Goal: Task Accomplishment & Management: Manage account settings

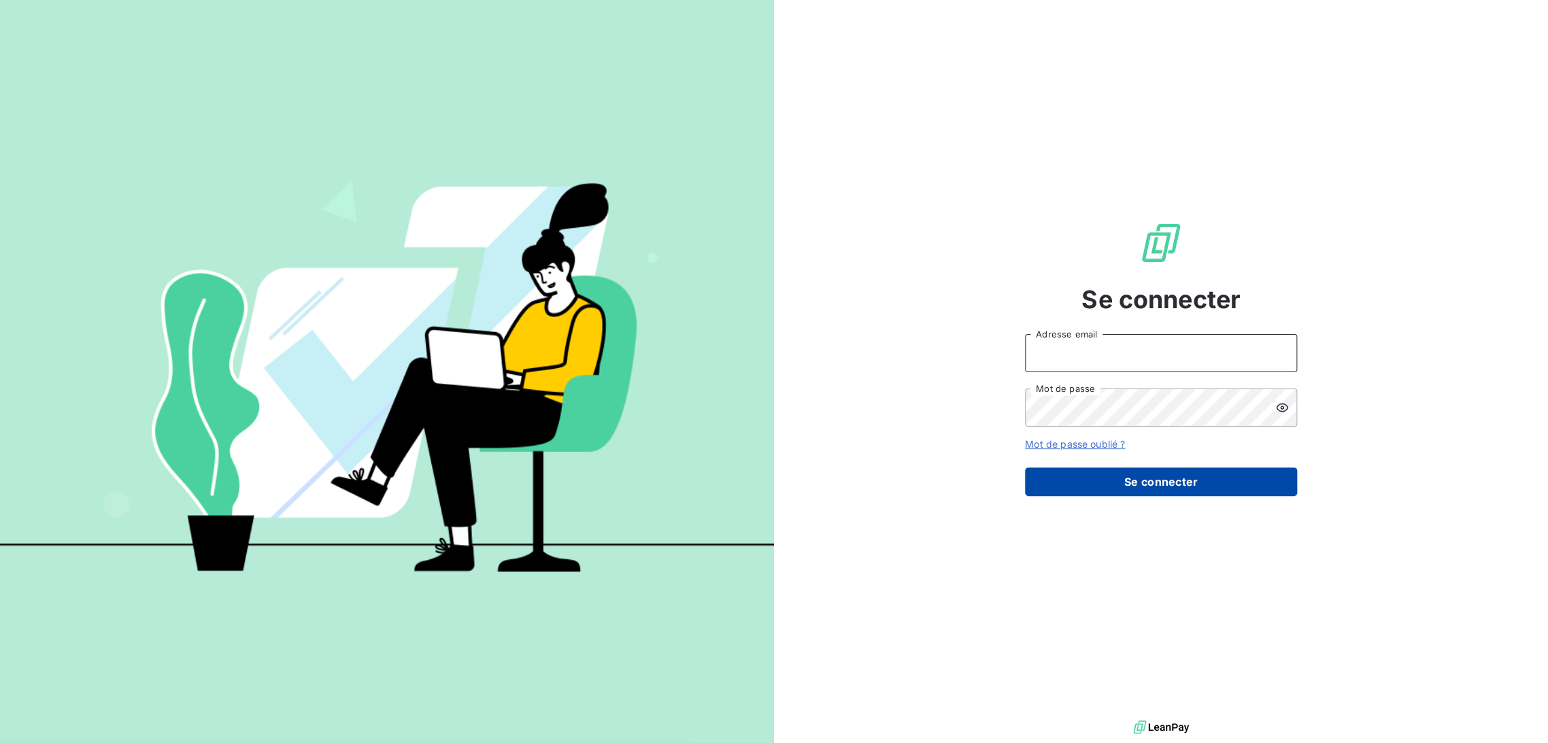
type input "[EMAIL_ADDRESS][DOMAIN_NAME]"
click at [1100, 479] on button "Se connecter" at bounding box center [1161, 481] width 272 height 29
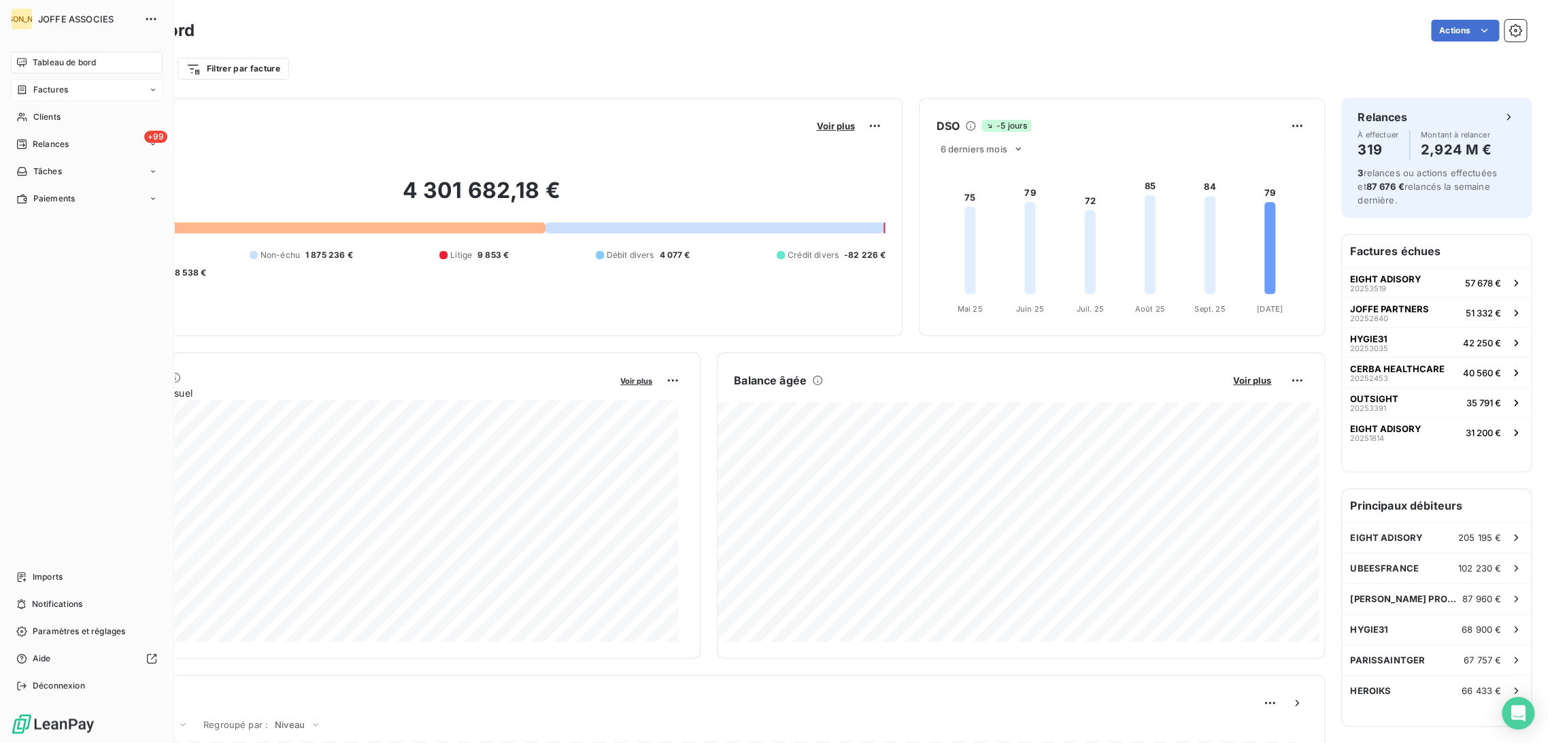
click at [28, 86] on div "Factures" at bounding box center [42, 90] width 52 height 12
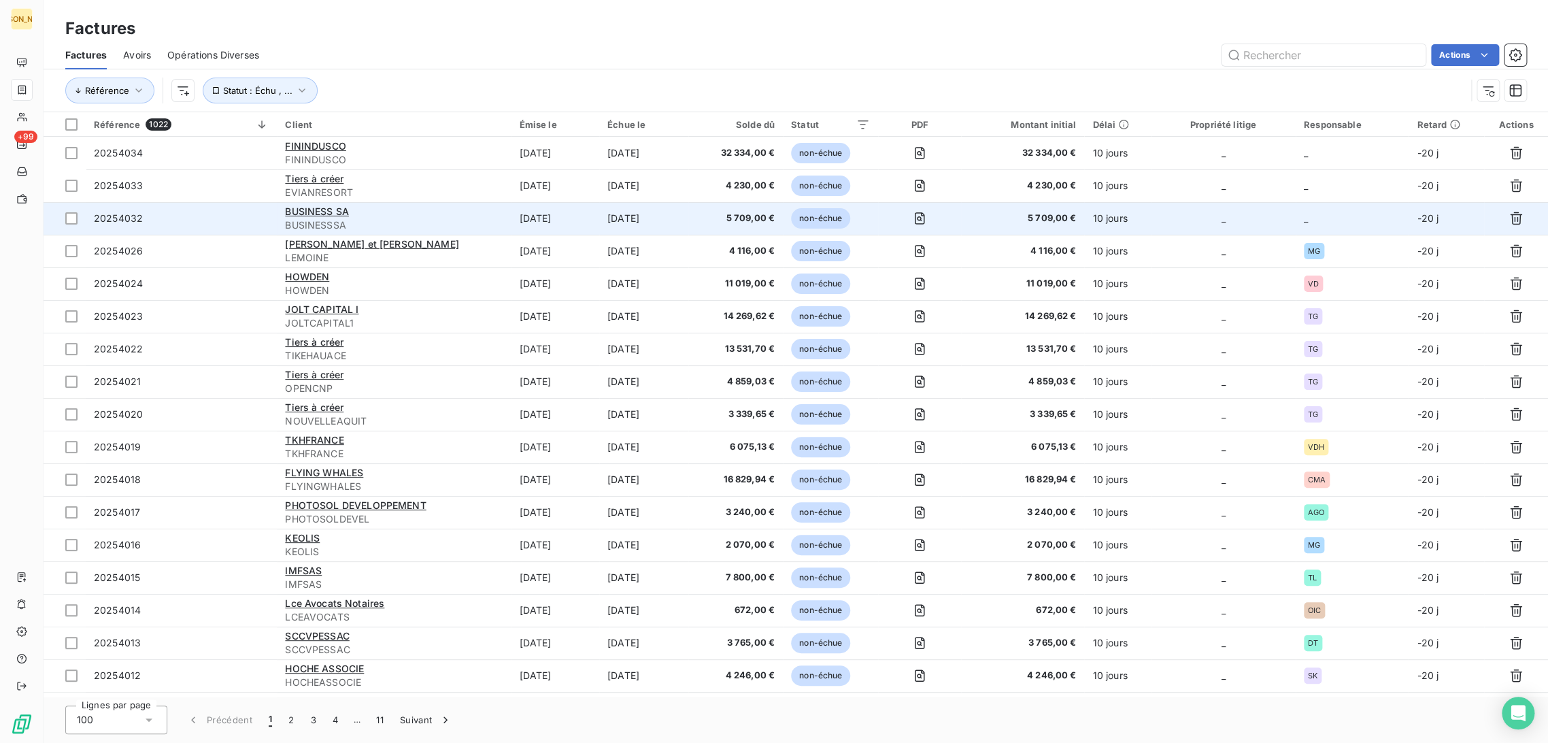
click at [456, 212] on div "BUSINESS SA" at bounding box center [394, 212] width 218 height 14
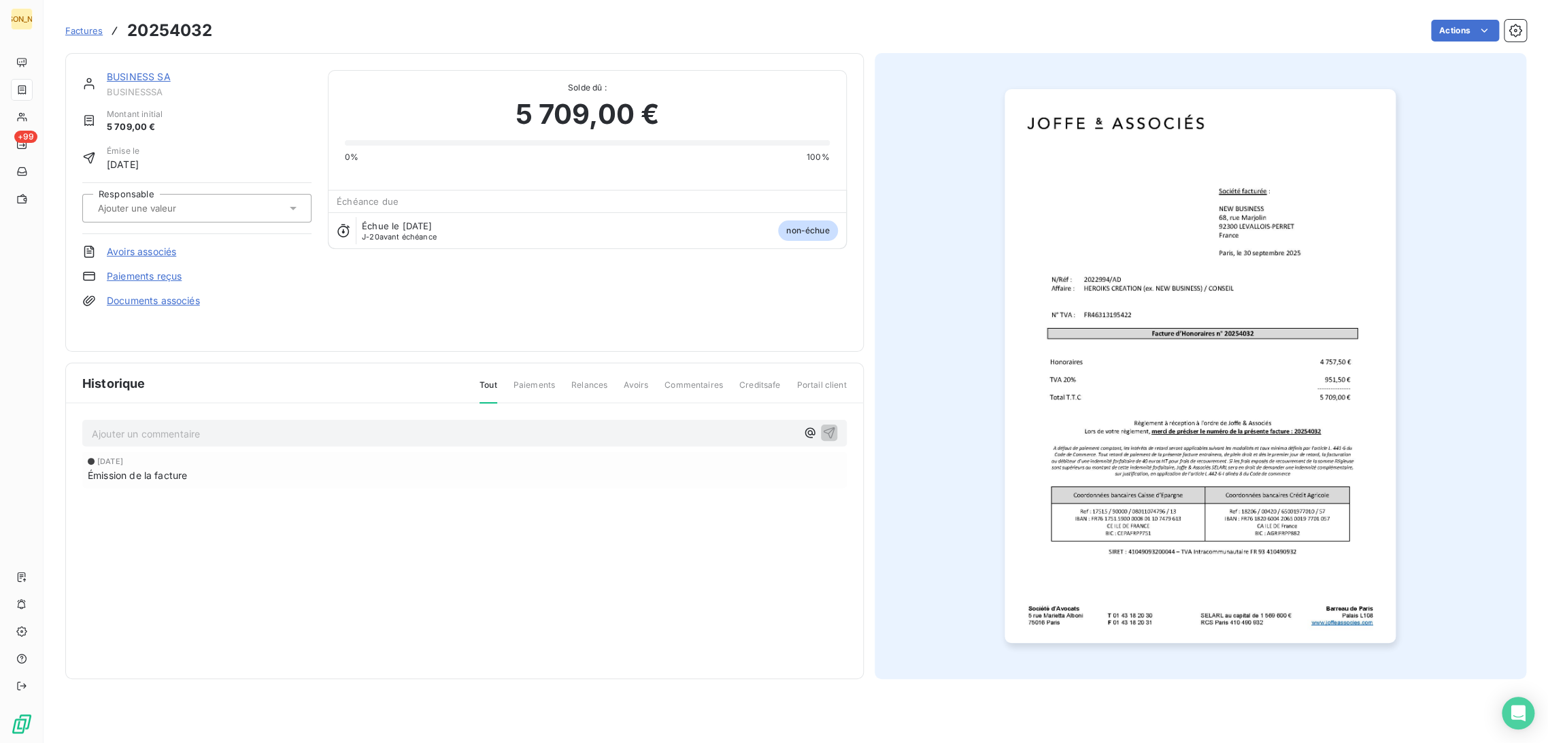
click at [175, 202] on input "text" at bounding box center [165, 208] width 137 height 12
type input "ad"
click at [169, 255] on li "AD" at bounding box center [196, 244] width 229 height 33
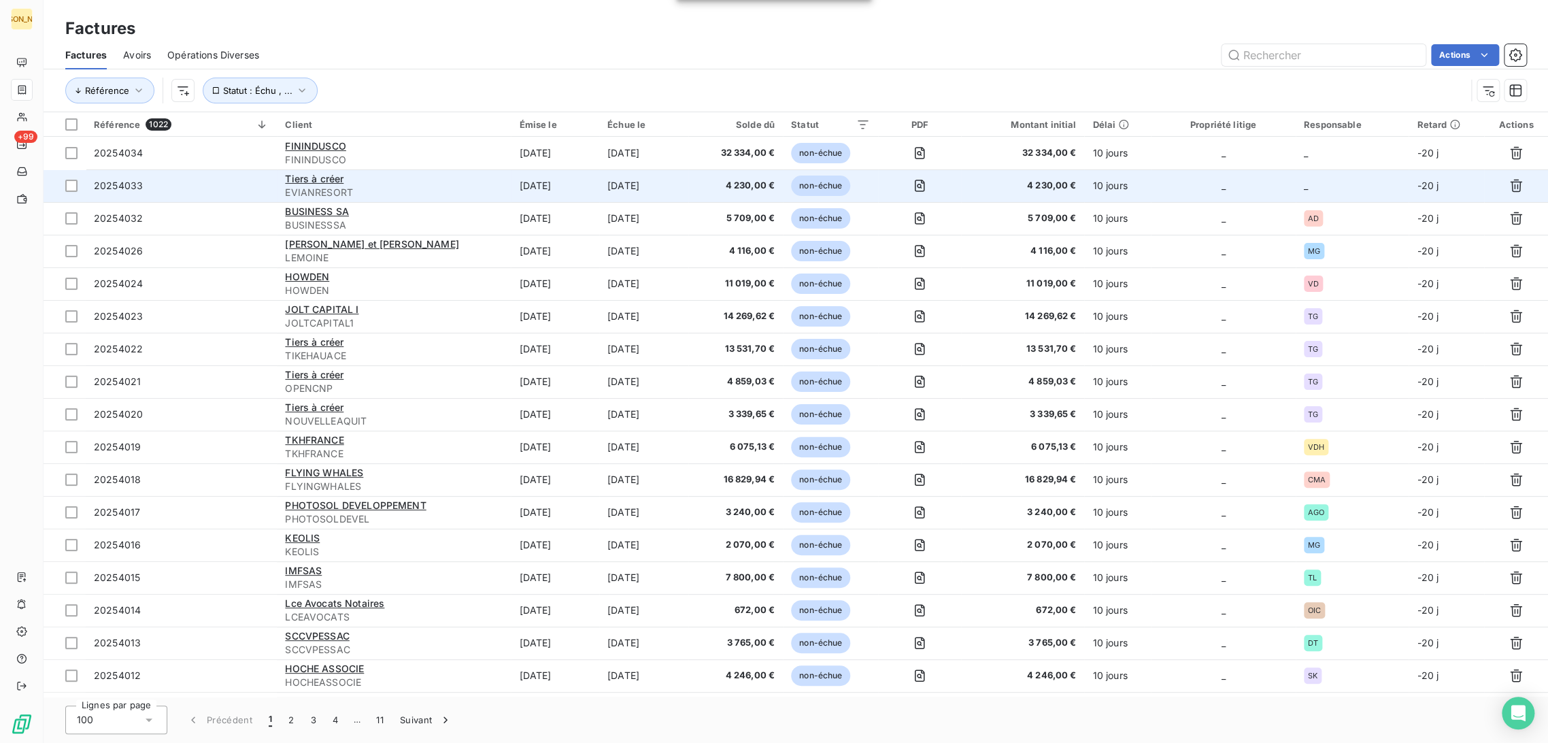
click at [515, 184] on td "30 sept. 2025" at bounding box center [555, 185] width 88 height 33
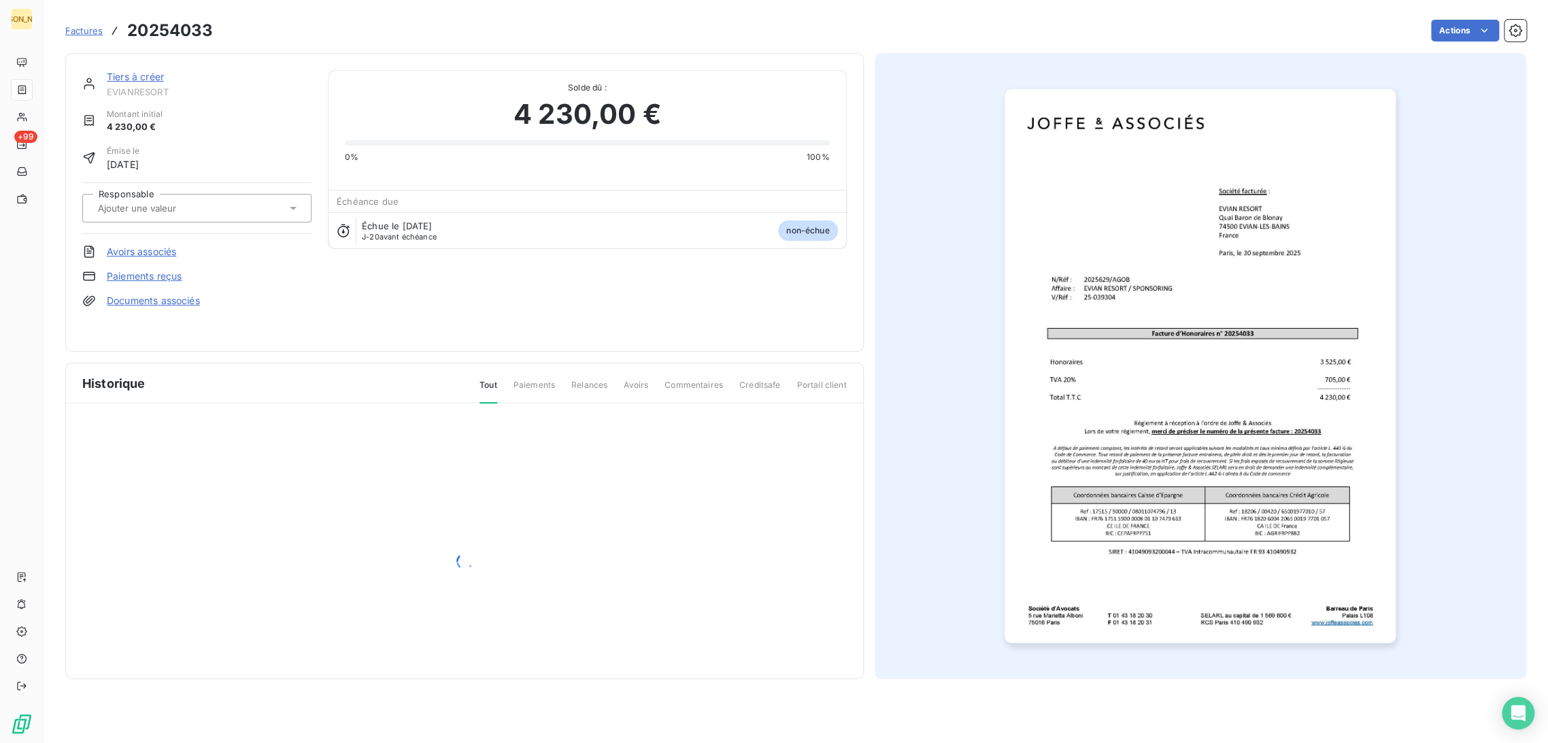
click at [195, 200] on div at bounding box center [190, 208] width 192 height 18
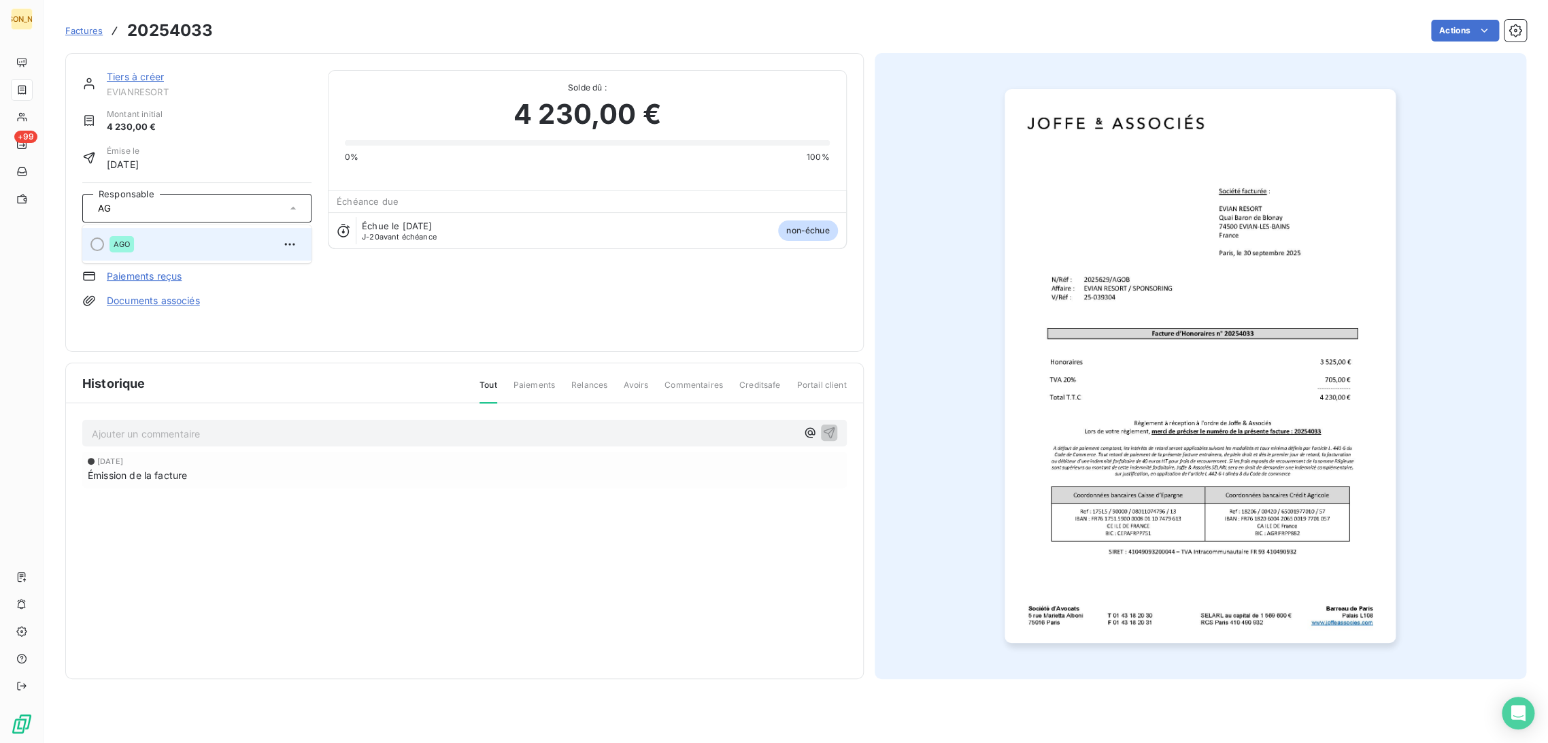
type input "AG"
click at [186, 234] on div "AGO" at bounding box center [204, 244] width 191 height 22
click at [140, 75] on link "Tiers à créer" at bounding box center [135, 77] width 57 height 12
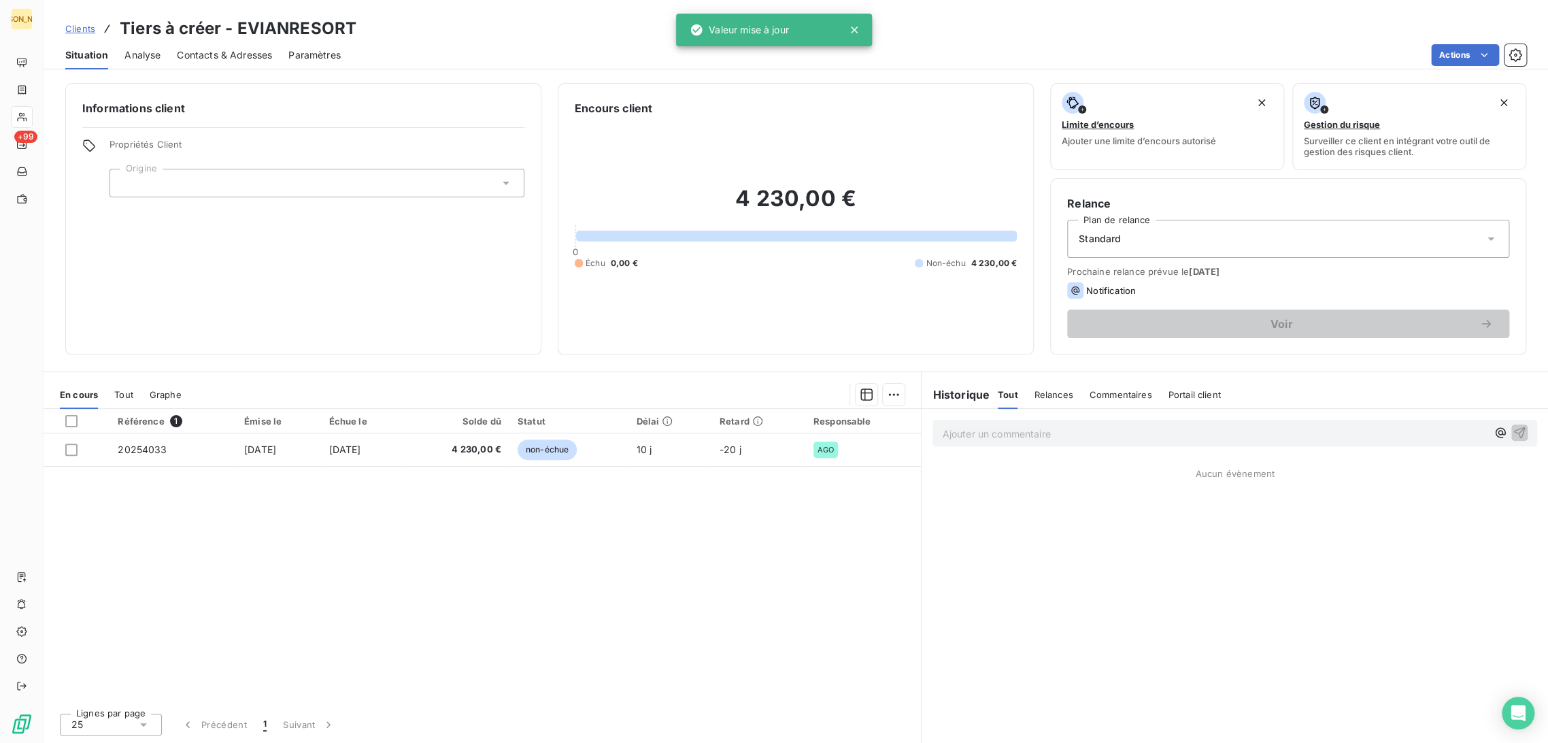
click at [180, 183] on div at bounding box center [316, 183] width 415 height 29
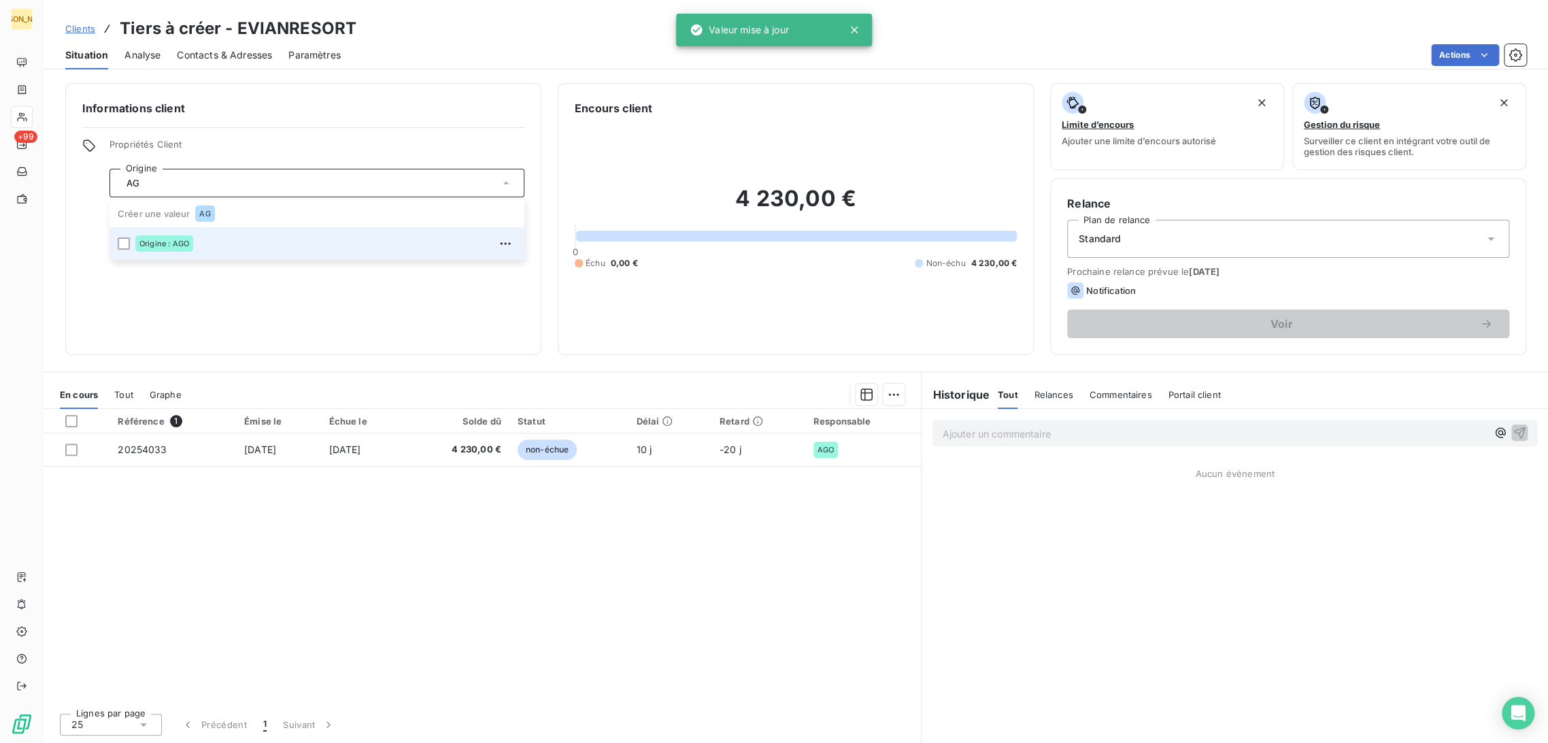
type input "AG"
click at [167, 245] on span "Origine : AGO" at bounding box center [164, 243] width 50 height 8
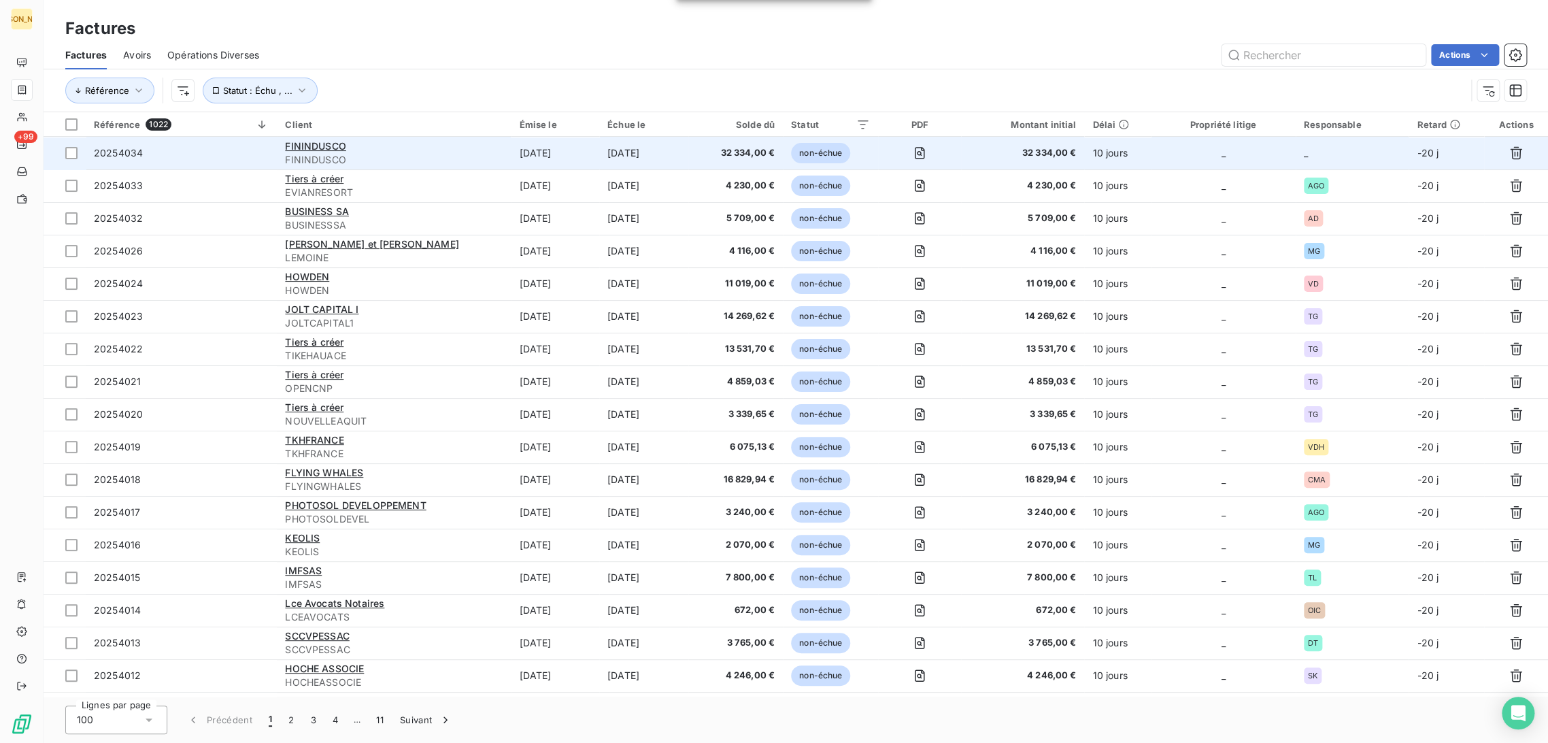
click at [496, 156] on span "FININDUSCO" at bounding box center [394, 160] width 218 height 14
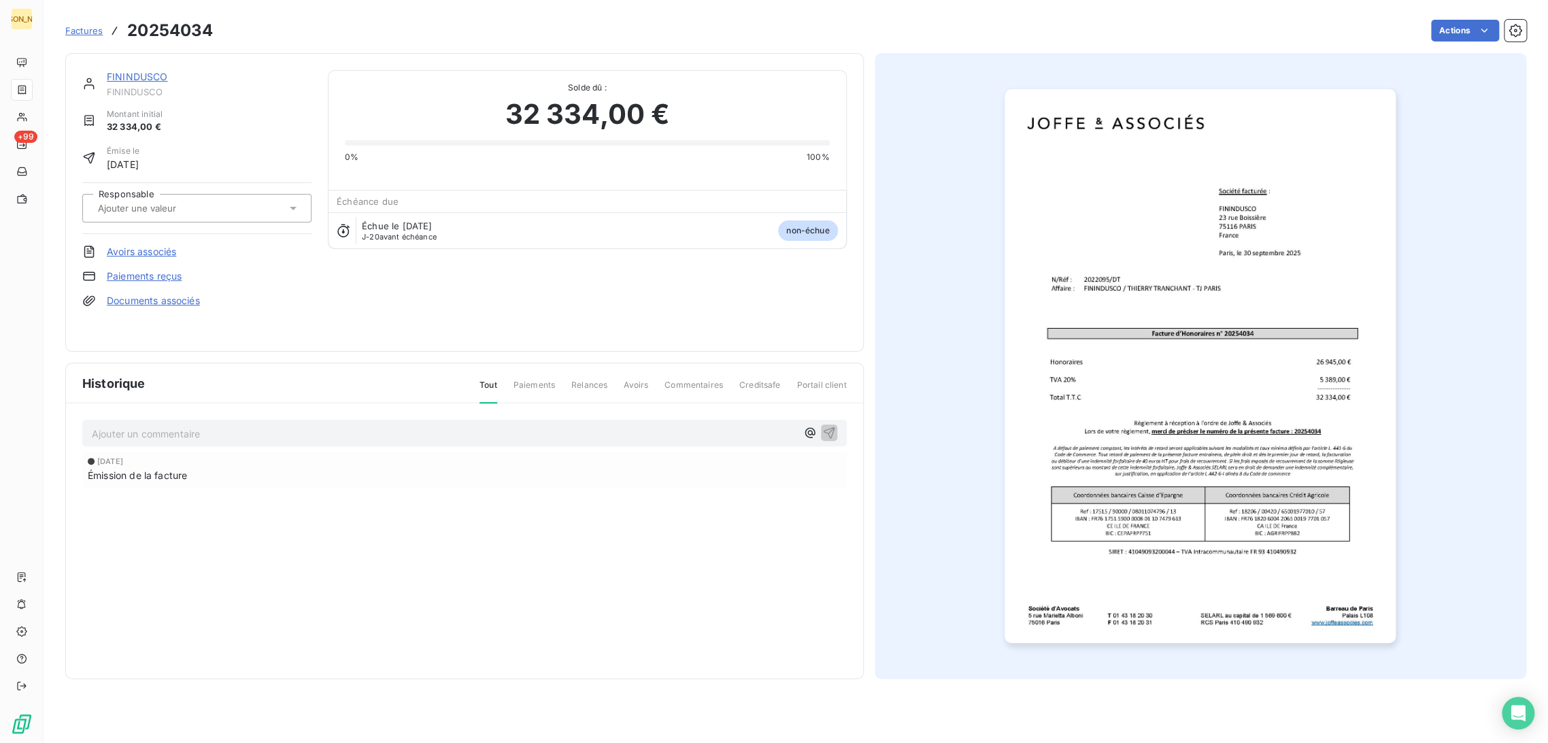
click at [163, 218] on div at bounding box center [196, 208] width 229 height 29
type input "DT"
drag, startPoint x: 160, startPoint y: 239, endPoint x: 143, endPoint y: 223, distance: 23.1
click at [160, 240] on div "DT" at bounding box center [204, 244] width 191 height 22
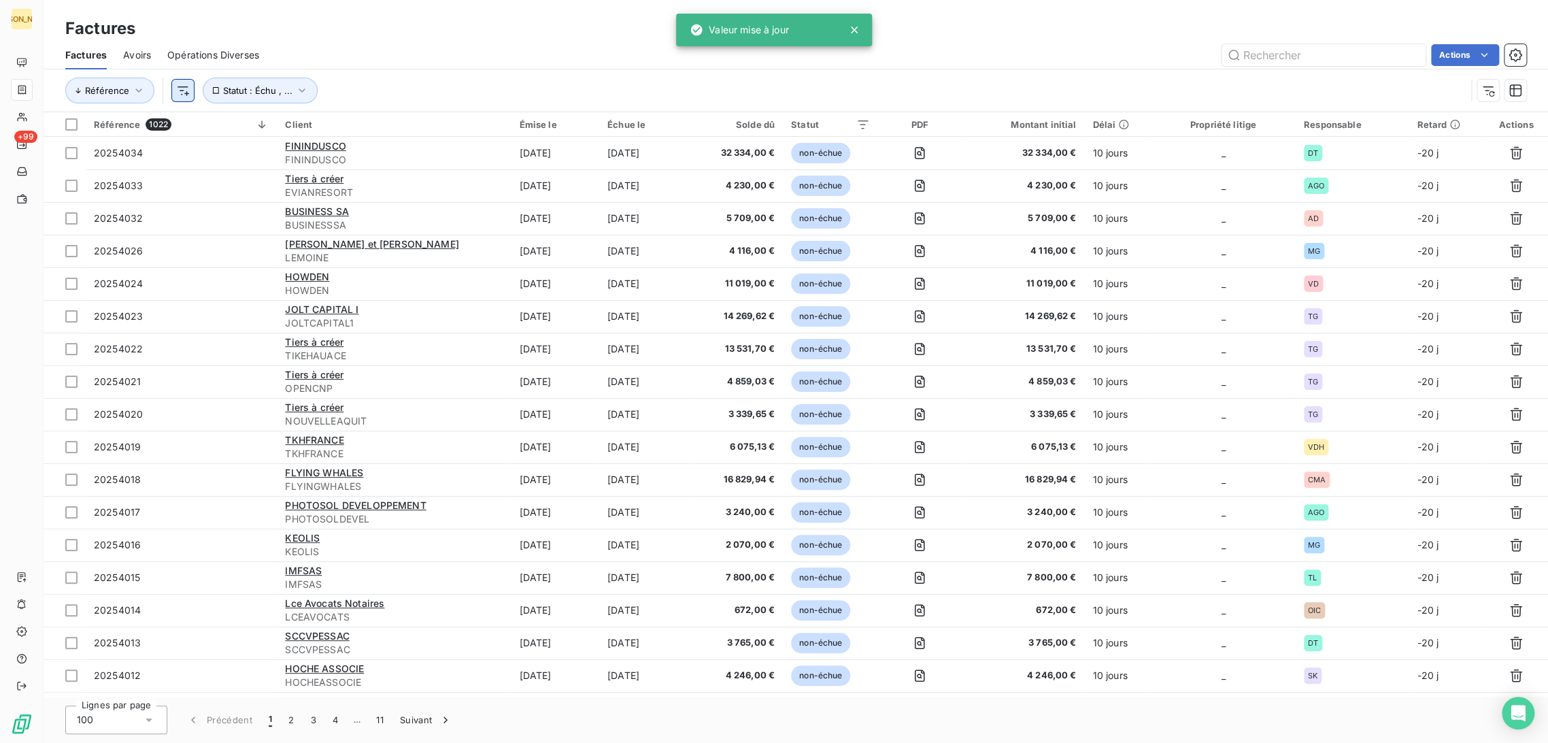
click at [182, 91] on html "JA +99 Factures Factures Avoirs Opérations Diverses Actions Référence Statut : …" at bounding box center [774, 371] width 1548 height 743
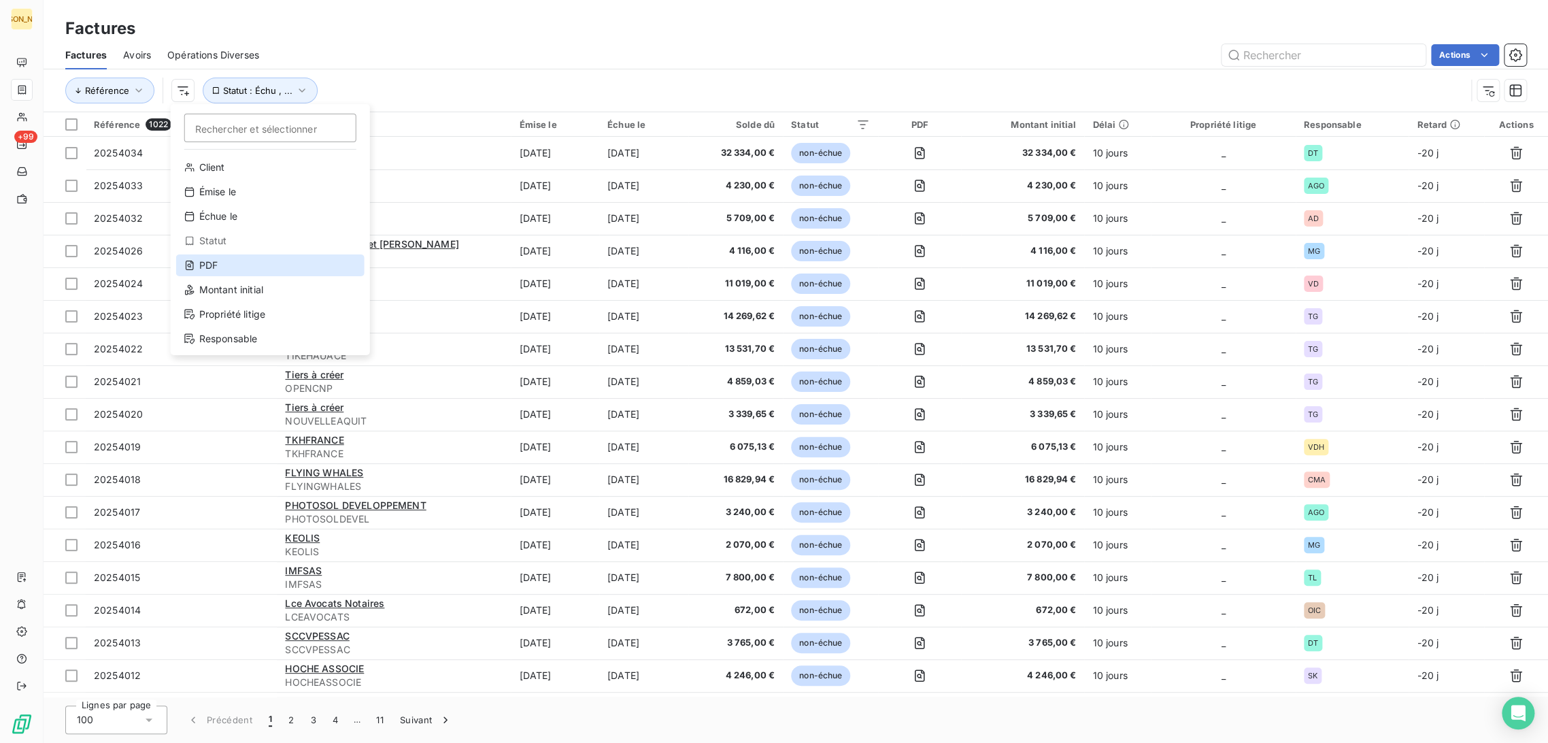
click at [218, 267] on div "PDF" at bounding box center [270, 265] width 188 height 22
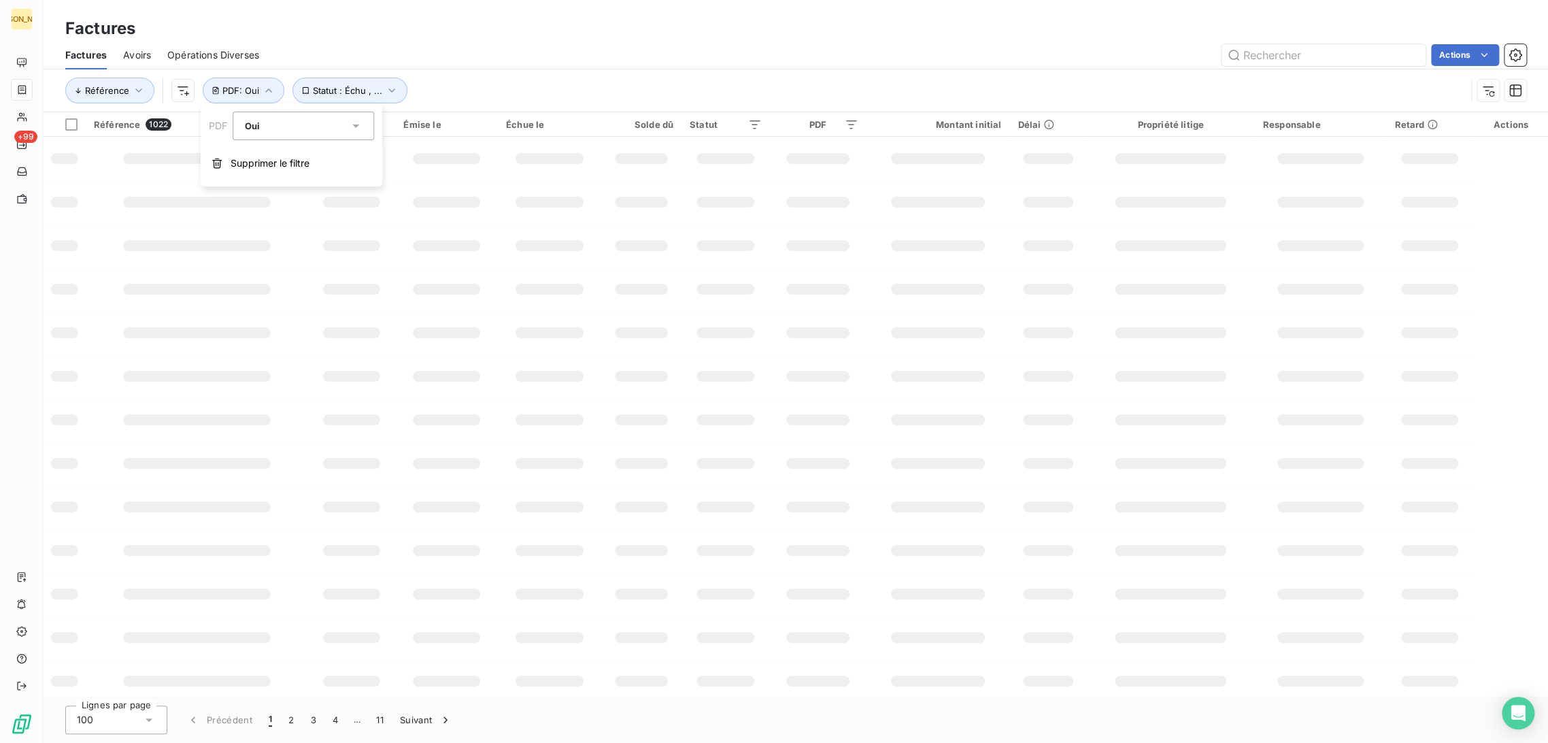
click at [269, 135] on div "Oui" at bounding box center [303, 126] width 141 height 29
click at [267, 180] on li "Non" at bounding box center [303, 182] width 141 height 24
click at [414, 24] on div "Factures" at bounding box center [796, 28] width 1504 height 24
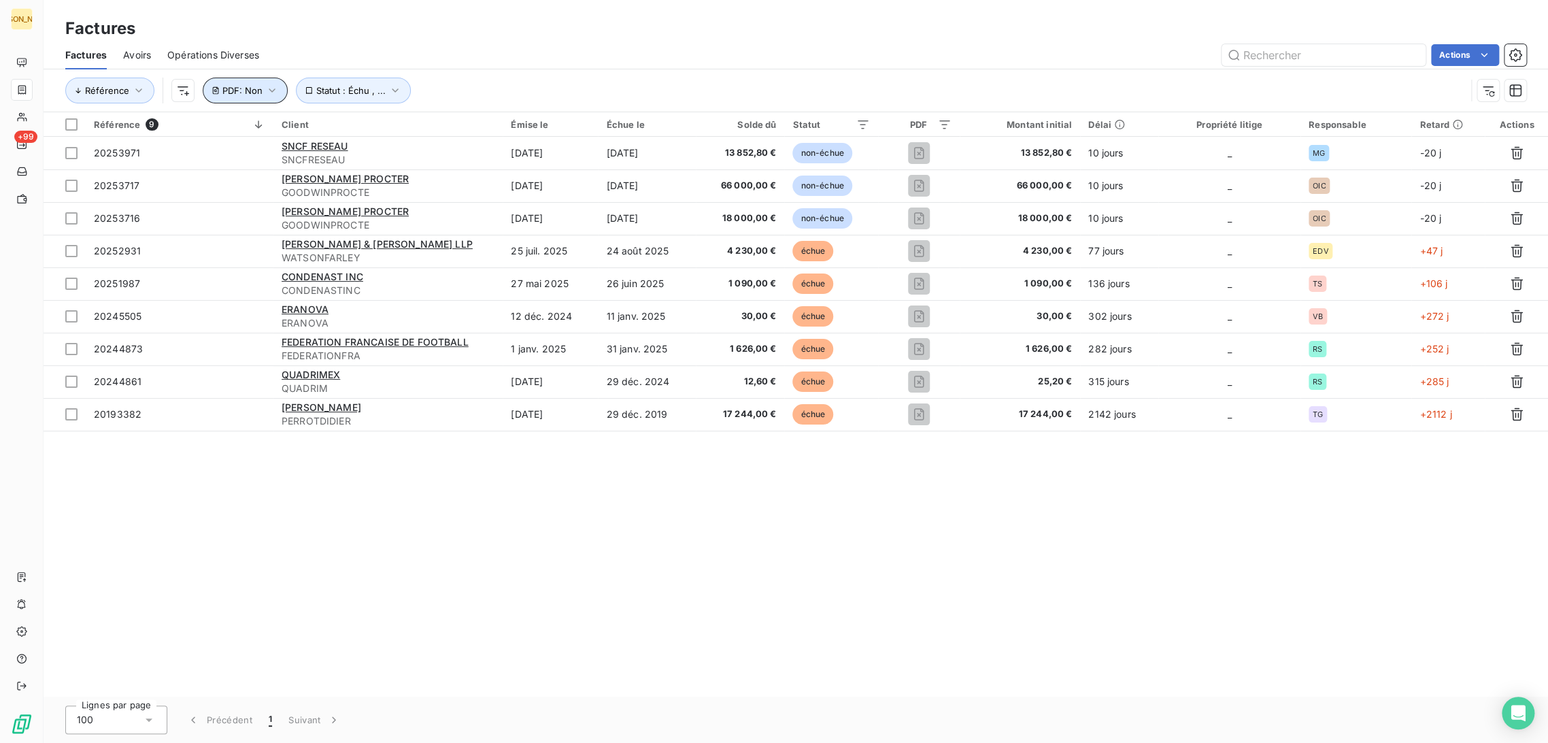
click at [269, 94] on icon "button" at bounding box center [272, 91] width 14 height 14
click at [285, 160] on span "Supprimer le filtre" at bounding box center [270, 163] width 79 height 14
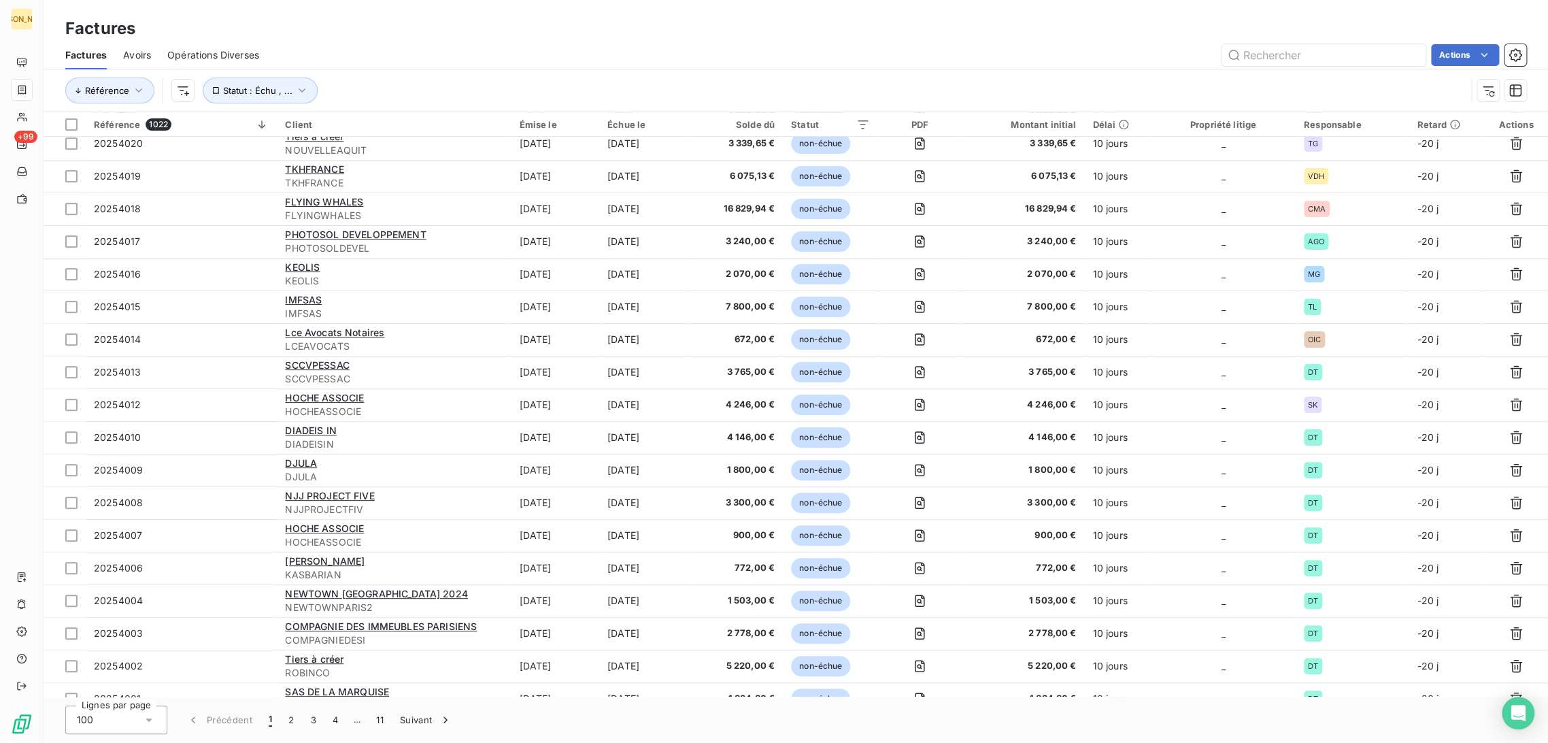
scroll to position [75, 0]
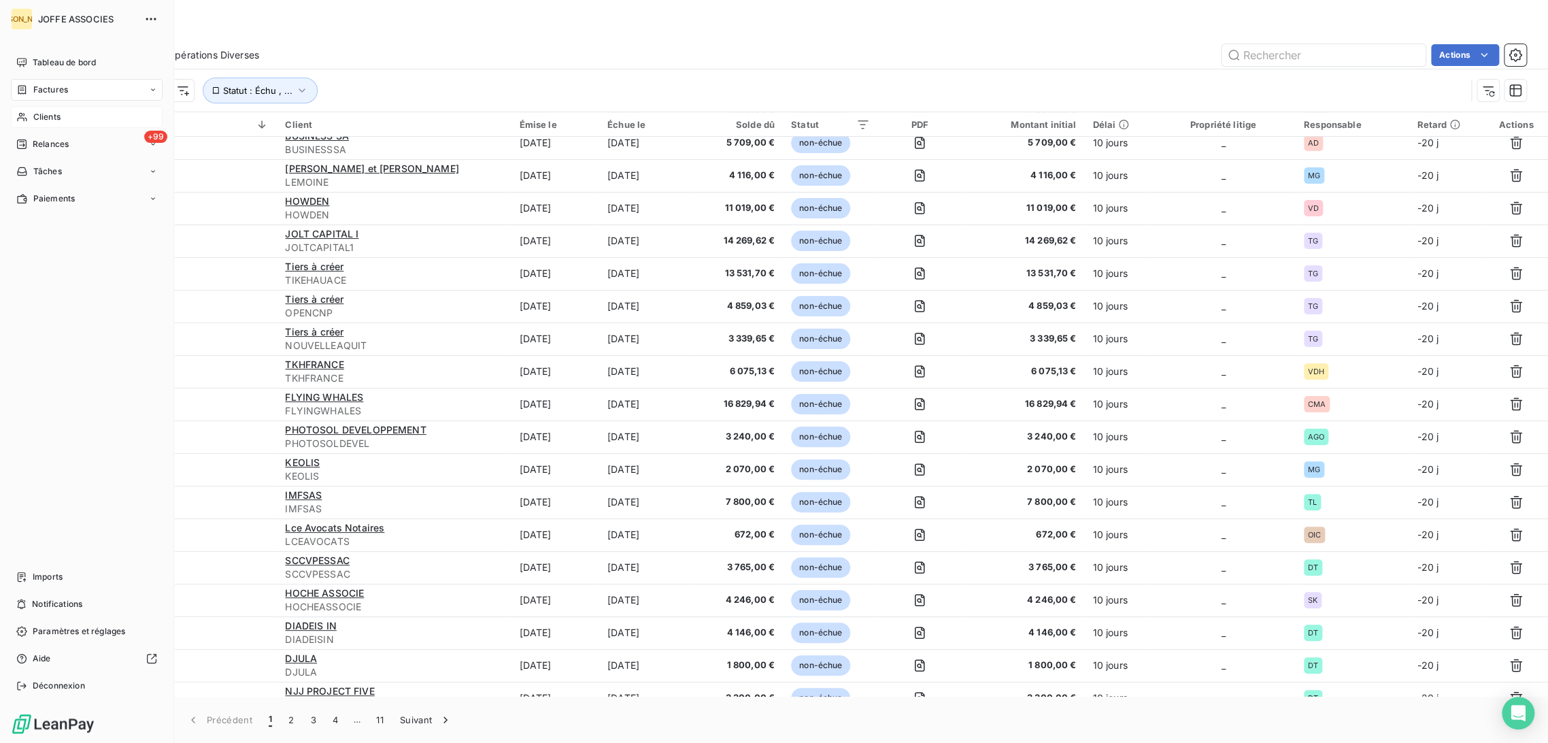
click at [59, 118] on span "Clients" at bounding box center [46, 117] width 27 height 12
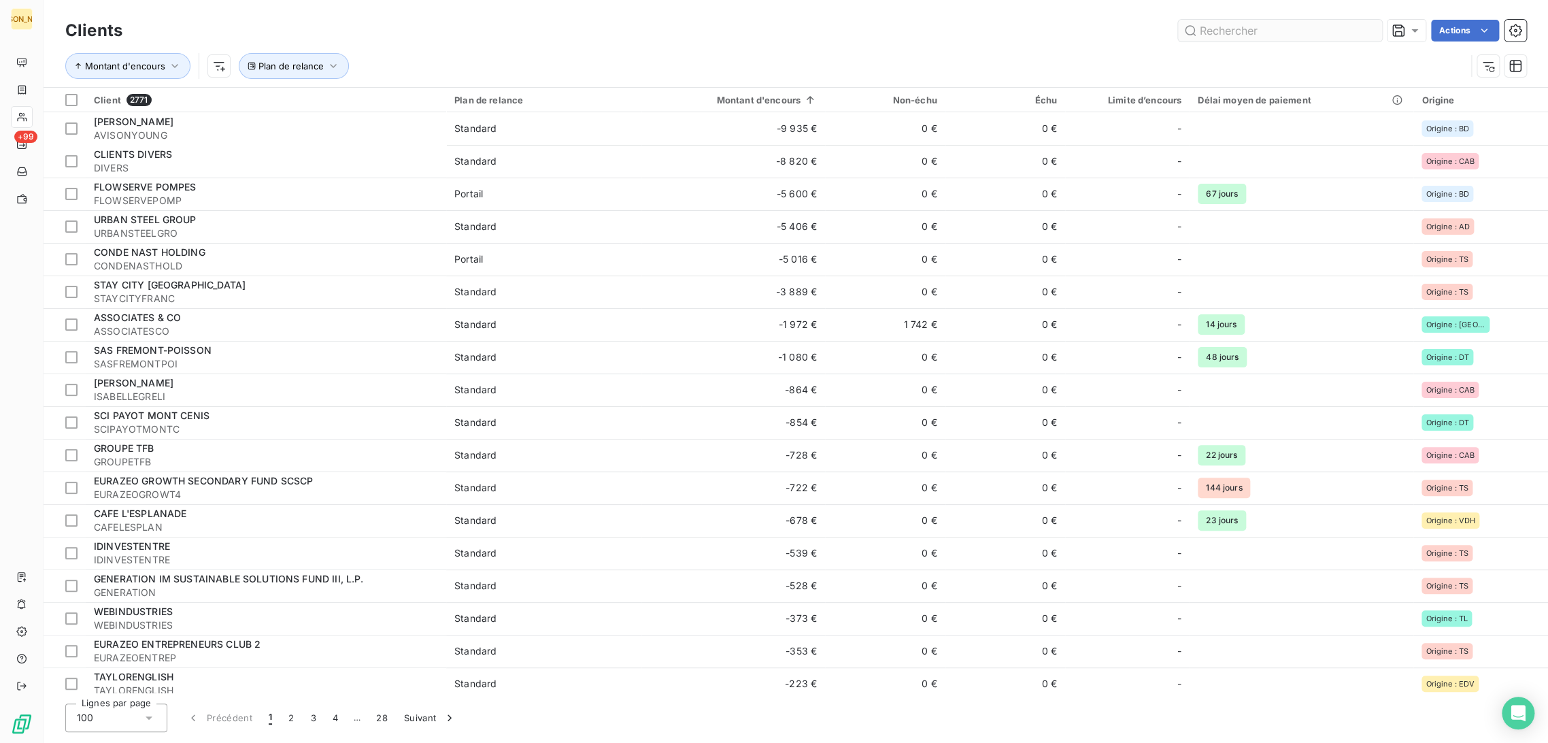
click at [1240, 28] on input "text" at bounding box center [1280, 31] width 204 height 22
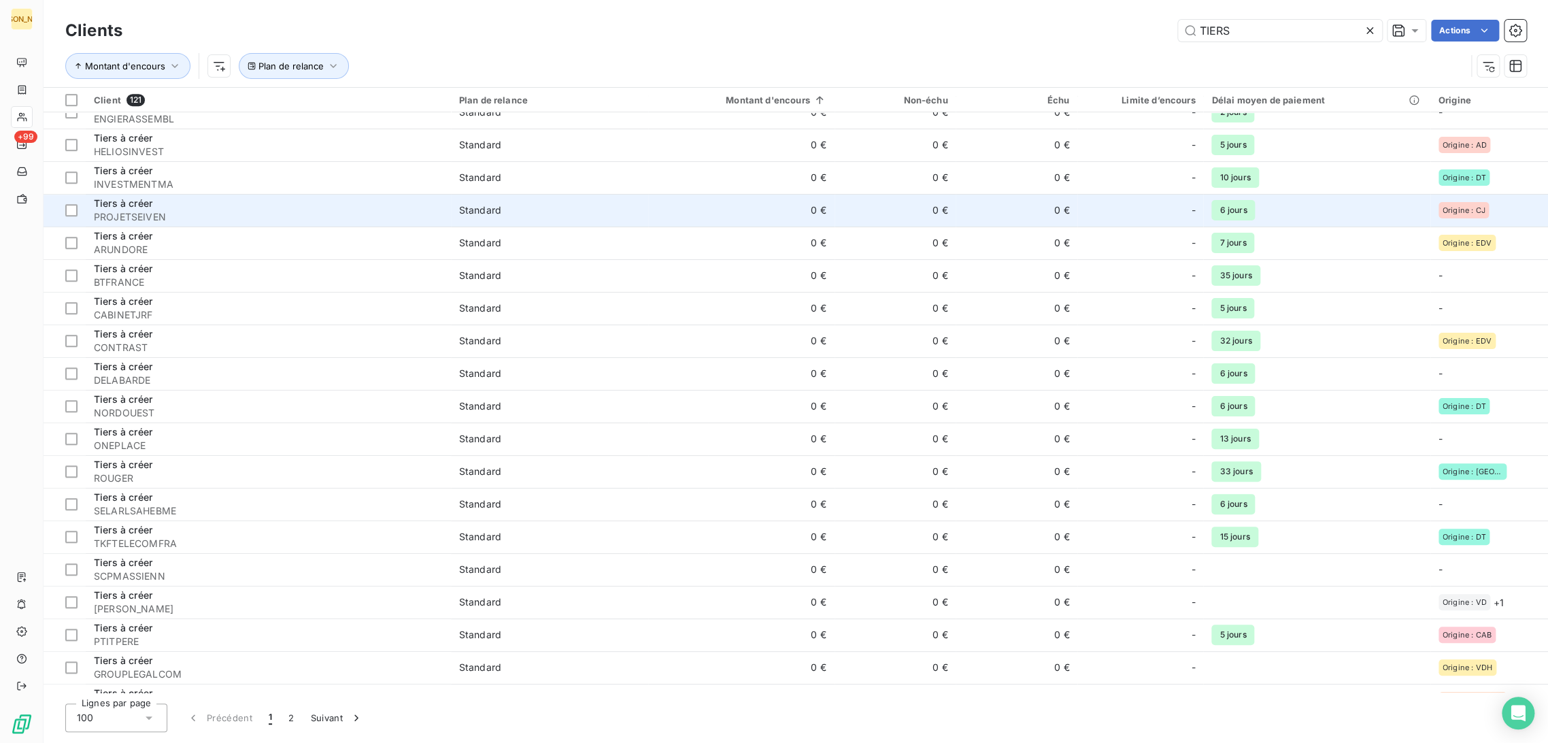
scroll to position [604, 0]
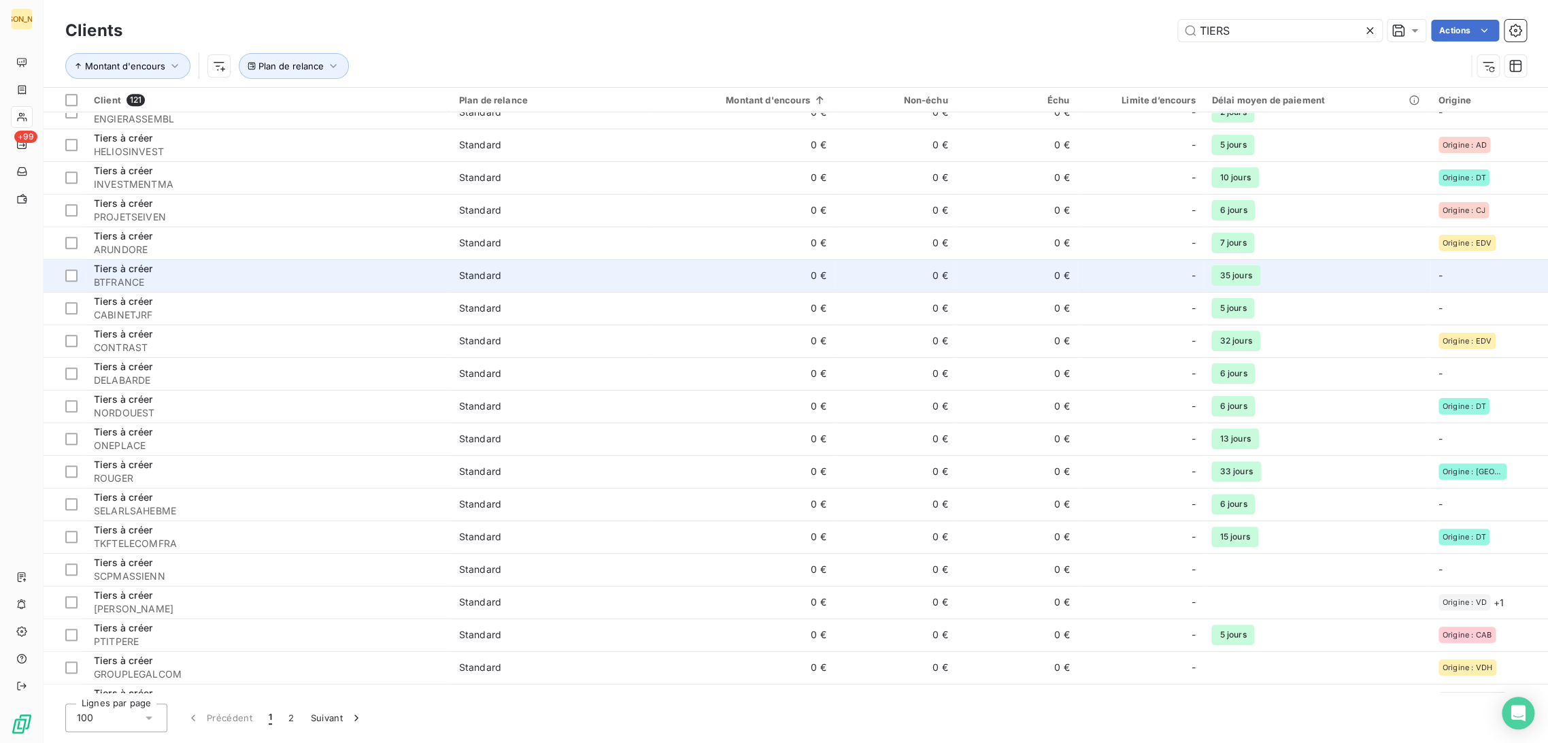
type input "TIERS"
click at [560, 277] on span "Standard" at bounding box center [550, 276] width 182 height 14
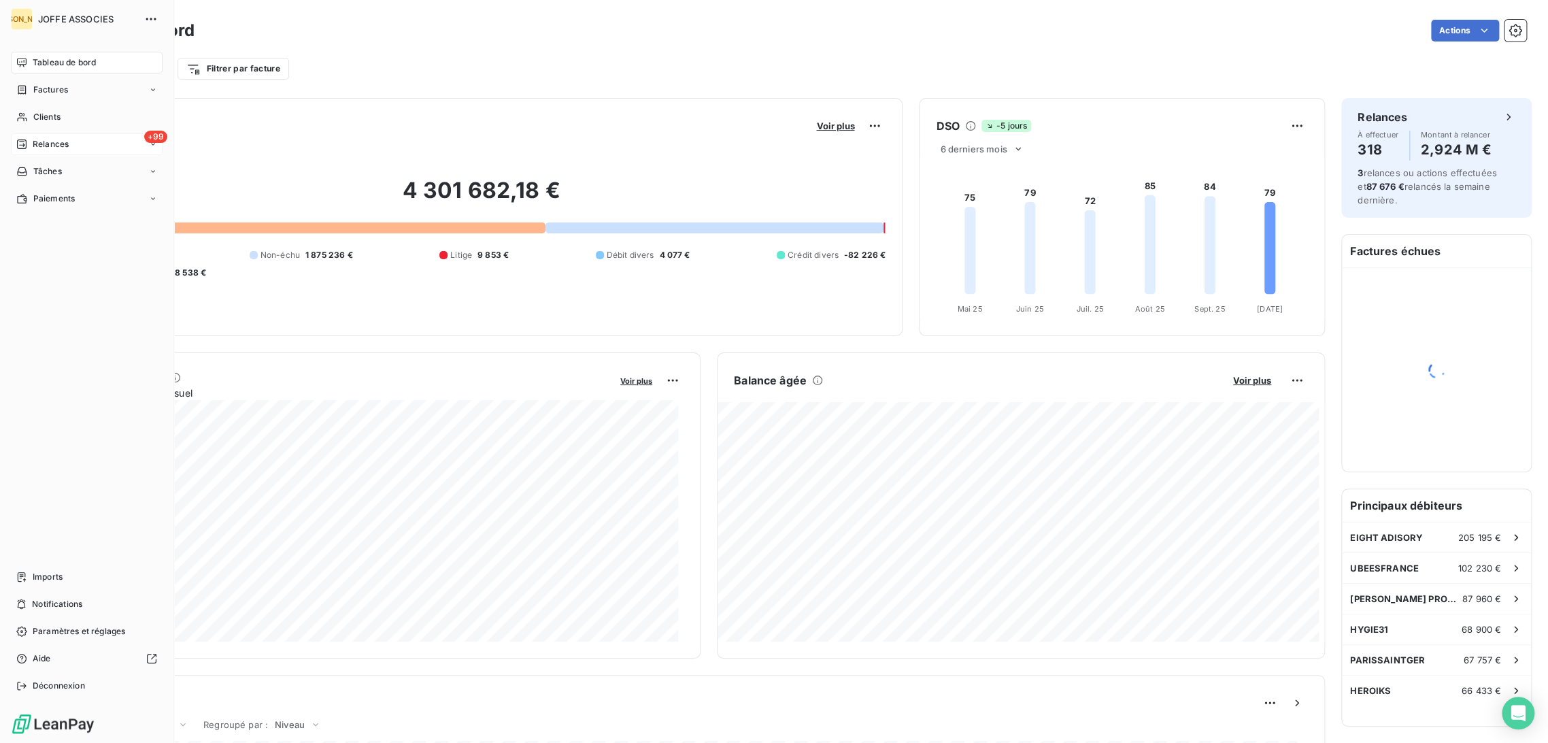
click at [43, 147] on span "Relances" at bounding box center [51, 144] width 36 height 12
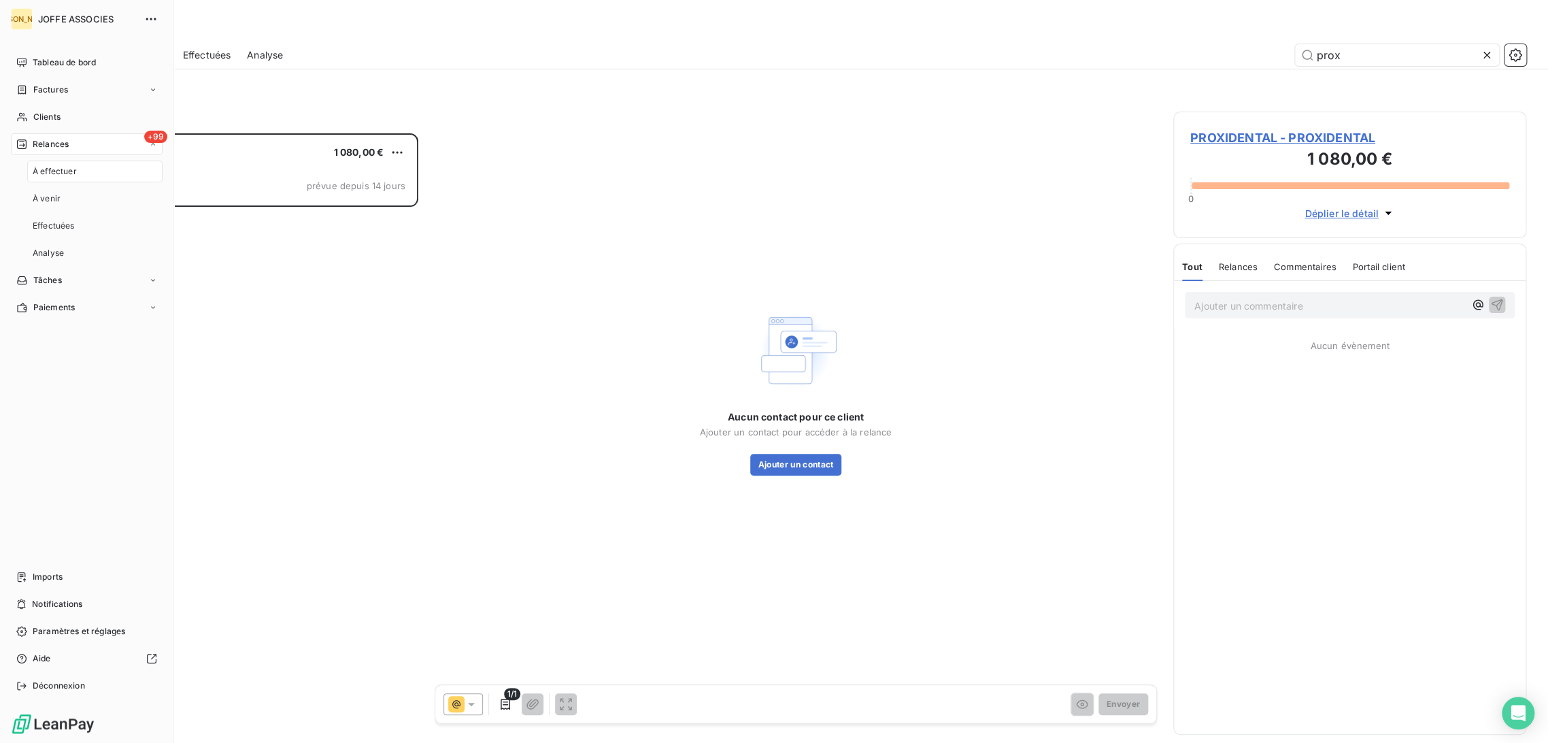
scroll to position [598, 341]
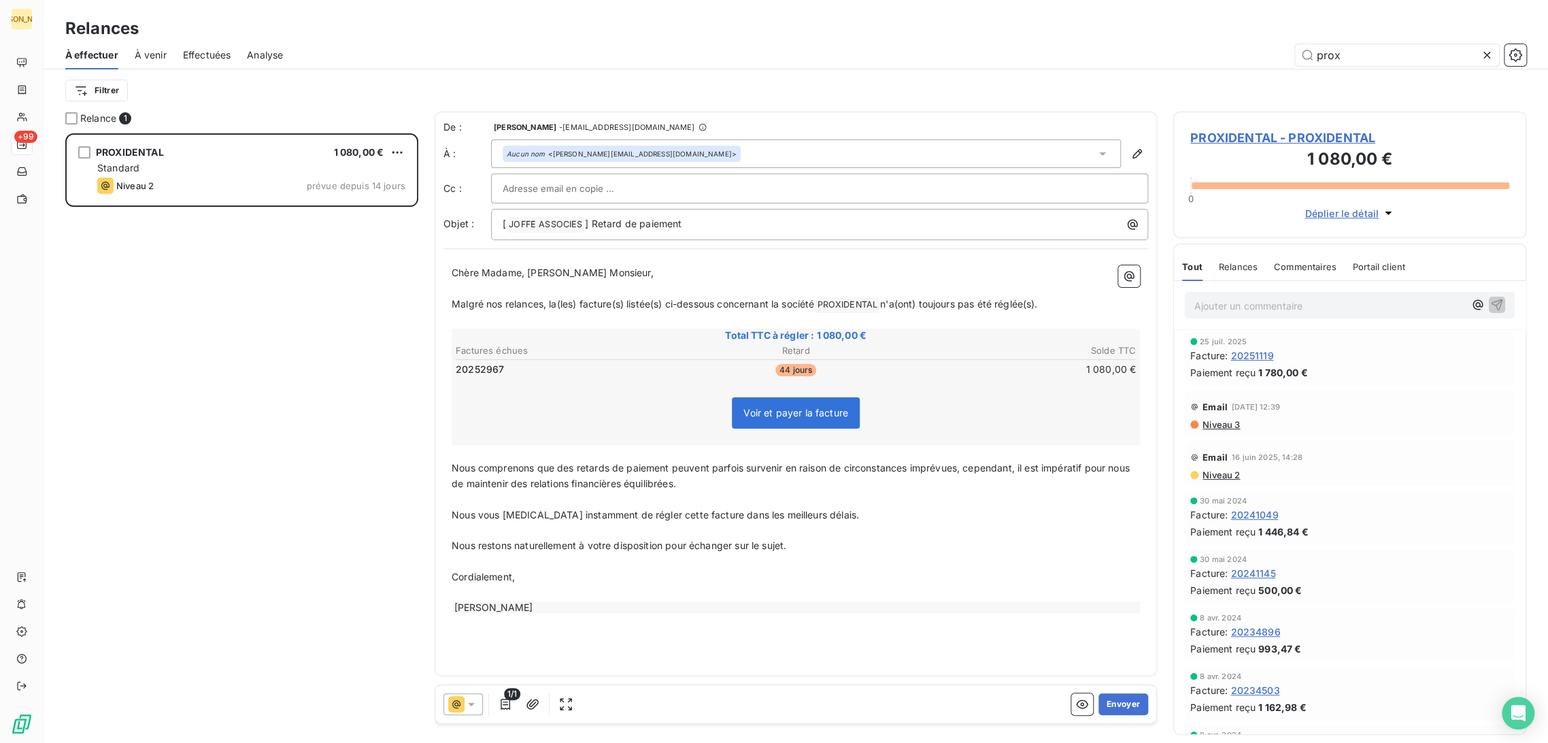
drag, startPoint x: 1349, startPoint y: 54, endPoint x: 1190, endPoint y: 55, distance: 158.5
click at [1178, 49] on div "prox" at bounding box center [912, 55] width 1227 height 22
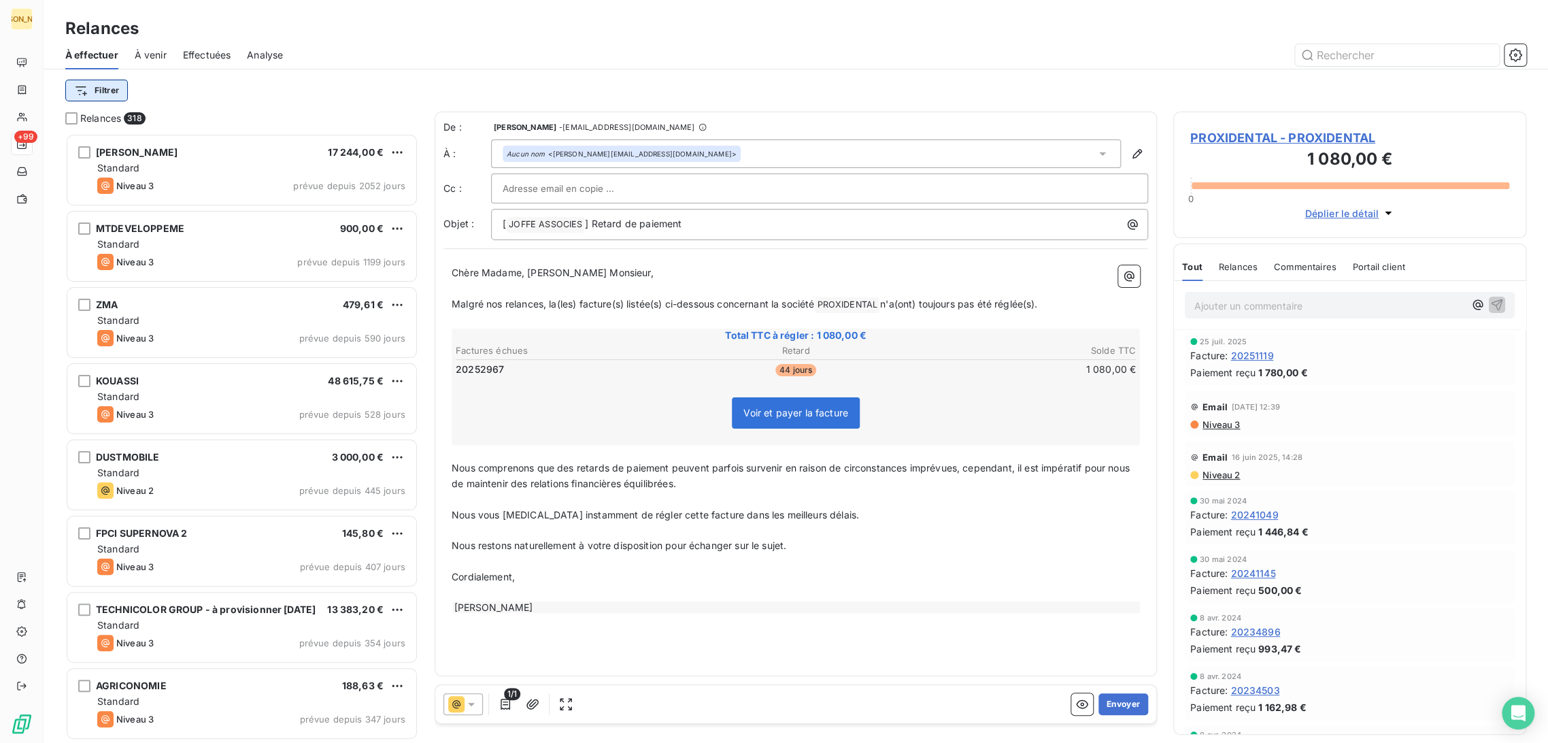
click at [82, 95] on html "JA +99 Relances À effectuer À venir Effectuées Analyse Filtrer Relances 318 PER…" at bounding box center [774, 371] width 1548 height 743
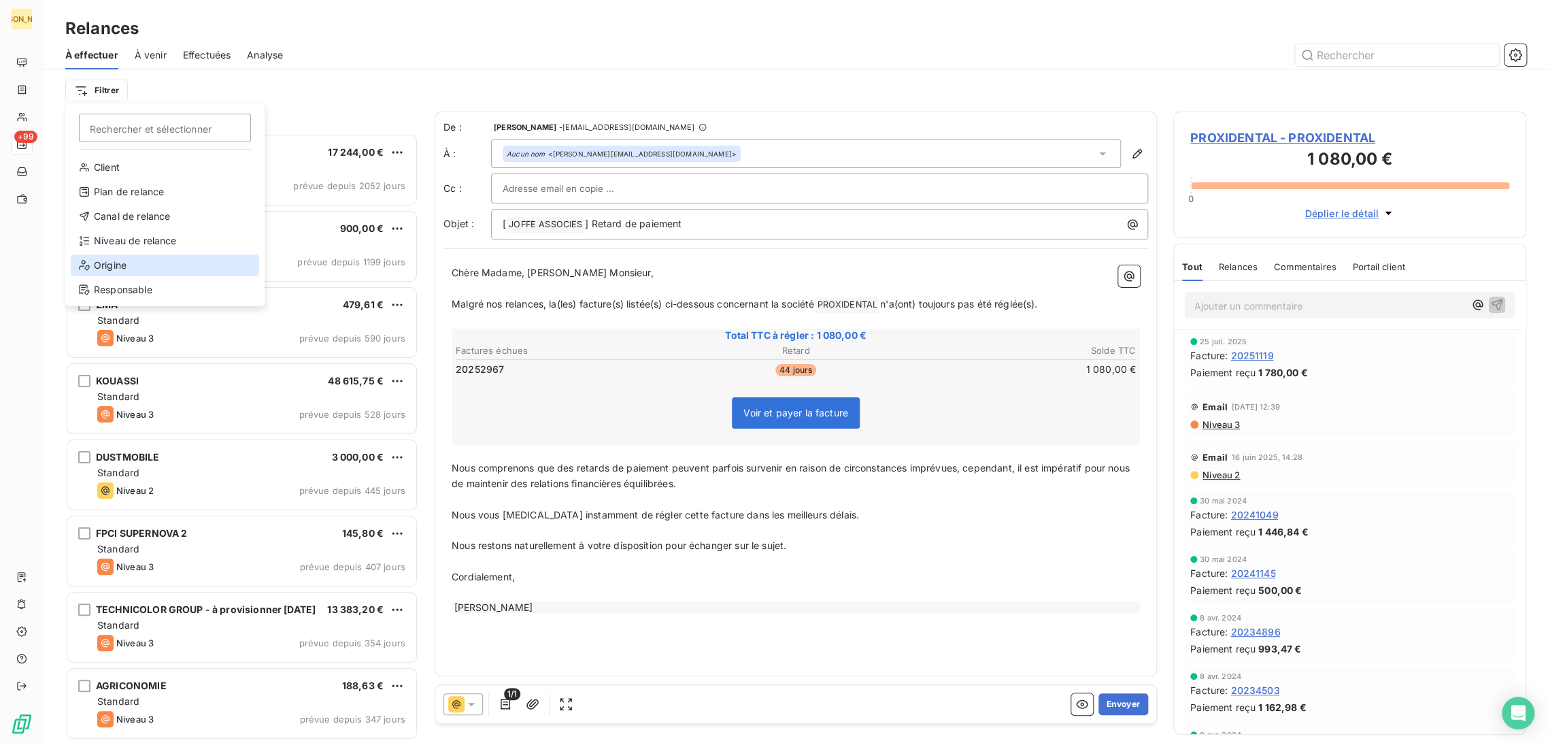
click at [105, 260] on div "Origine" at bounding box center [165, 265] width 188 height 22
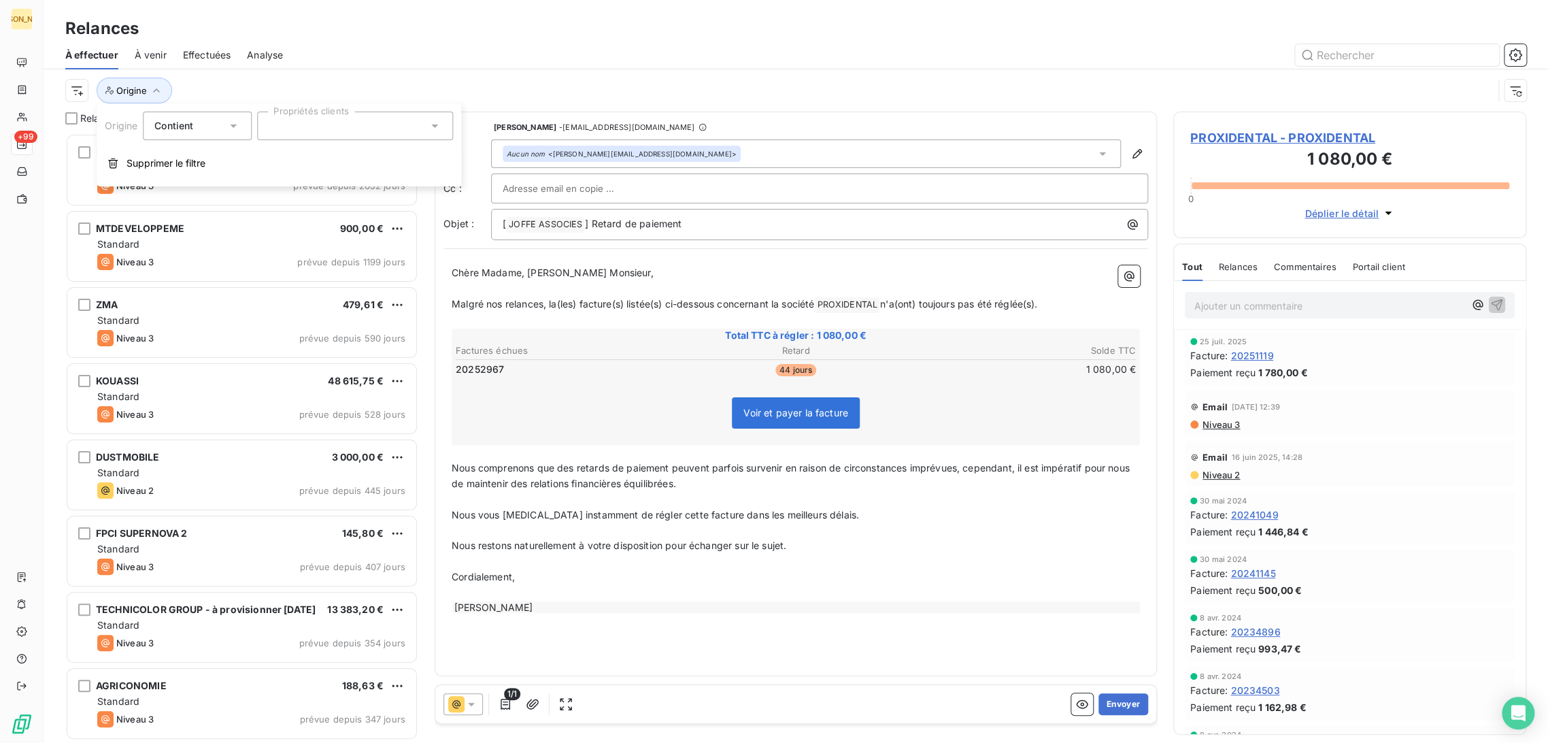
click at [290, 134] on div at bounding box center [355, 126] width 196 height 29
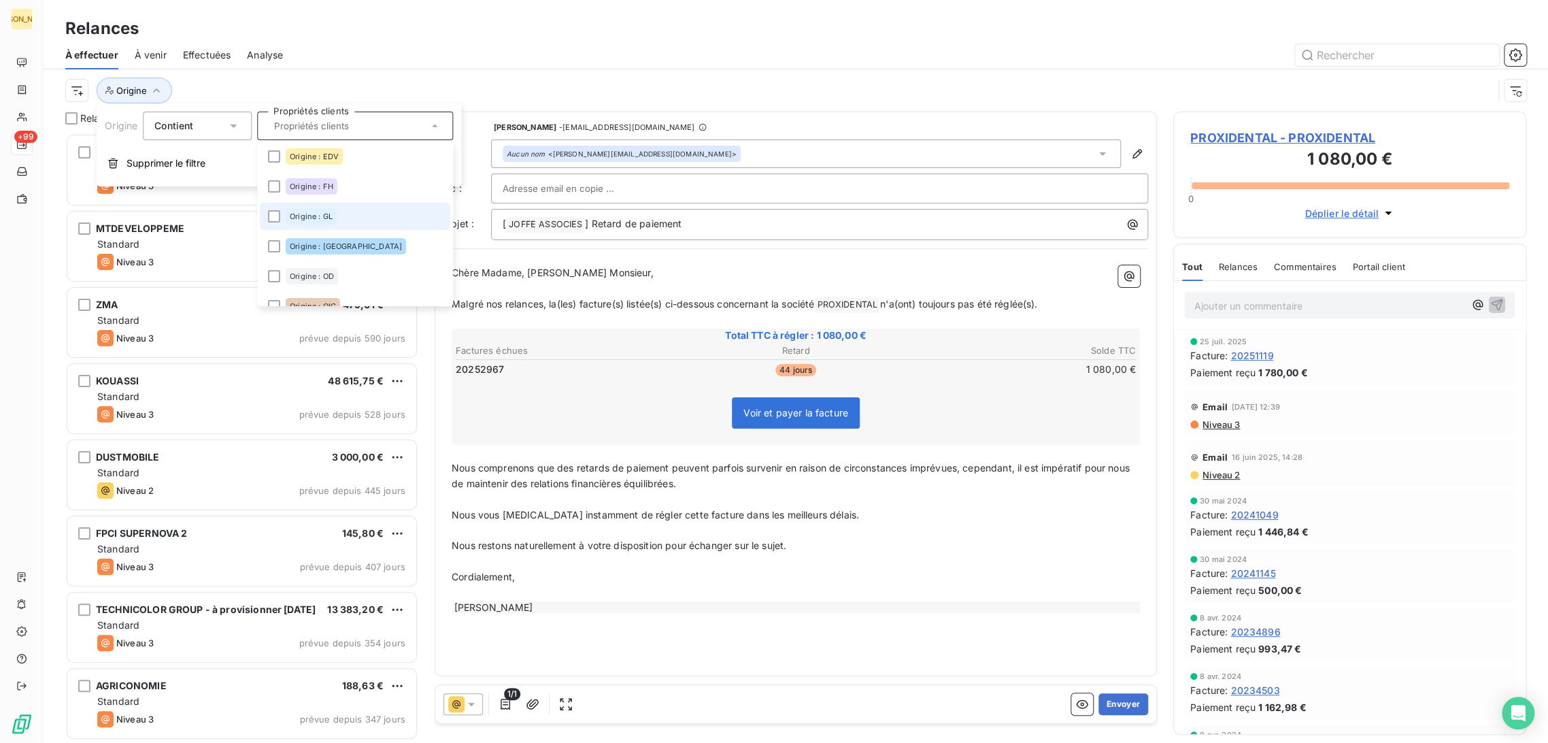
scroll to position [75, 0]
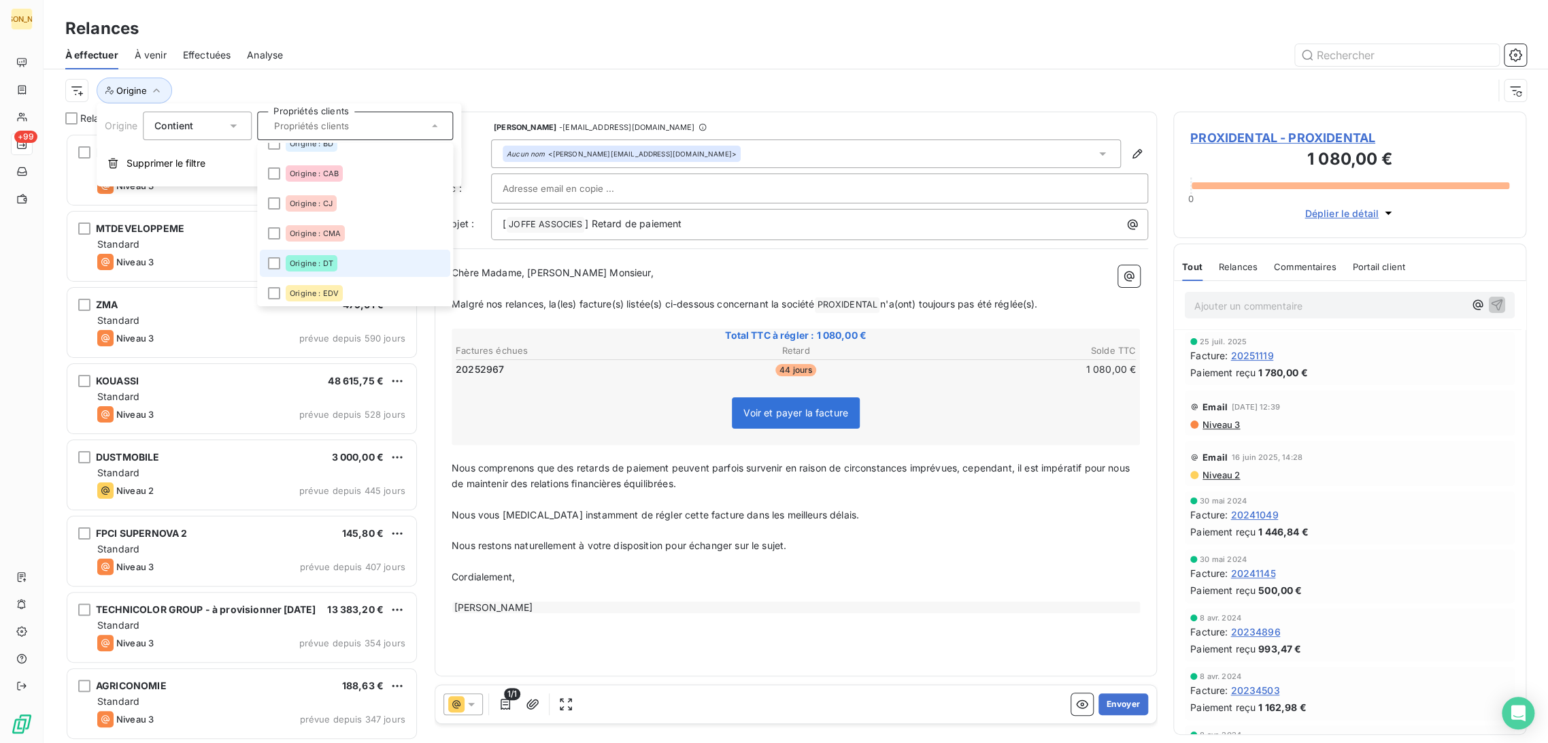
click at [310, 254] on li "Origine : DT" at bounding box center [355, 263] width 190 height 27
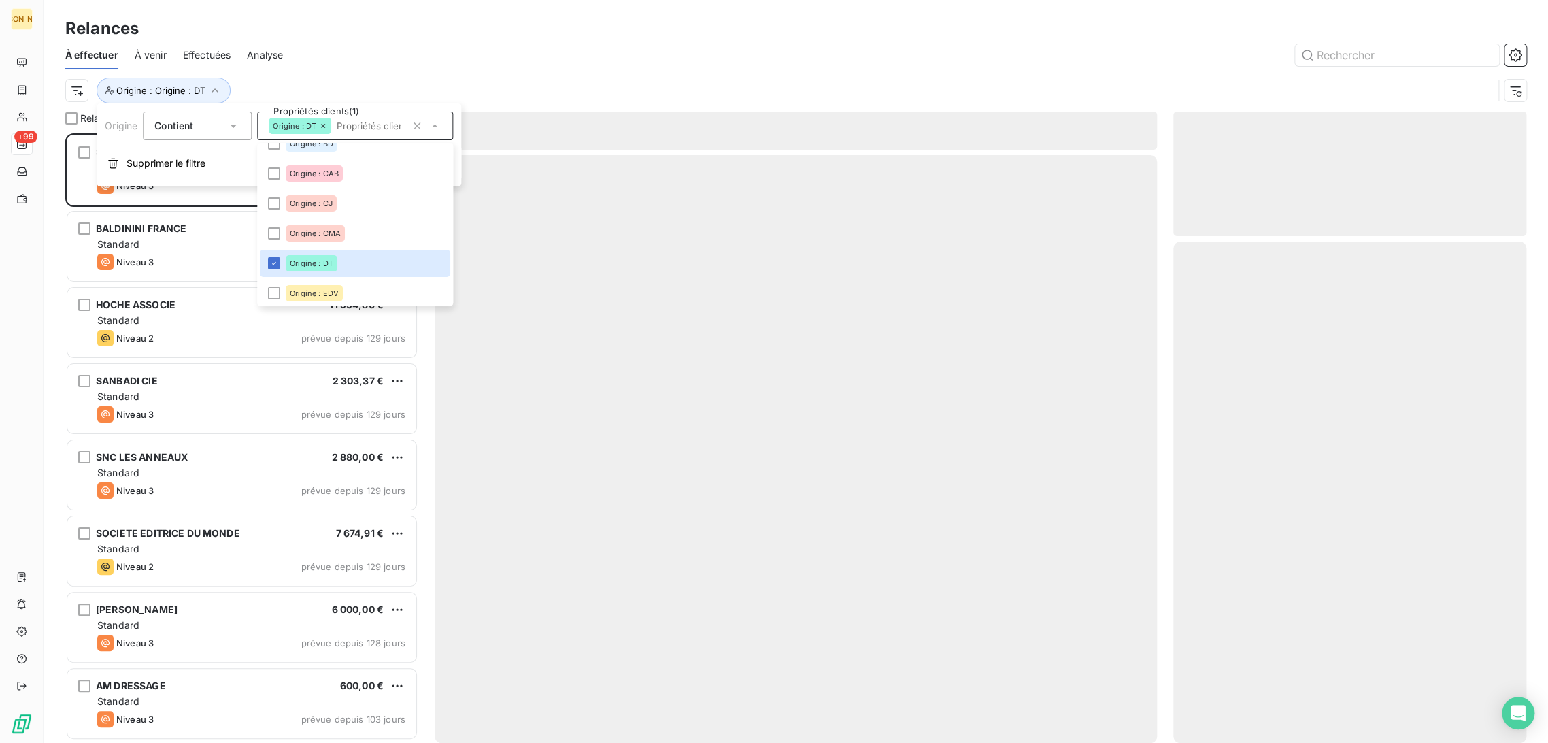
scroll to position [598, 341]
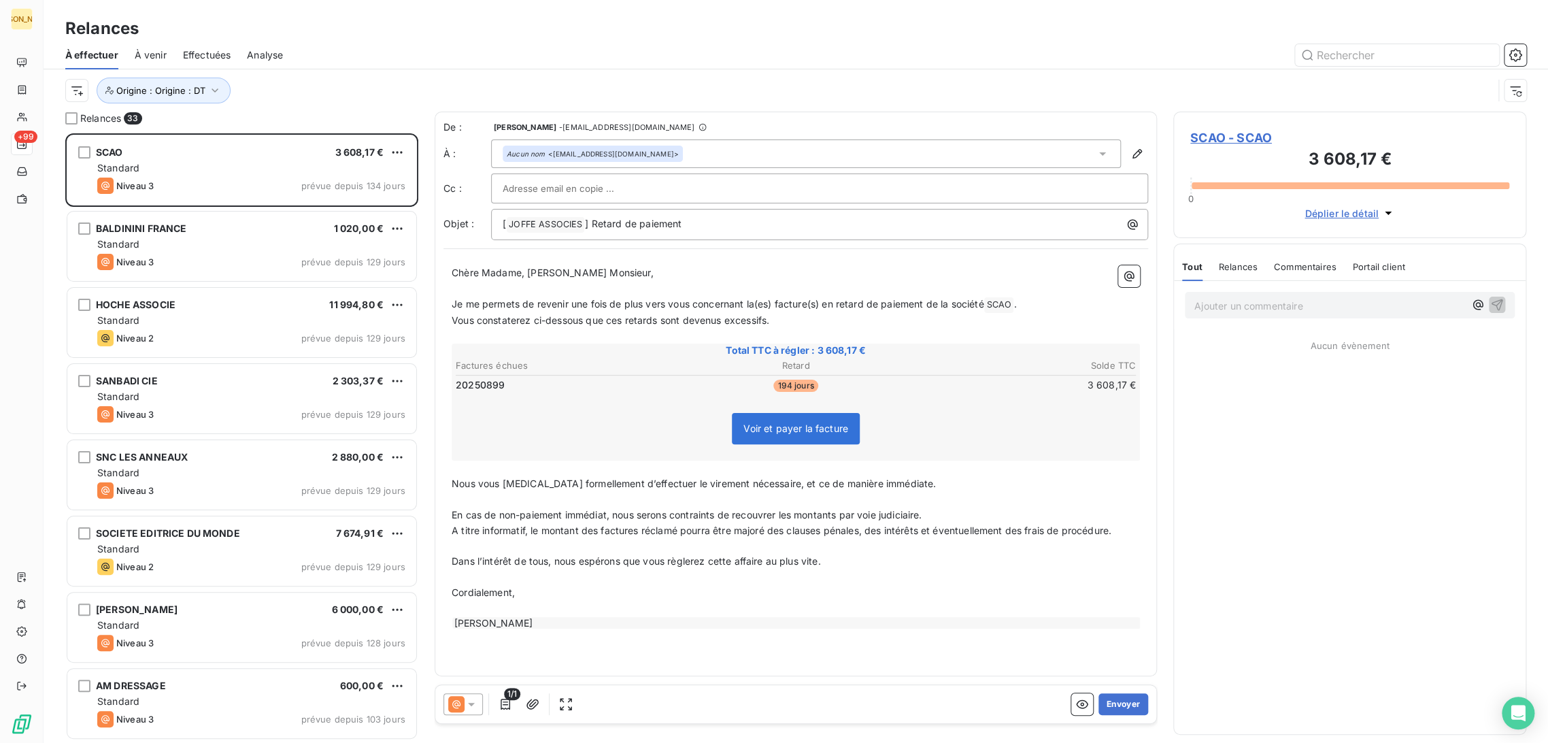
click at [337, 44] on div at bounding box center [912, 55] width 1227 height 22
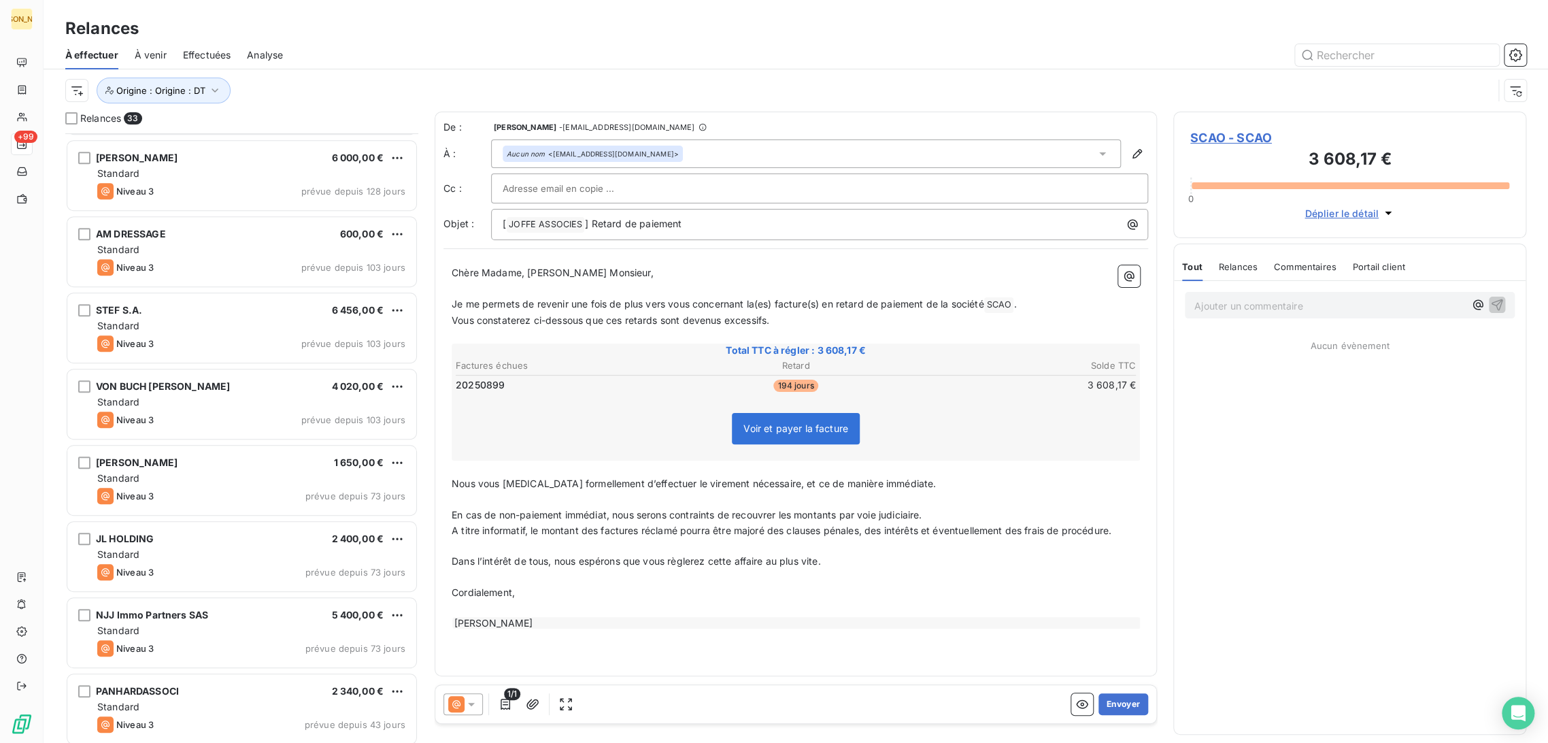
scroll to position [454, 0]
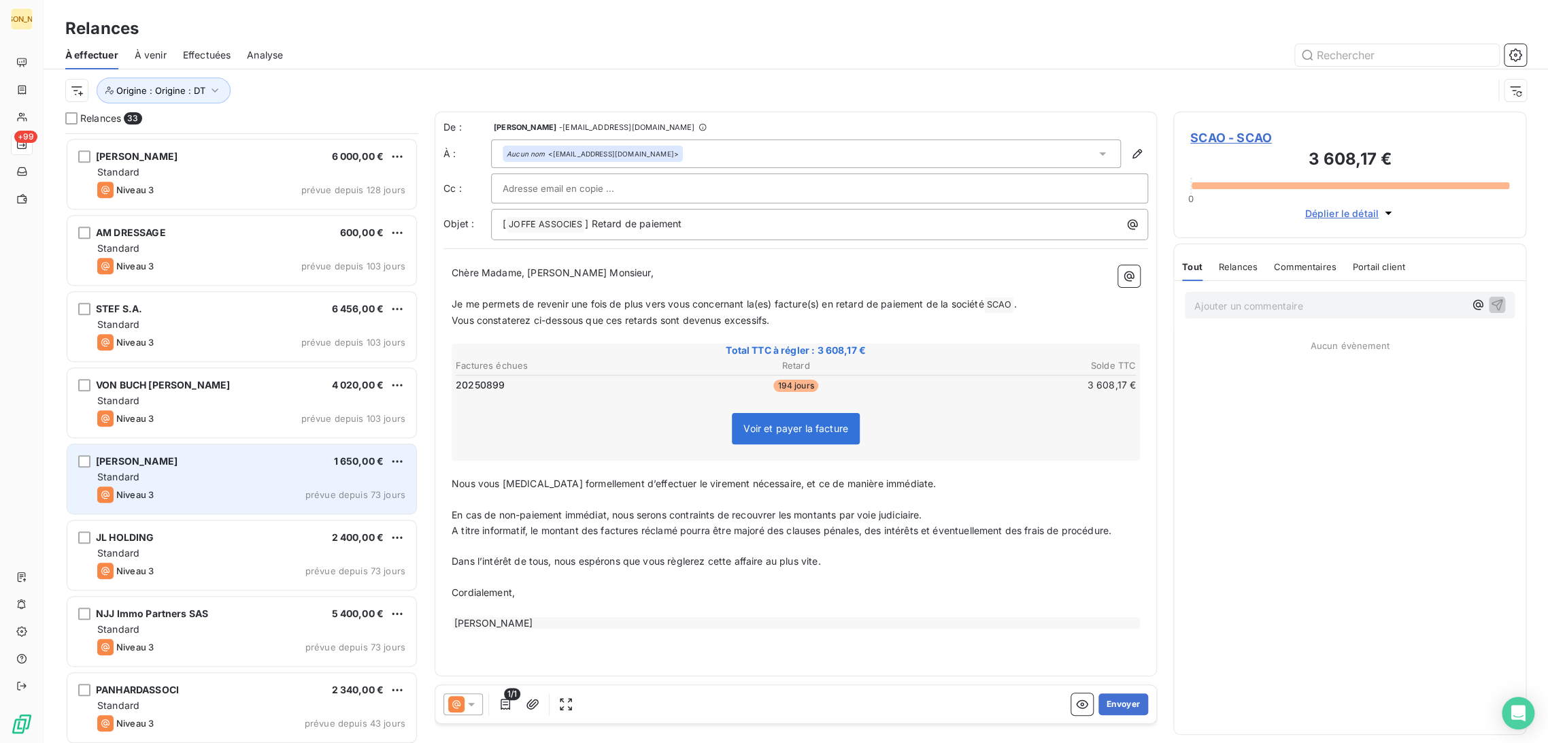
click at [238, 473] on div "Standard" at bounding box center [251, 477] width 308 height 14
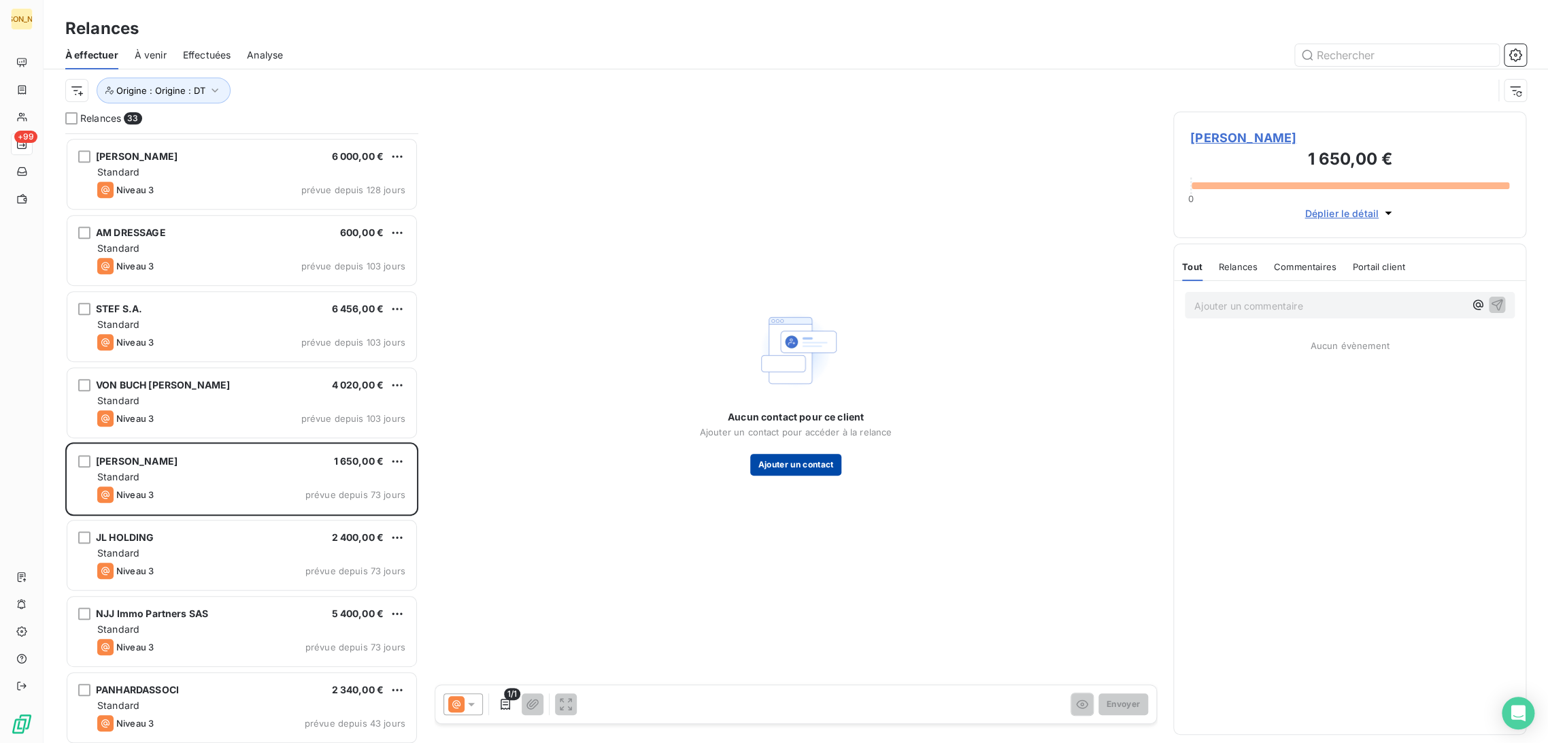
click at [785, 464] on button "Ajouter un contact" at bounding box center [796, 465] width 92 height 22
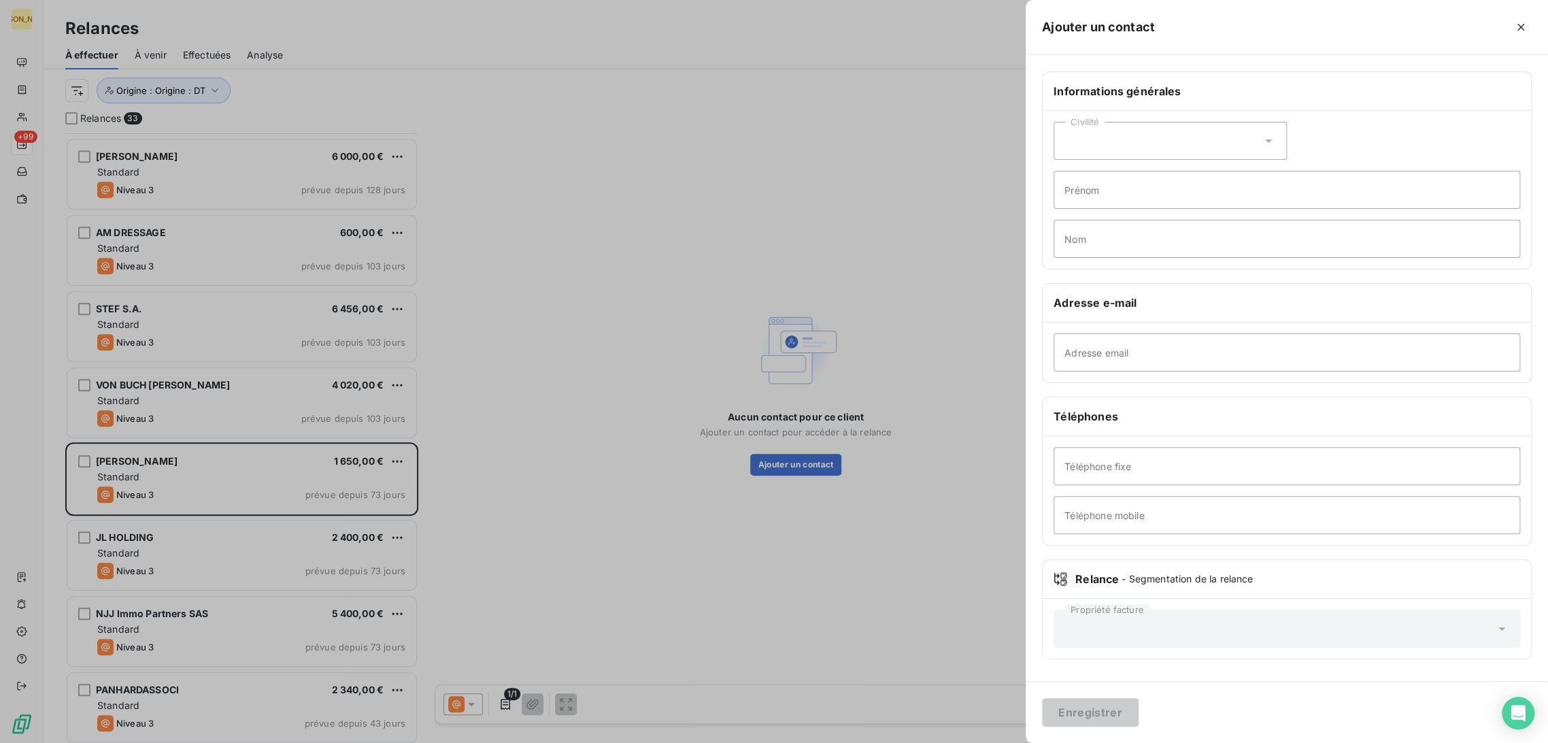
click at [951, 396] on div at bounding box center [774, 371] width 1548 height 743
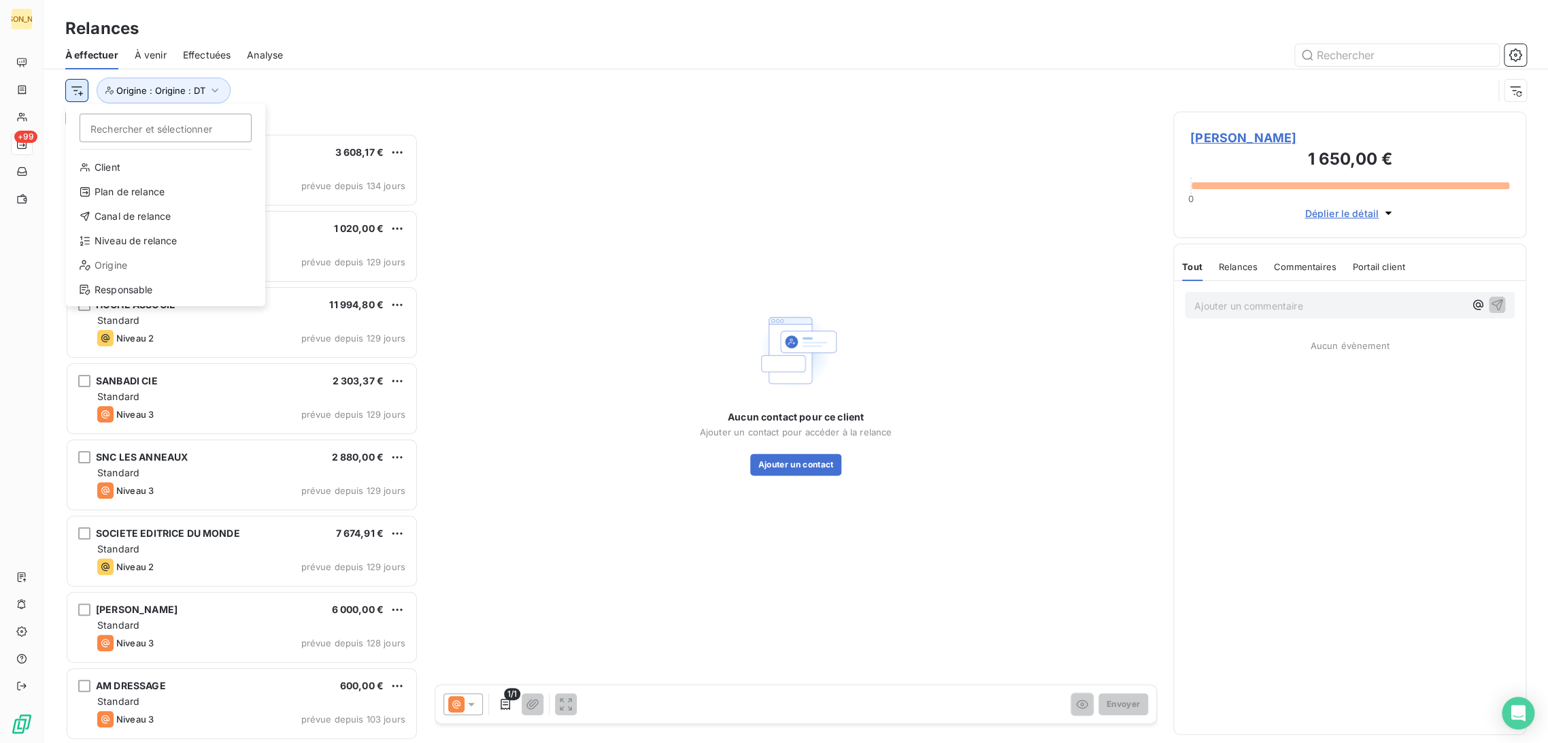
click at [76, 87] on html "JA +99 Relances À effectuer À venir Effectuées Analyse Rechercher et sélectionn…" at bounding box center [774, 371] width 1548 height 743
click at [262, 97] on html "JA +99 Relances À effectuer À venir Effectuées Analyse Rechercher et sélectionn…" at bounding box center [774, 371] width 1548 height 743
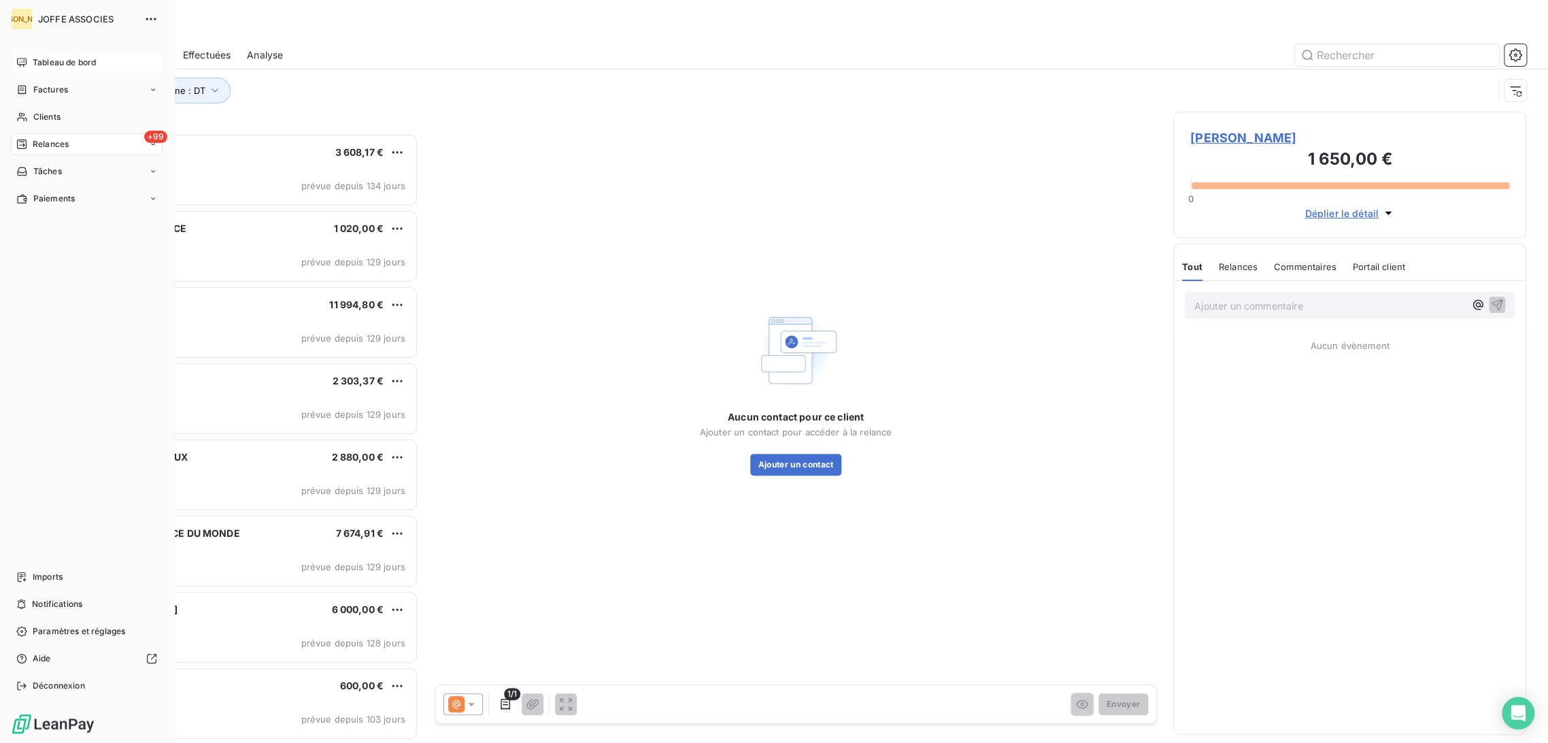
click at [15, 61] on div "Tableau de bord" at bounding box center [87, 63] width 152 height 22
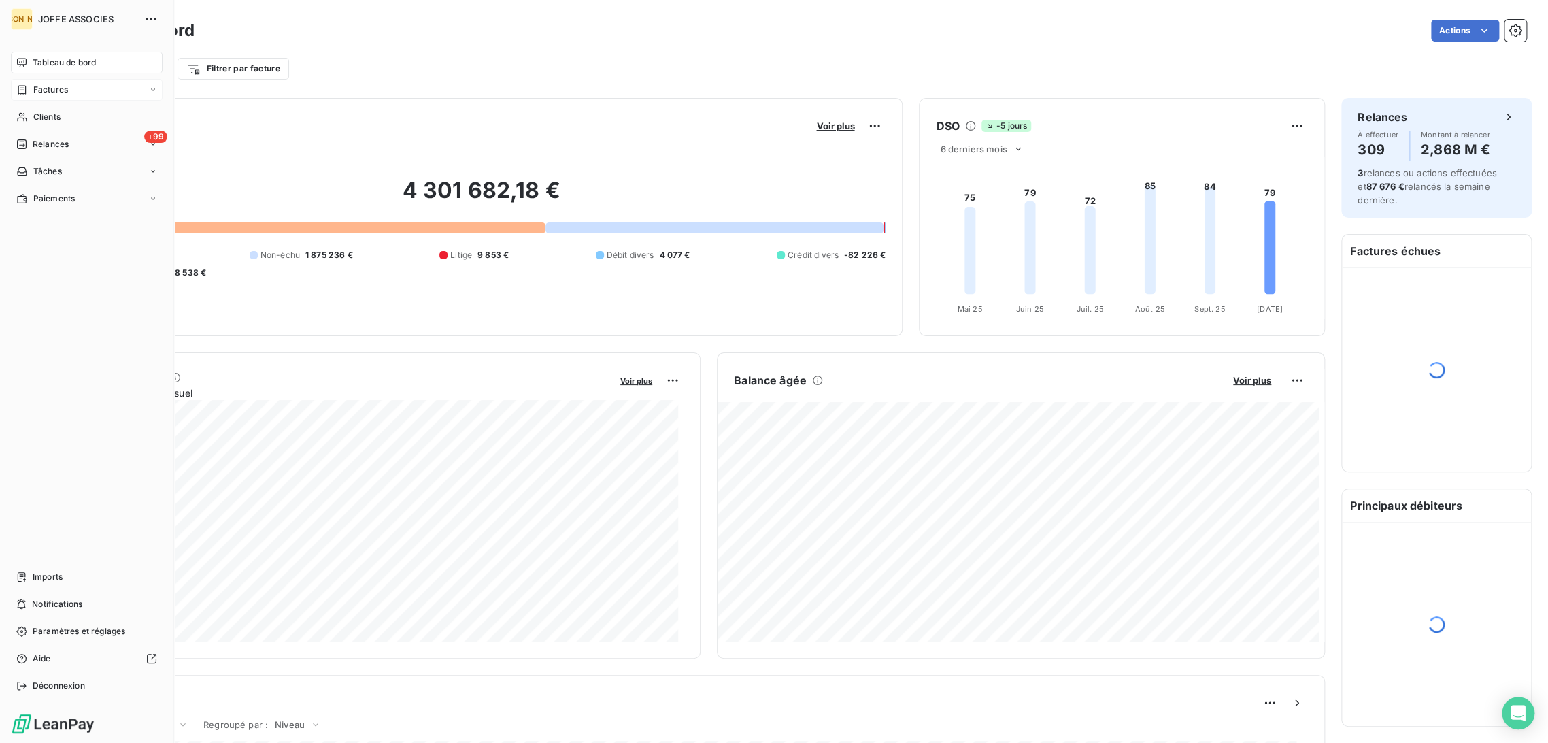
click at [46, 87] on span "Factures" at bounding box center [50, 90] width 35 height 12
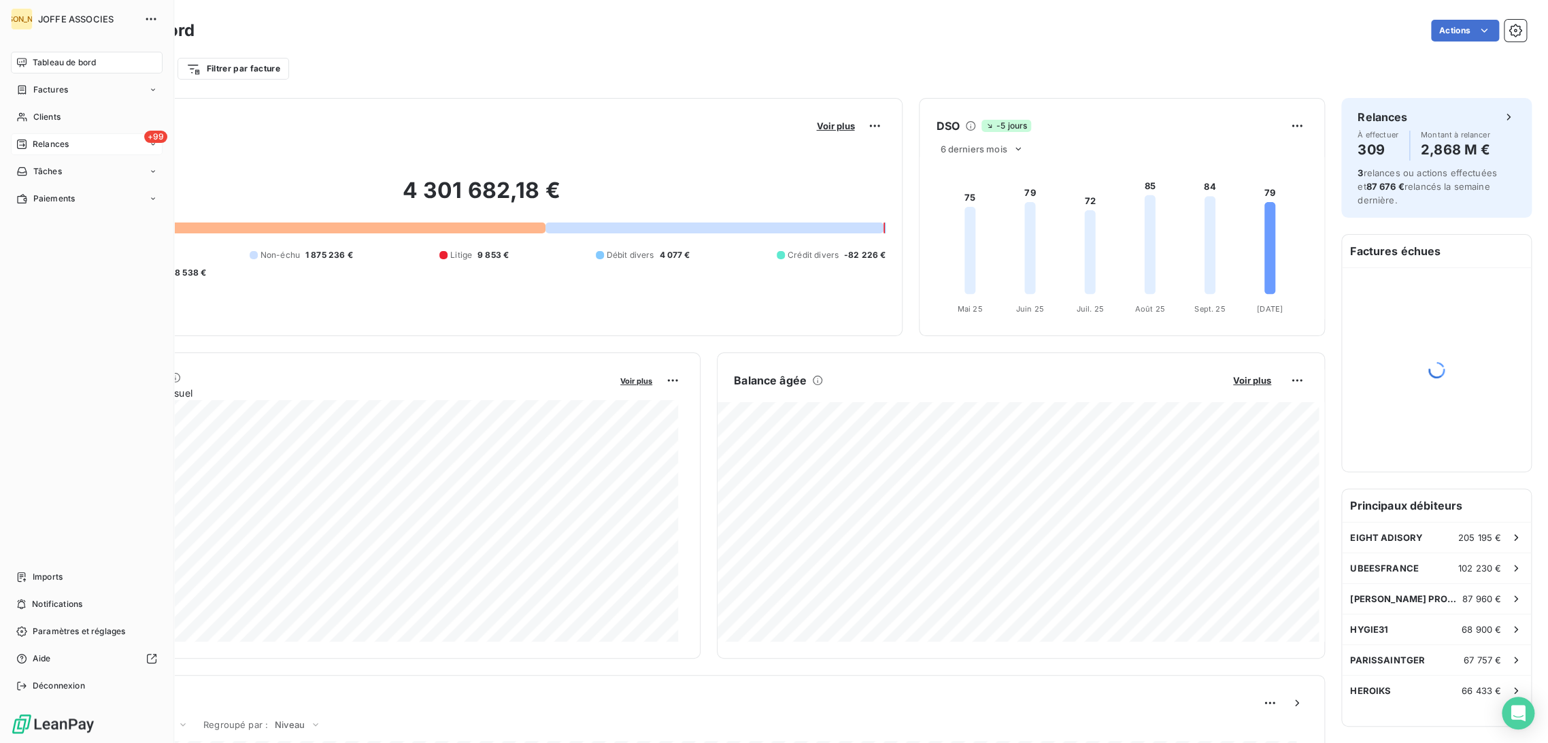
click at [44, 143] on span "Relances" at bounding box center [51, 144] width 36 height 12
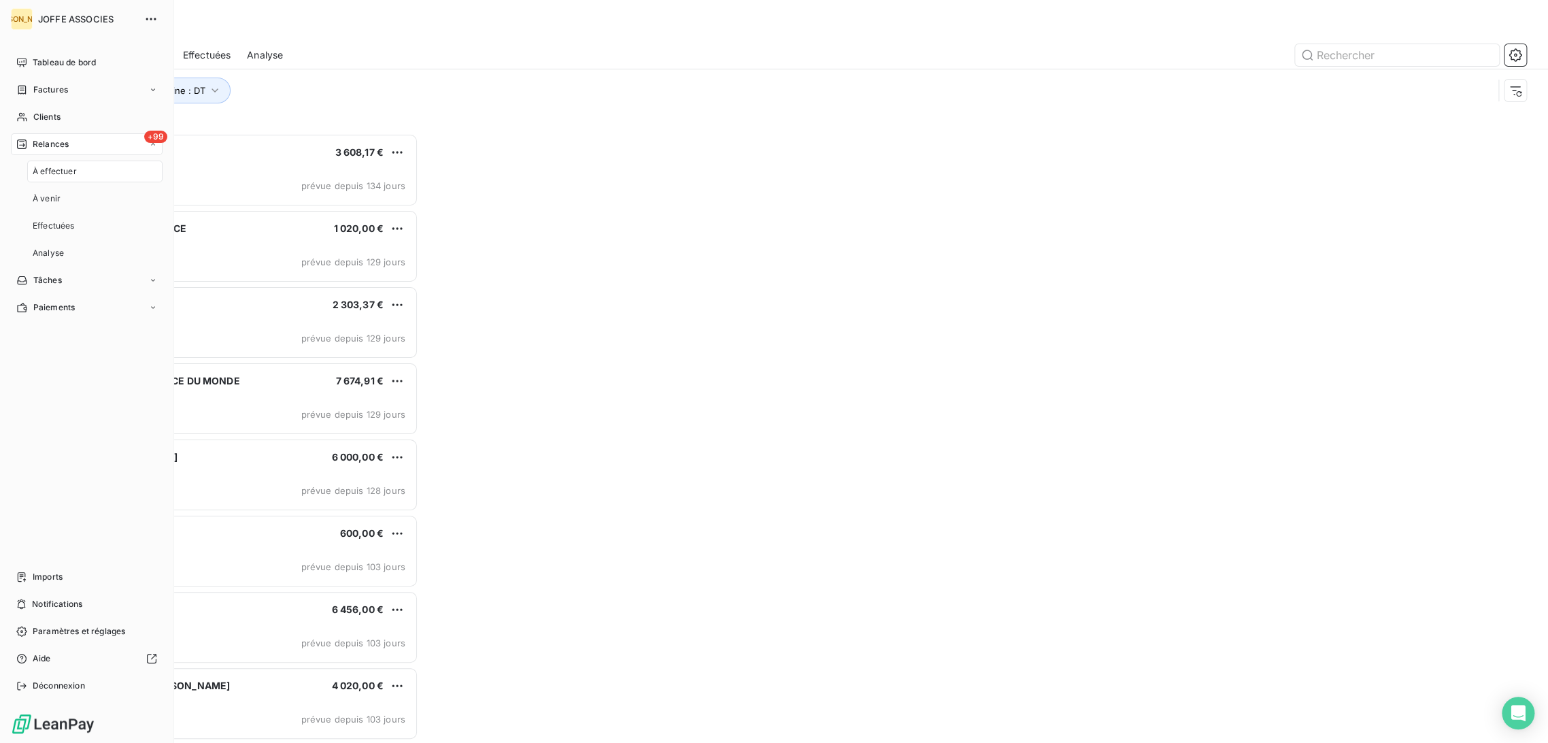
scroll to position [598, 341]
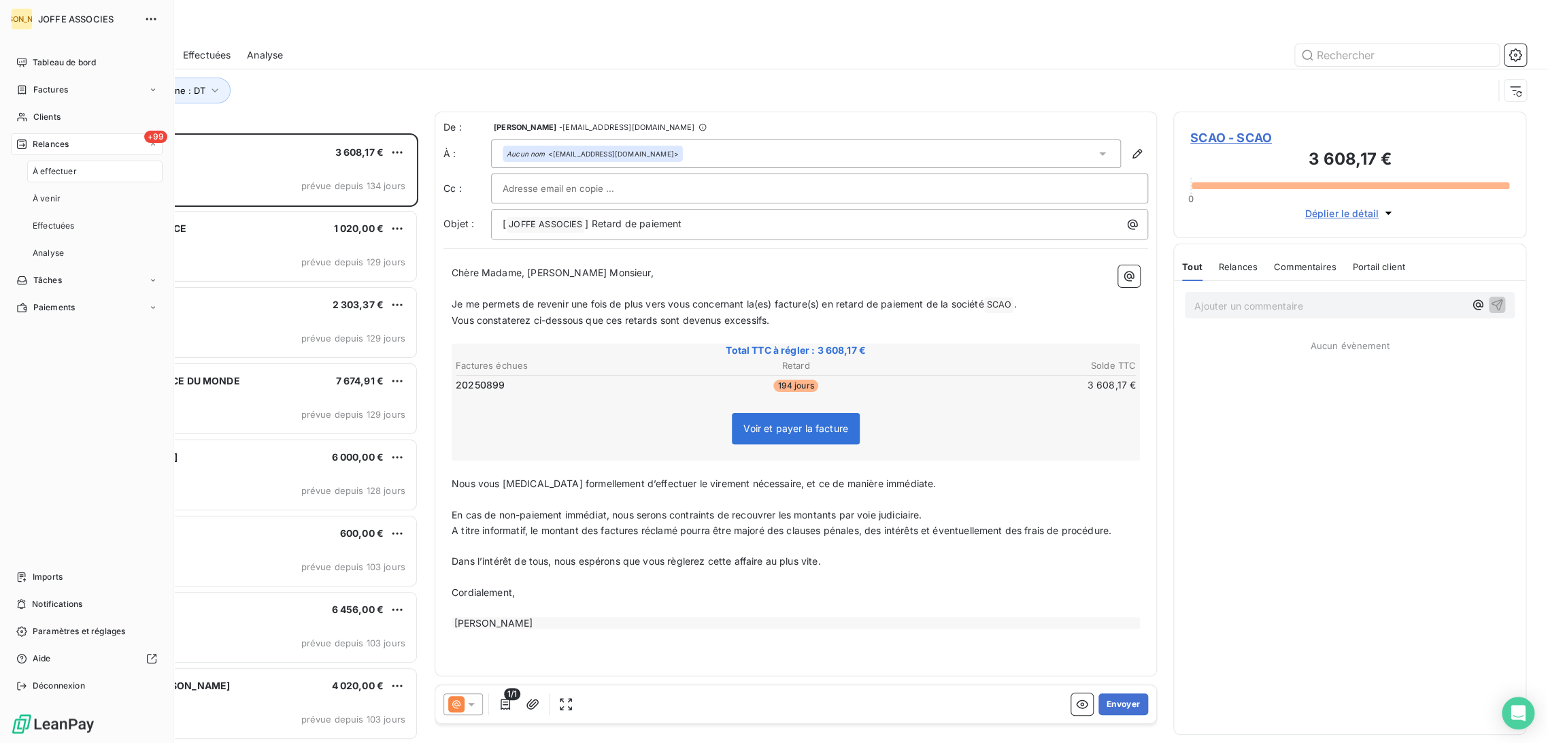
click at [68, 173] on span "À effectuer" at bounding box center [55, 171] width 44 height 12
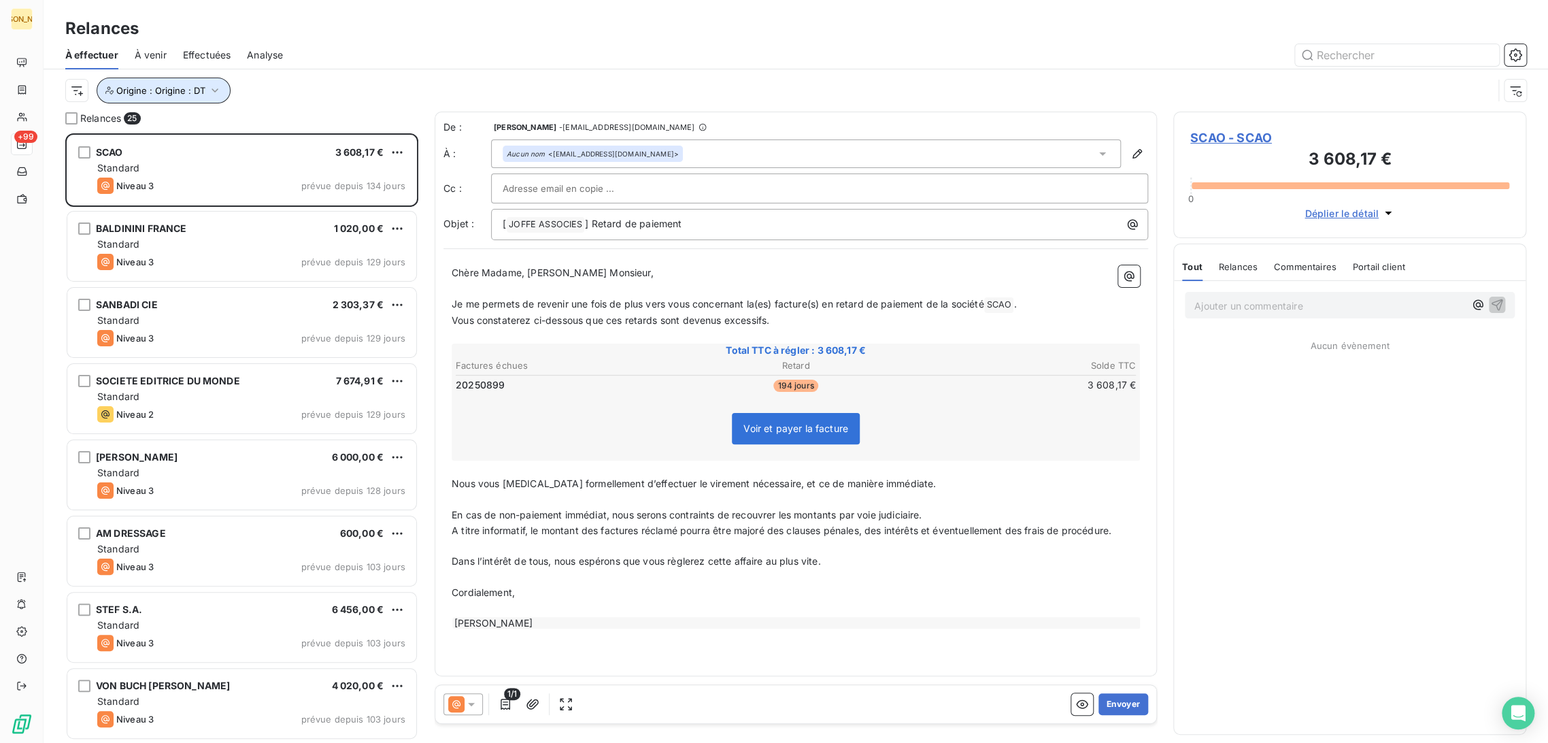
click at [136, 98] on button "Origine : Origine : DT" at bounding box center [164, 91] width 134 height 26
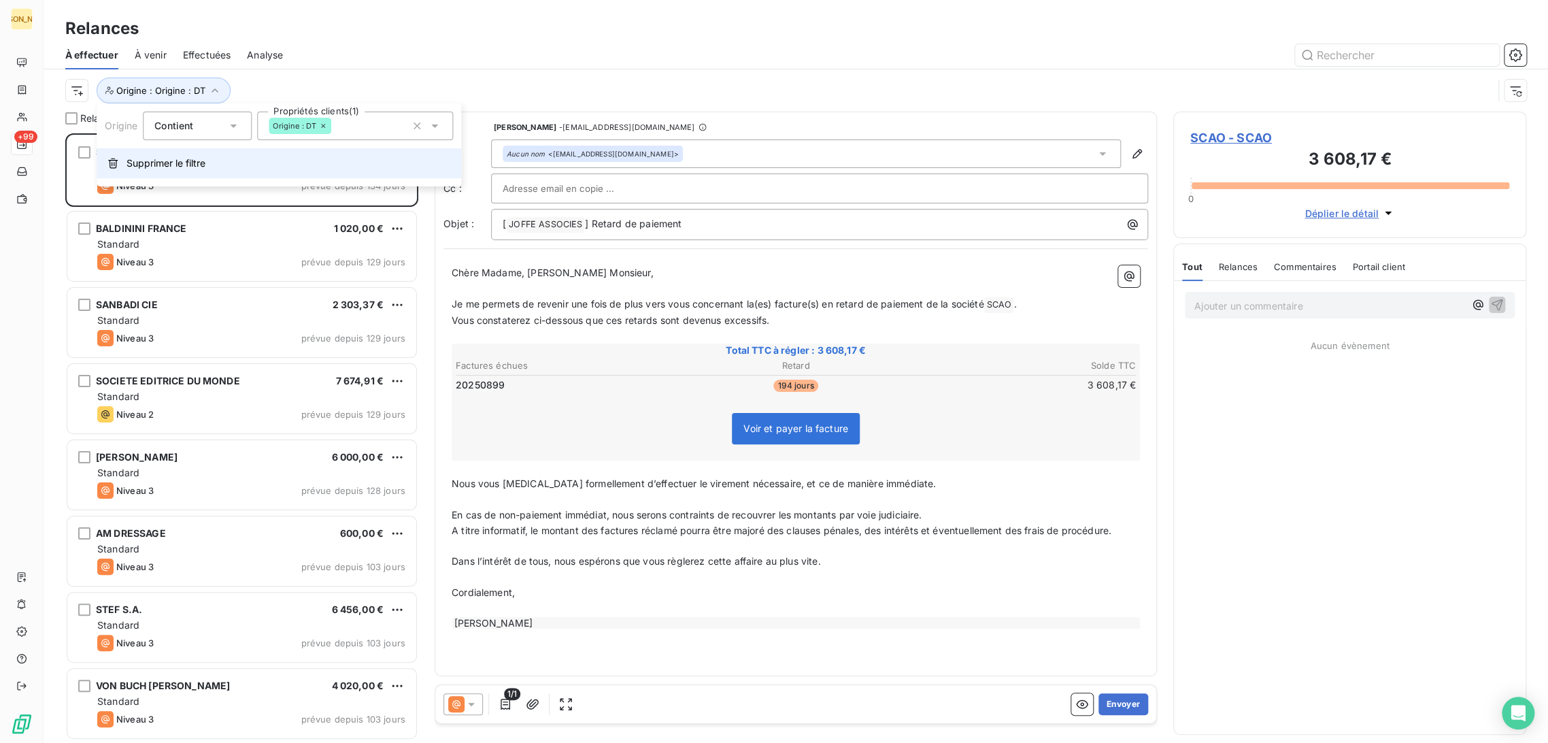
click at [185, 160] on span "Supprimer le filtre" at bounding box center [165, 163] width 79 height 14
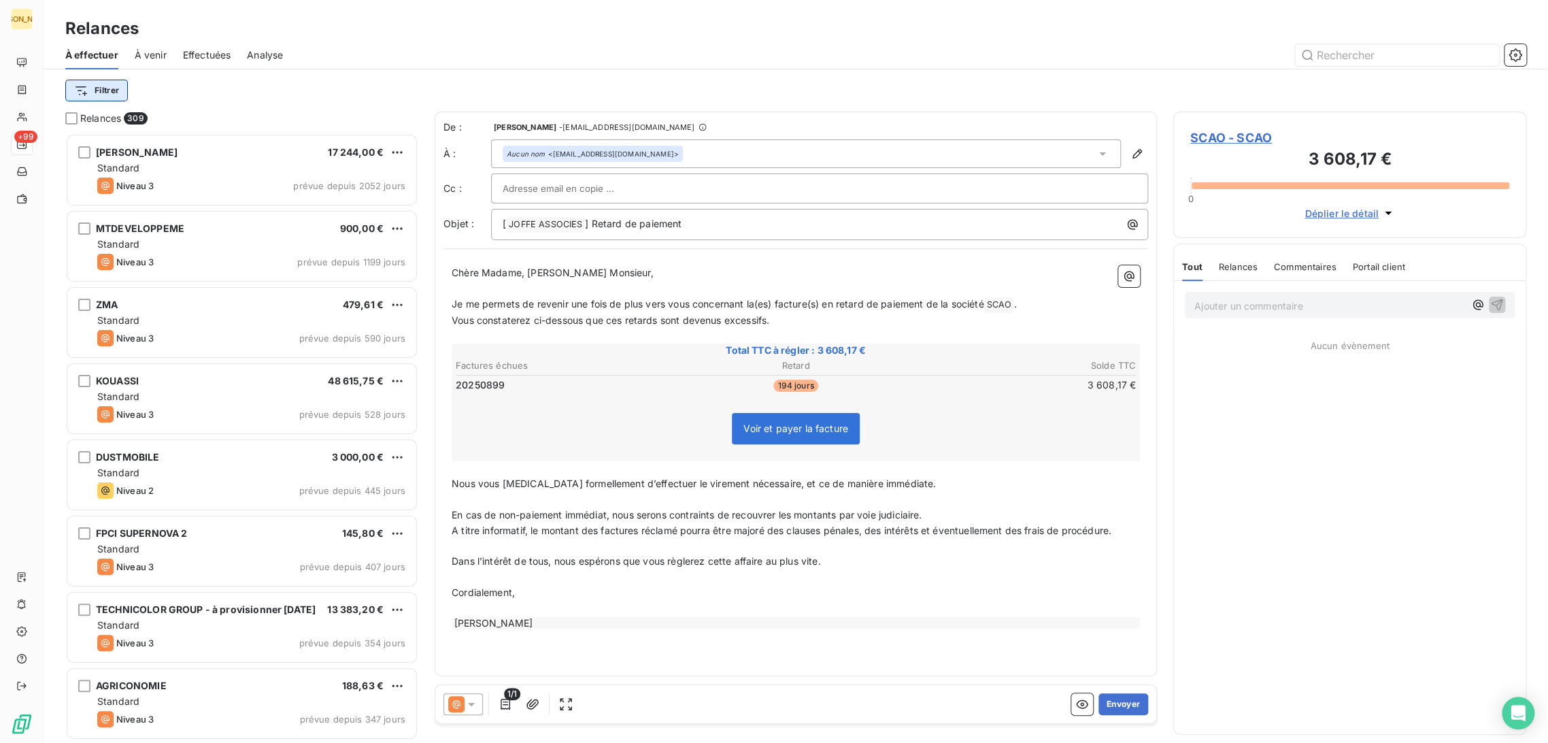
scroll to position [598, 341]
click at [94, 82] on html "JA +99 Relances À effectuer À venir Effectuées Analyse Filtrer Rechercher et sé…" at bounding box center [774, 371] width 1548 height 743
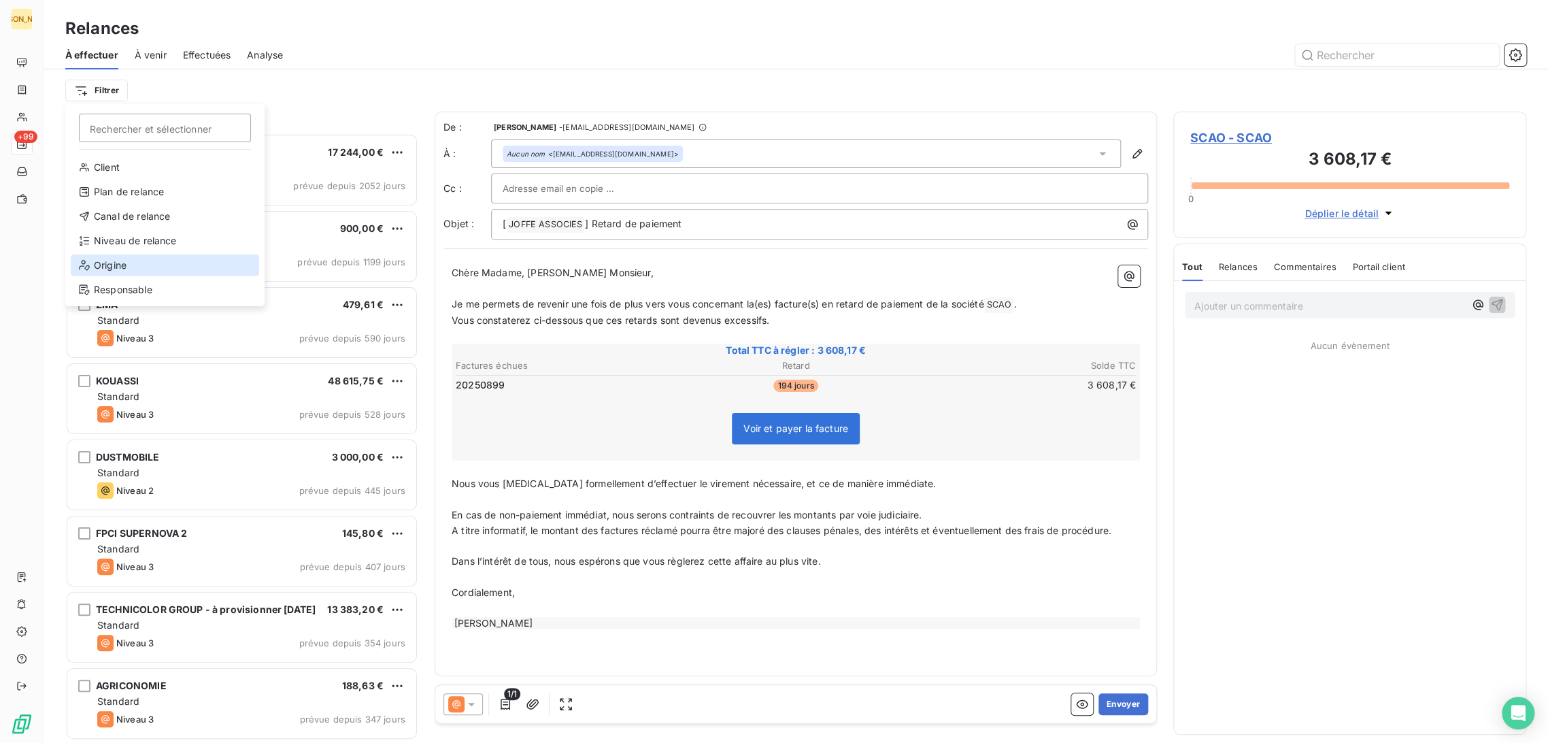
click at [126, 267] on div "Origine" at bounding box center [165, 265] width 188 height 22
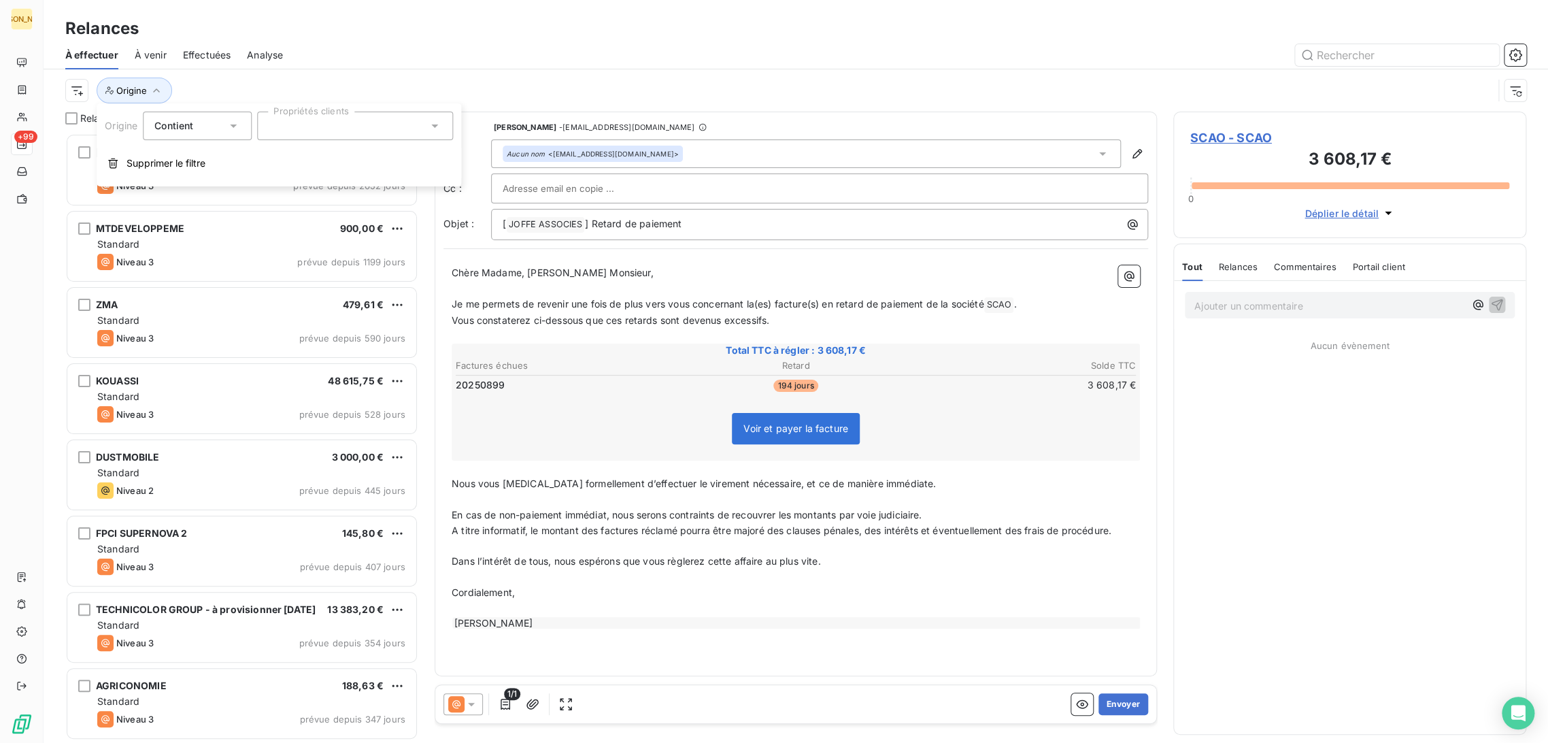
click at [300, 129] on div at bounding box center [355, 126] width 196 height 29
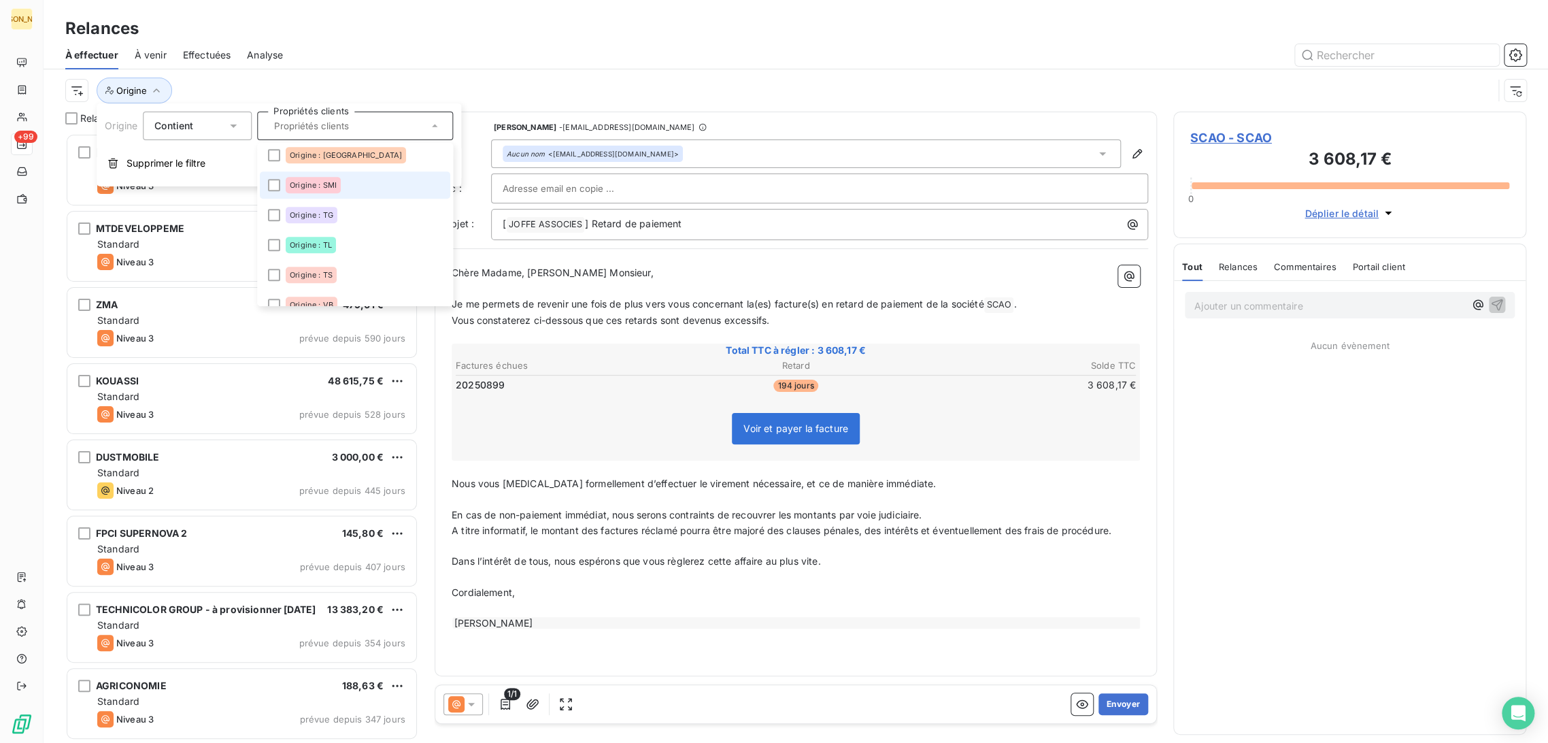
scroll to position [528, 0]
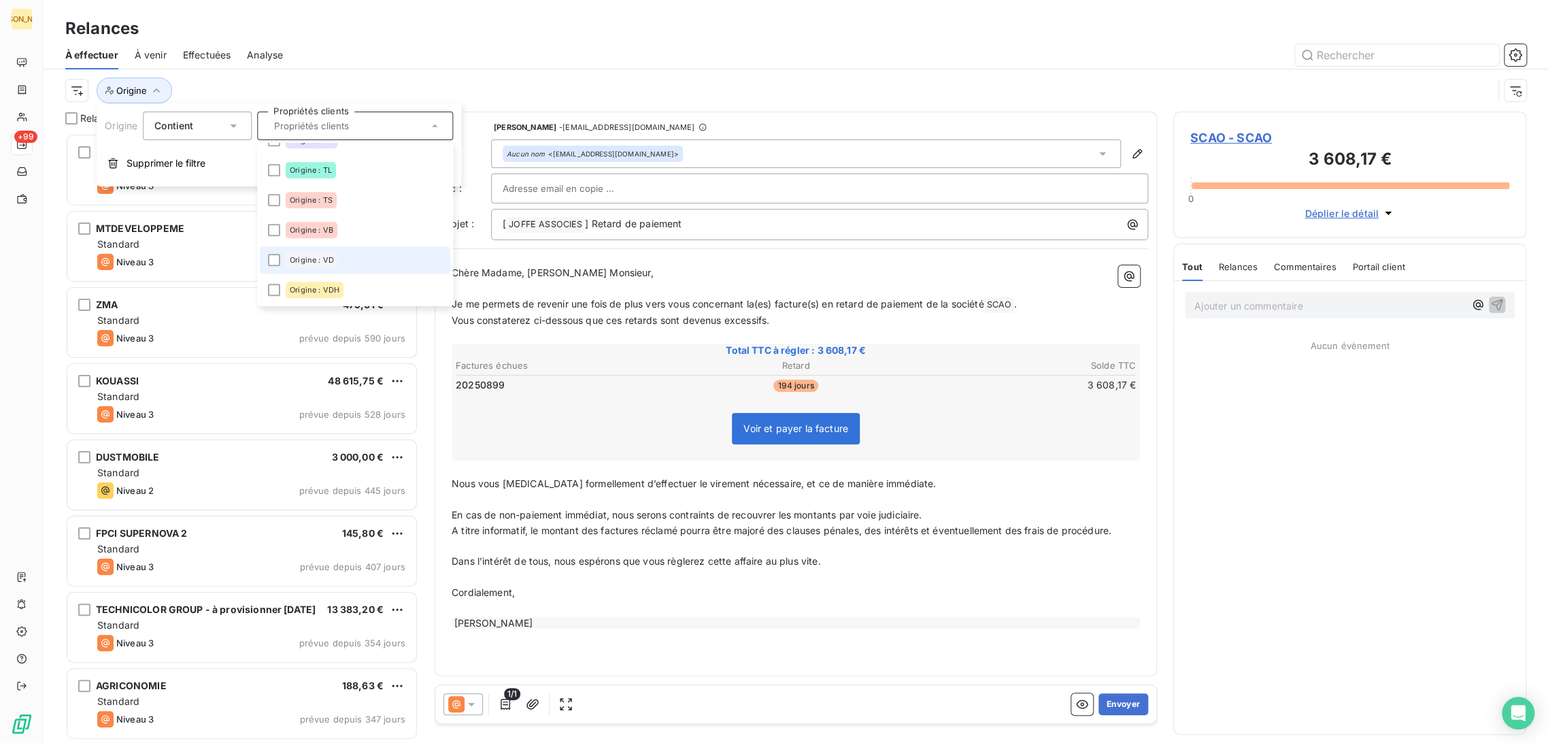
click at [305, 262] on span "Origine : VD" at bounding box center [312, 260] width 44 height 8
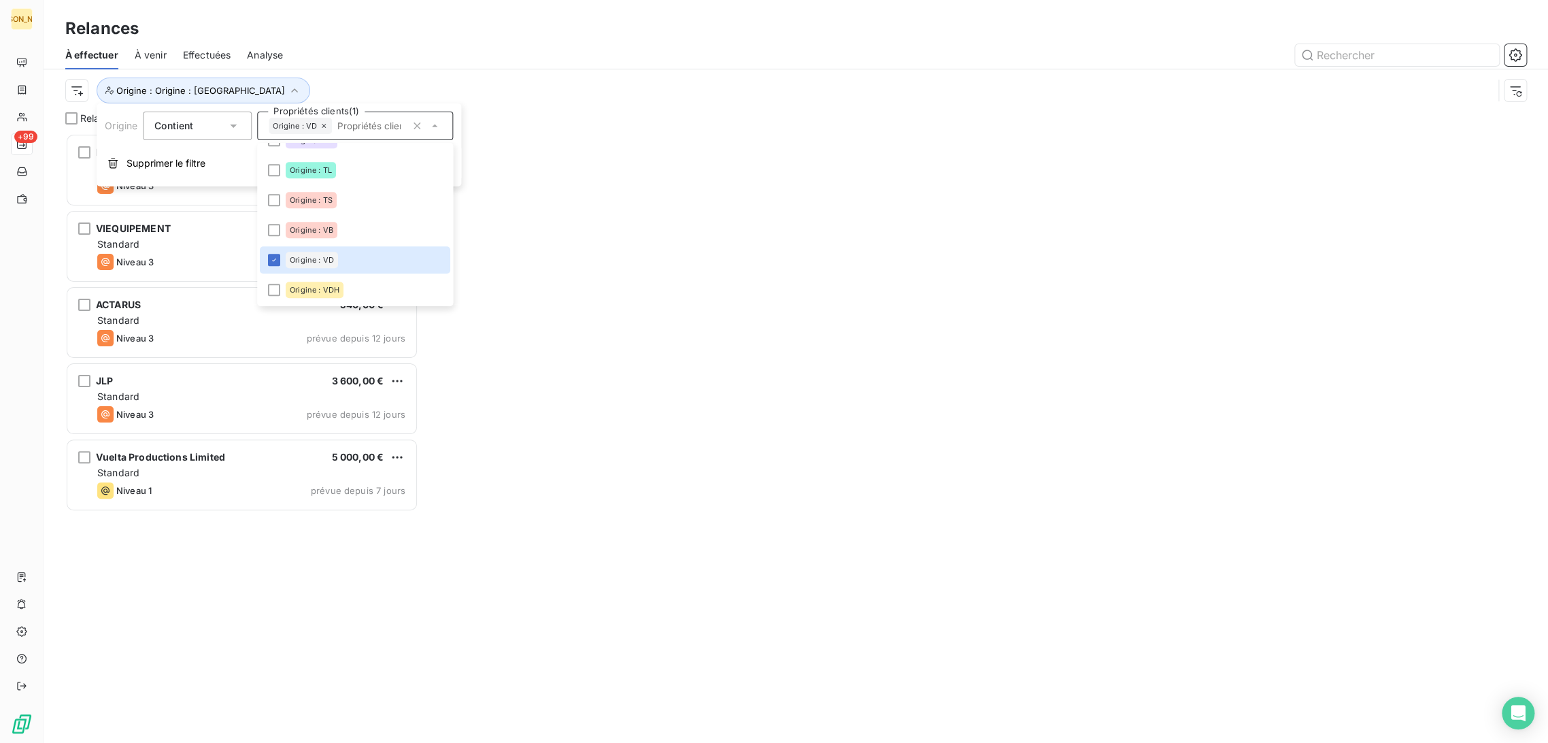
scroll to position [598, 341]
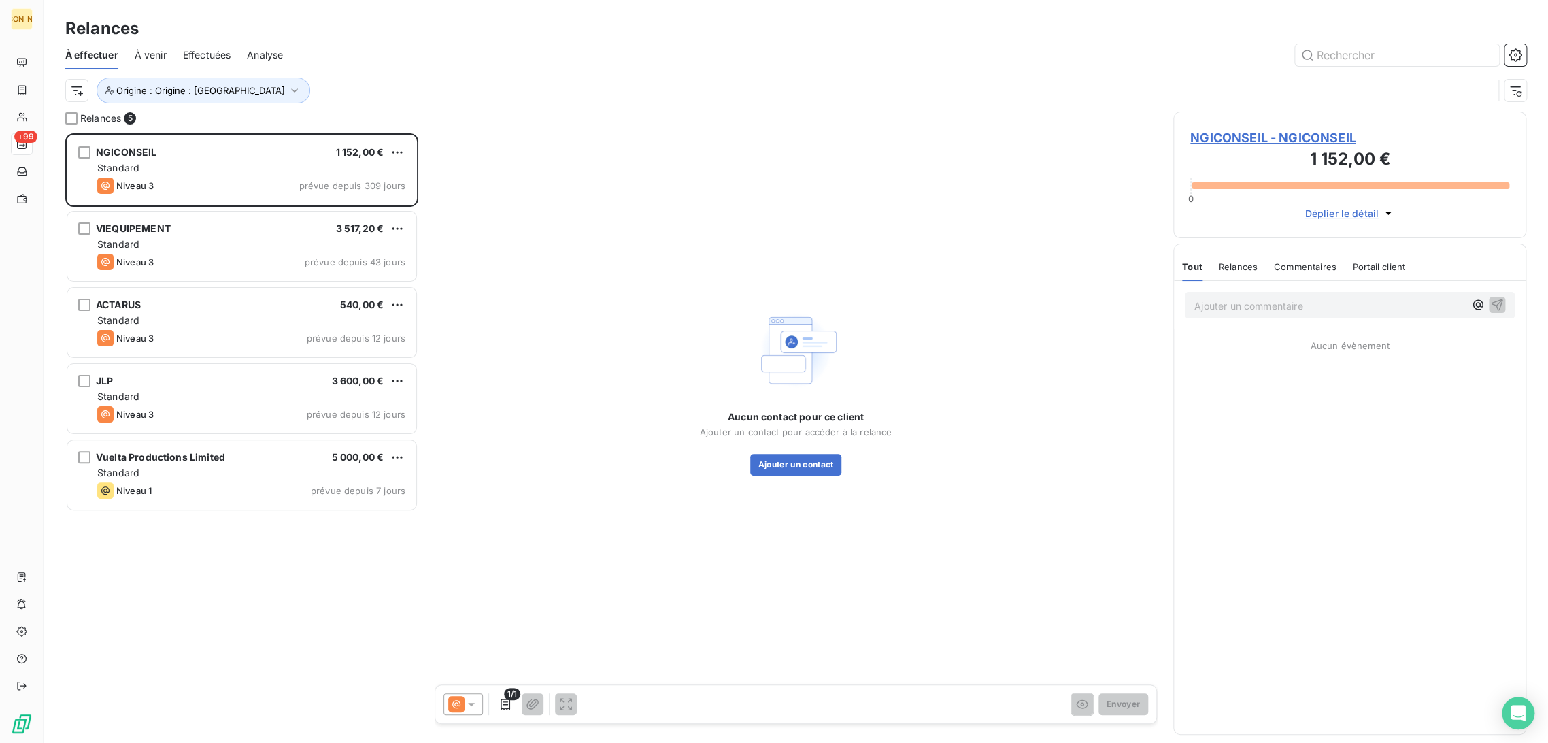
click at [409, 57] on div at bounding box center [912, 55] width 1227 height 22
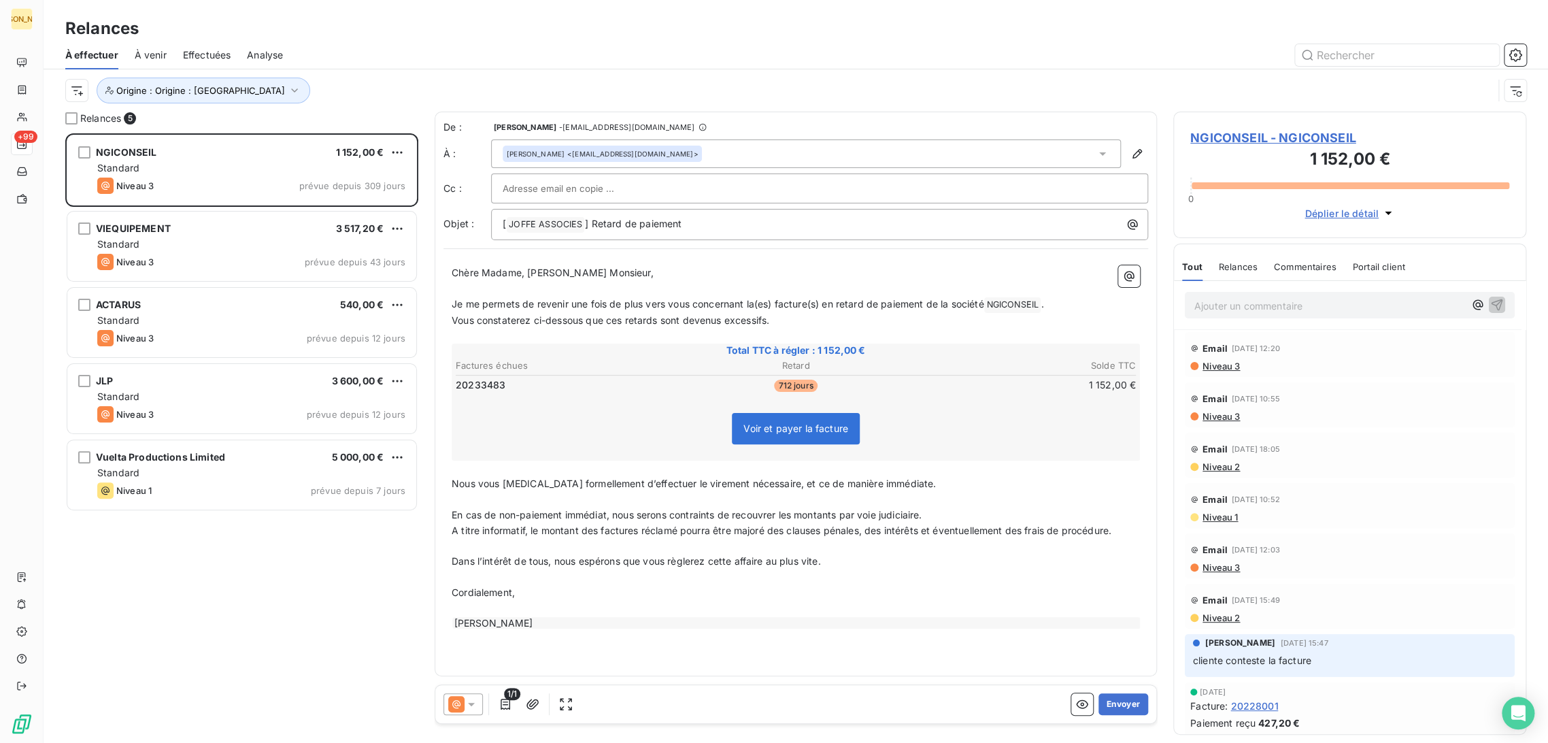
drag, startPoint x: 275, startPoint y: 258, endPoint x: 256, endPoint y: 285, distance: 33.2
click at [275, 258] on div "Niveau 3 prévue depuis 43 jours" at bounding box center [251, 262] width 308 height 16
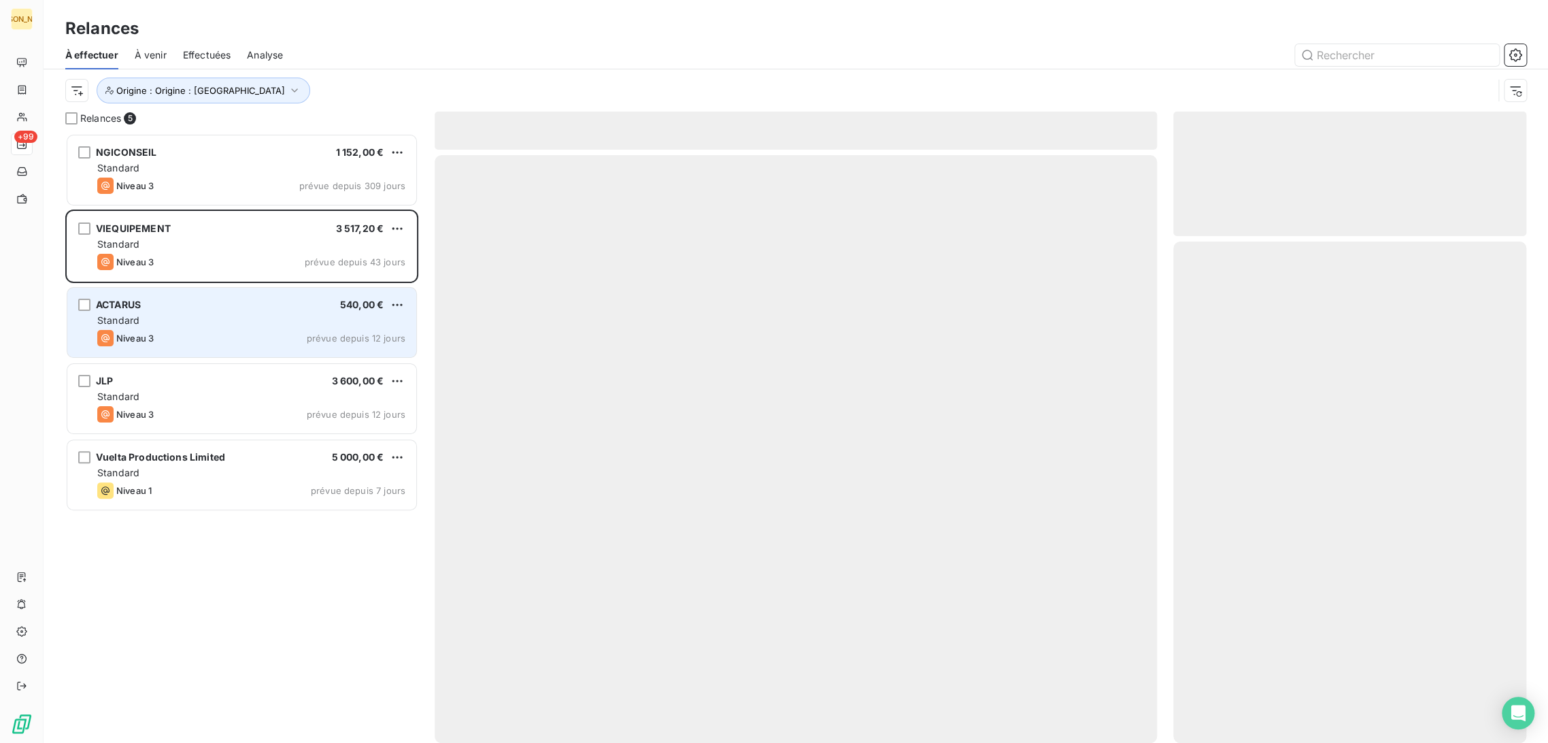
click at [233, 318] on div "Standard" at bounding box center [251, 321] width 308 height 14
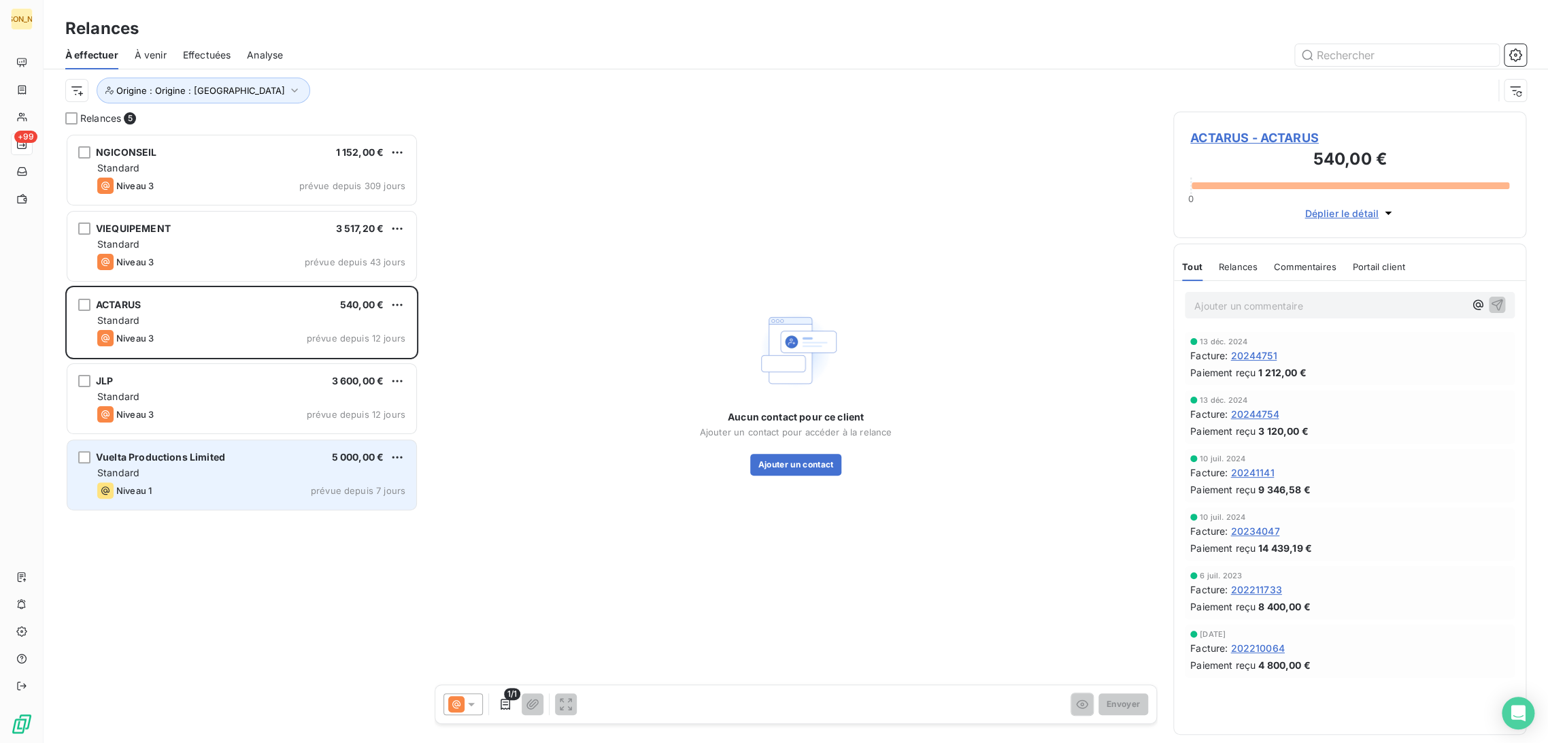
click at [275, 476] on div "Standard" at bounding box center [251, 473] width 308 height 14
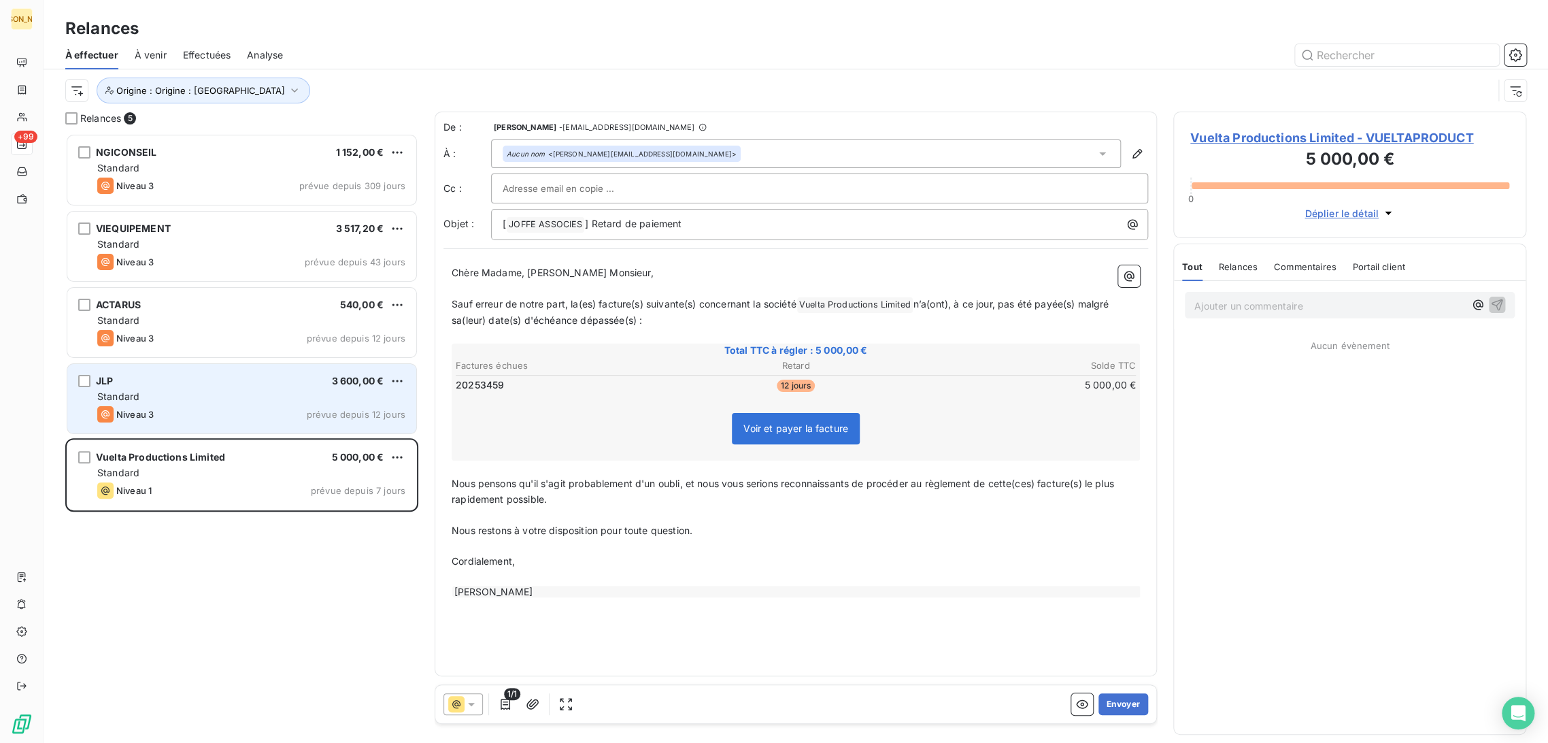
click at [194, 419] on div "Niveau 3 prévue depuis 12 jours" at bounding box center [251, 414] width 308 height 16
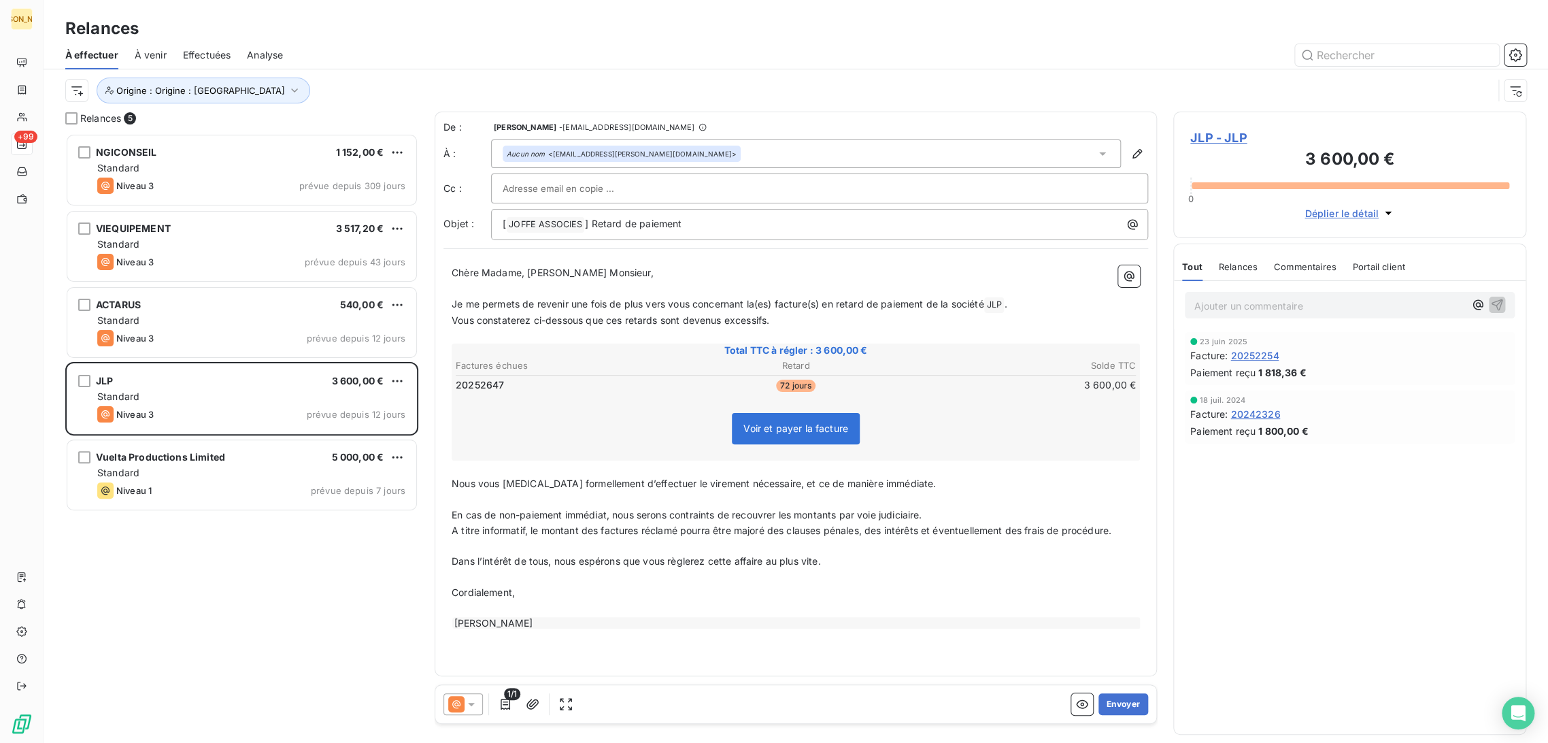
click at [562, 292] on p "﻿" at bounding box center [796, 289] width 688 height 16
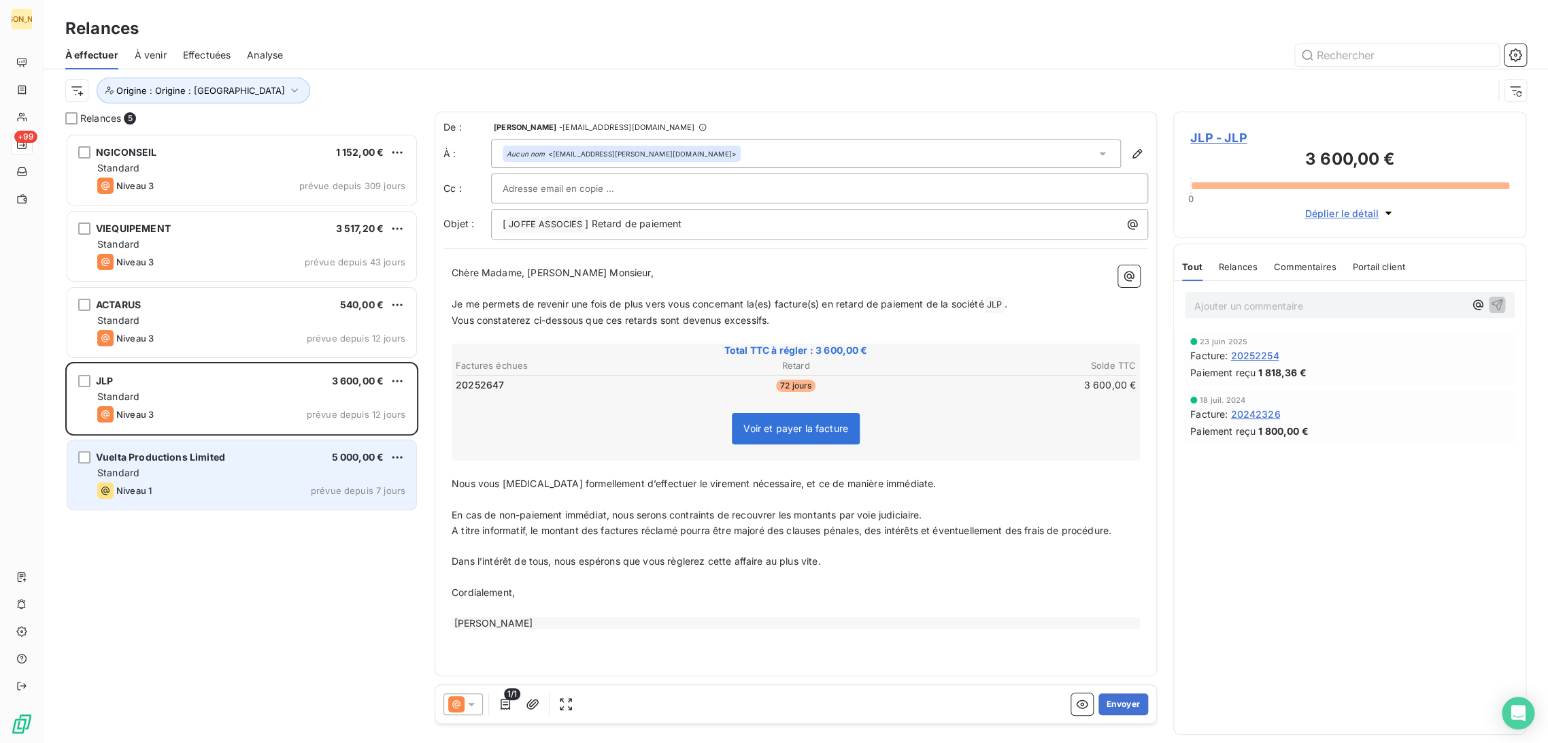
click at [272, 483] on div "Niveau 1 prévue depuis 7 jours" at bounding box center [251, 490] width 308 height 16
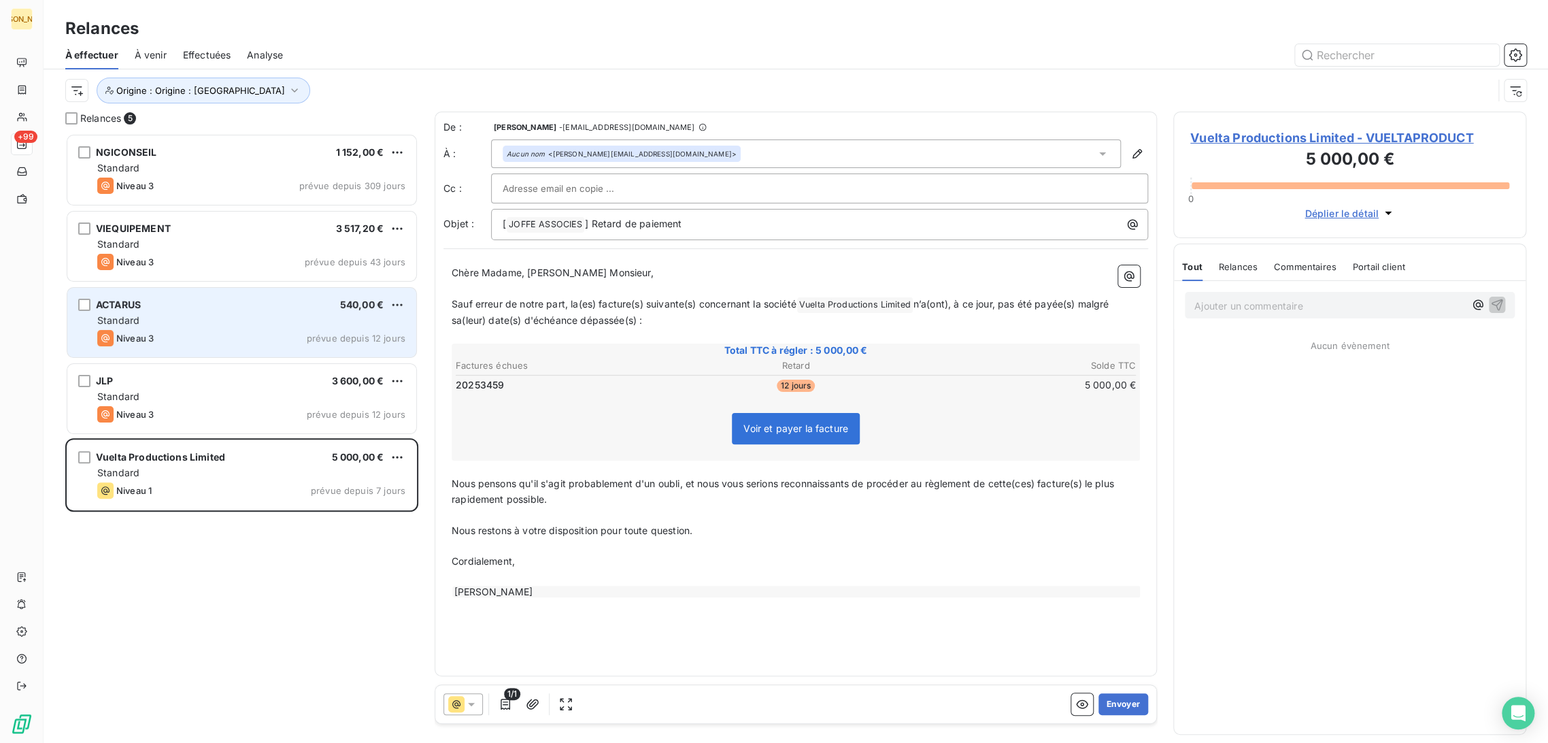
click at [236, 344] on div "Niveau 3 prévue depuis 12 jours" at bounding box center [251, 338] width 308 height 16
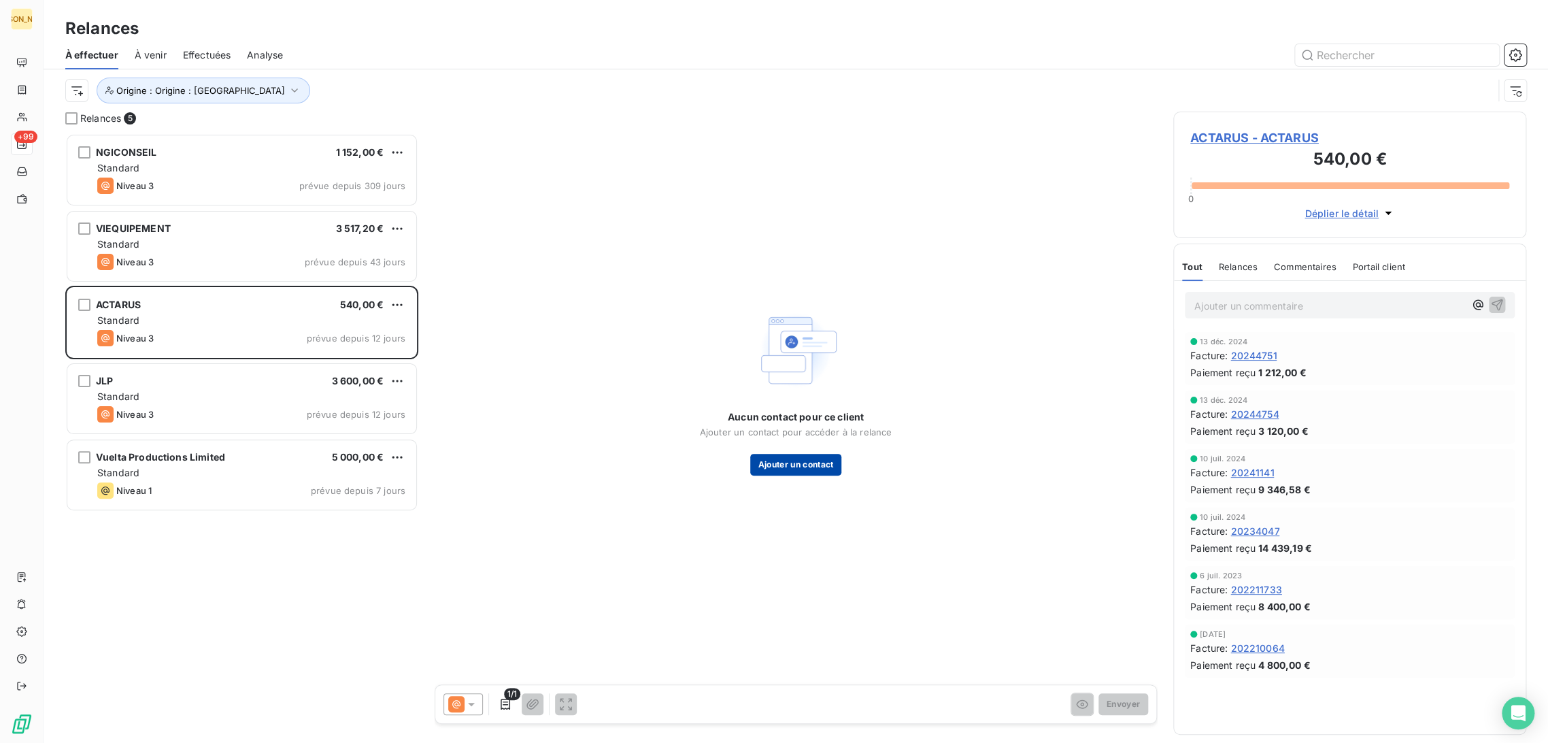
click at [831, 471] on button "Ajouter un contact" at bounding box center [796, 465] width 92 height 22
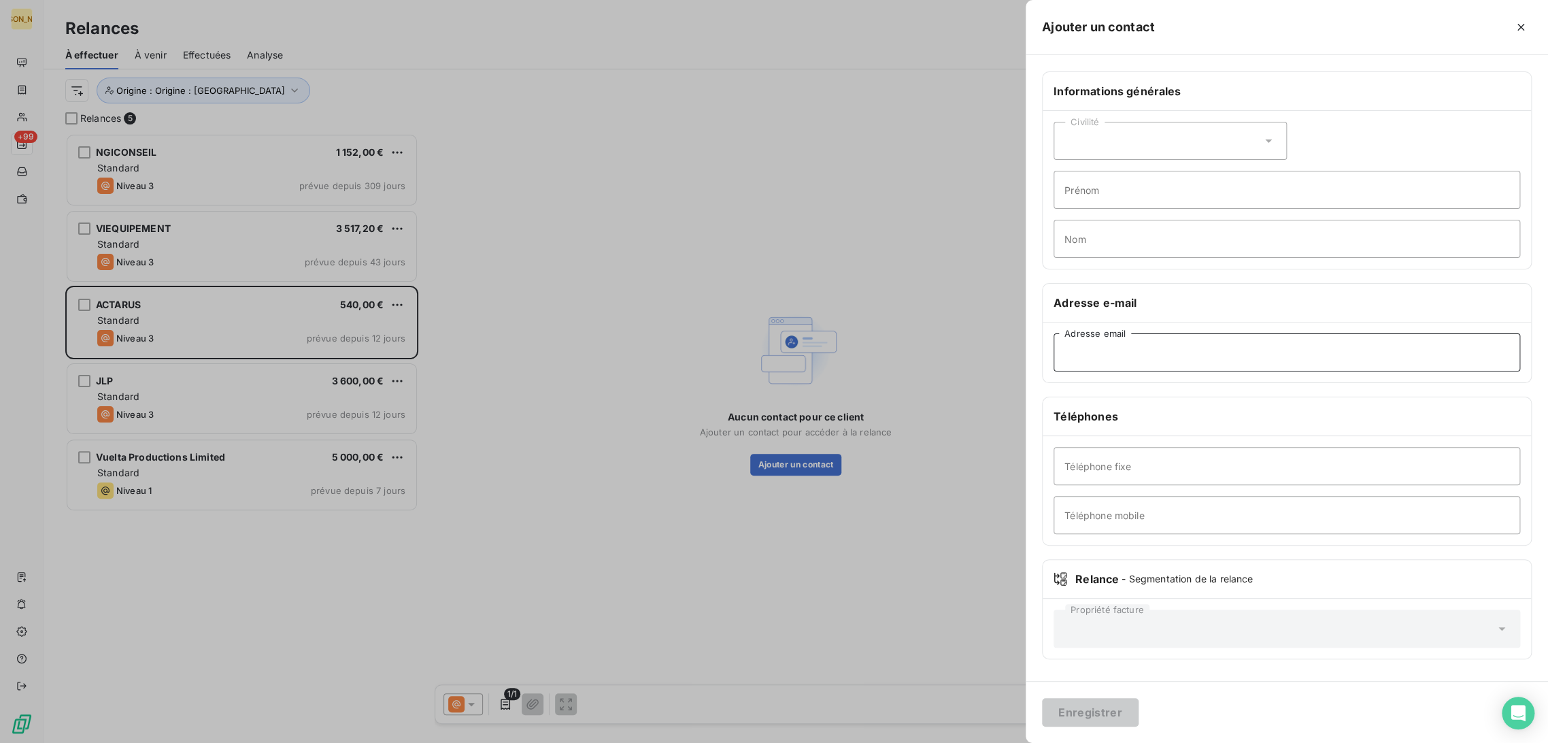
click at [1094, 360] on input "Adresse email" at bounding box center [1286, 352] width 467 height 38
paste input "Philippe Rebichon <prebichon@cabinetalcyon.fr>"
type input "Philippe Rebichon <prebichon@cabinetalcyon.fr>"
drag, startPoint x: 1302, startPoint y: 359, endPoint x: 975, endPoint y: 351, distance: 327.9
click at [975, 742] on div "Ajouter un contact Informations générales Civilité Prénom Nom Adresse e-mail Ph…" at bounding box center [774, 743] width 1548 height 0
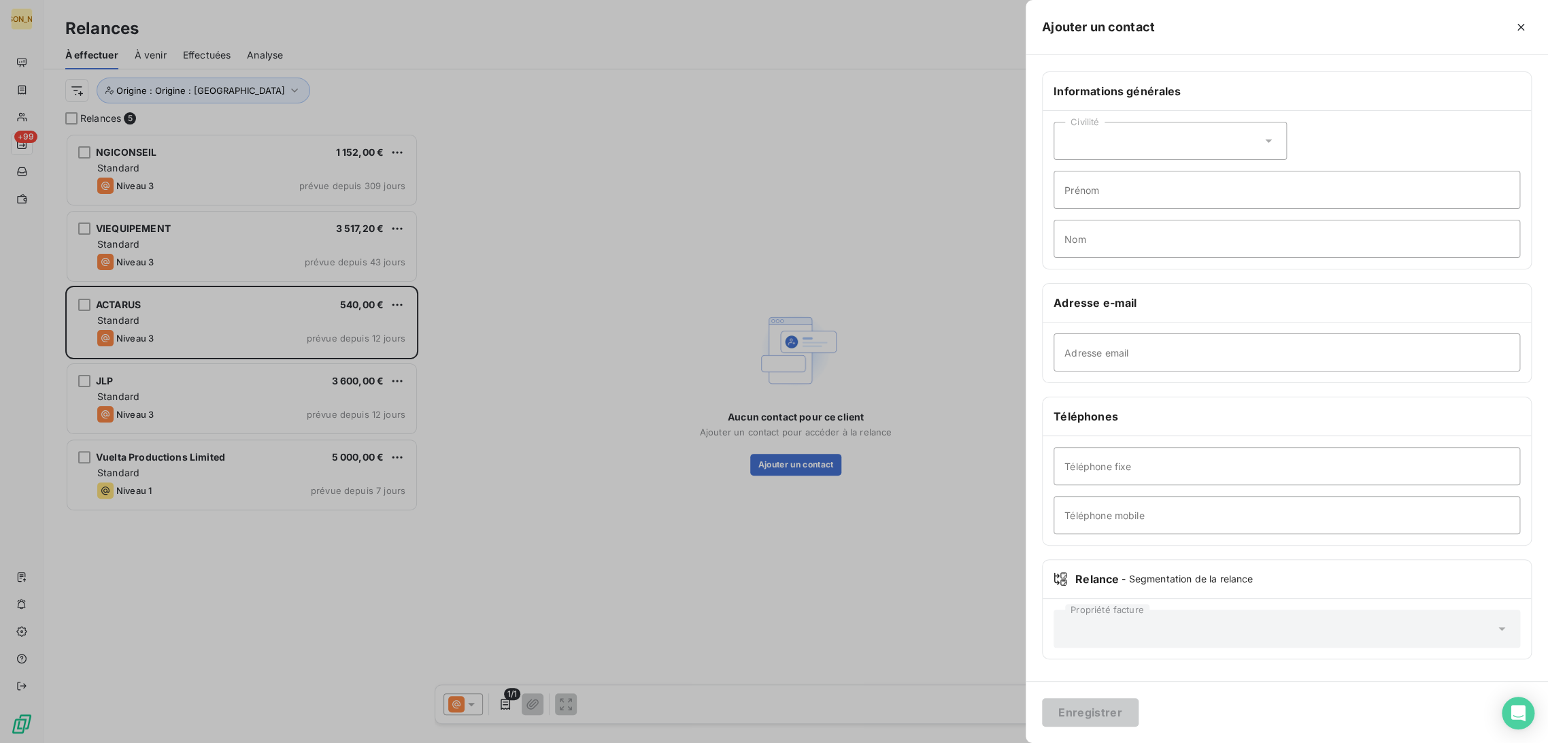
click at [769, 514] on div at bounding box center [774, 371] width 1548 height 743
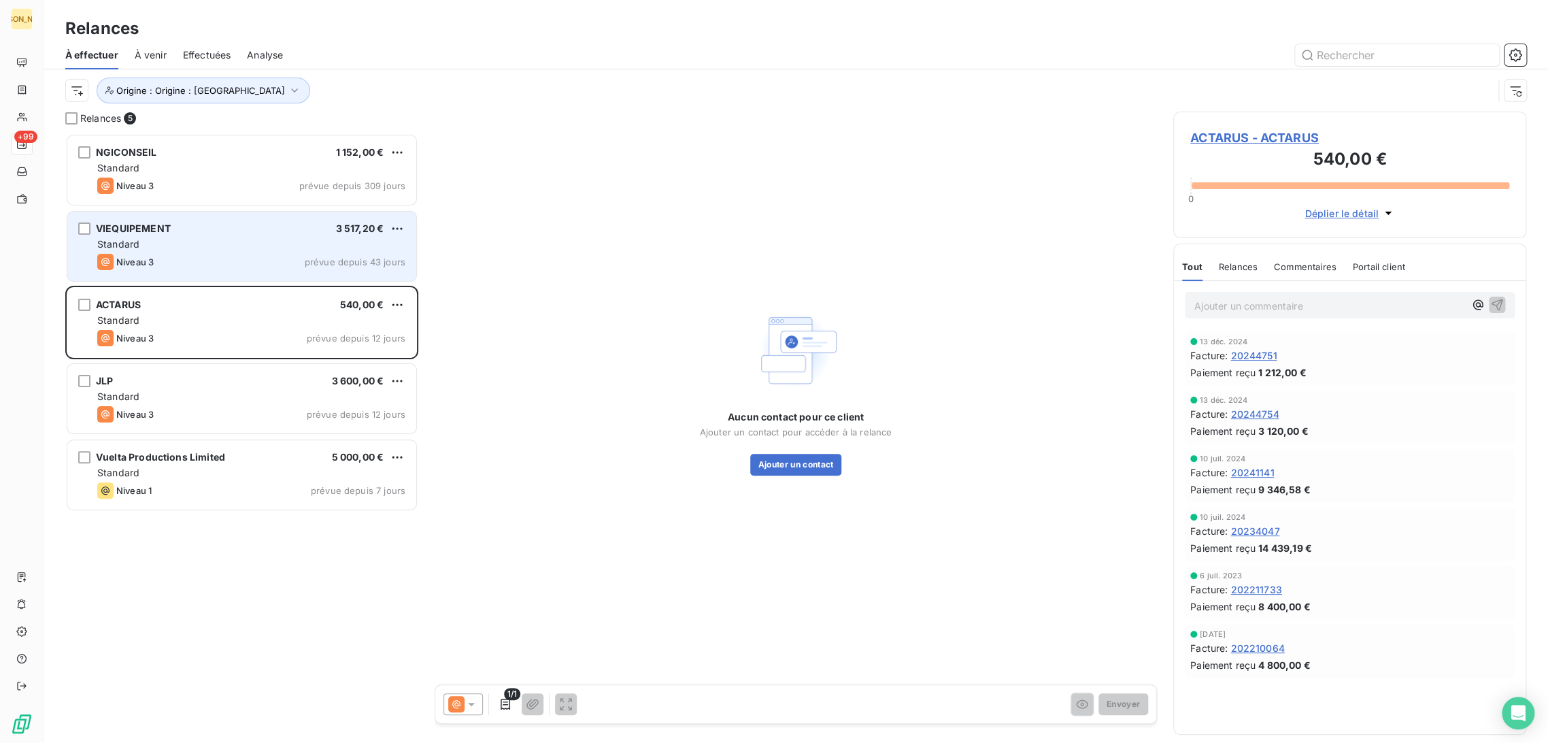
click at [205, 239] on div "Standard" at bounding box center [251, 244] width 308 height 14
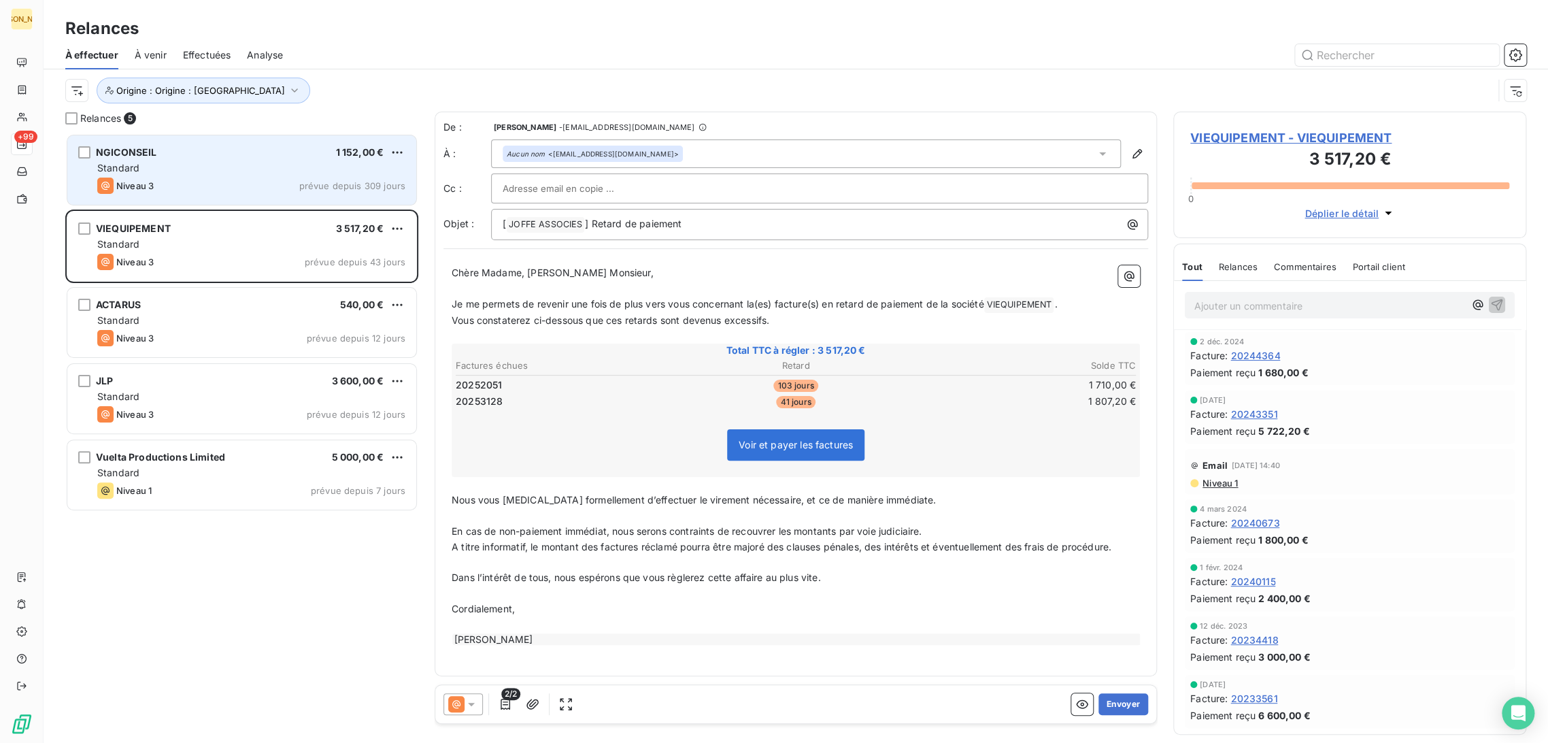
click at [188, 190] on div "Niveau 3 prévue depuis 309 jours" at bounding box center [251, 185] width 308 height 16
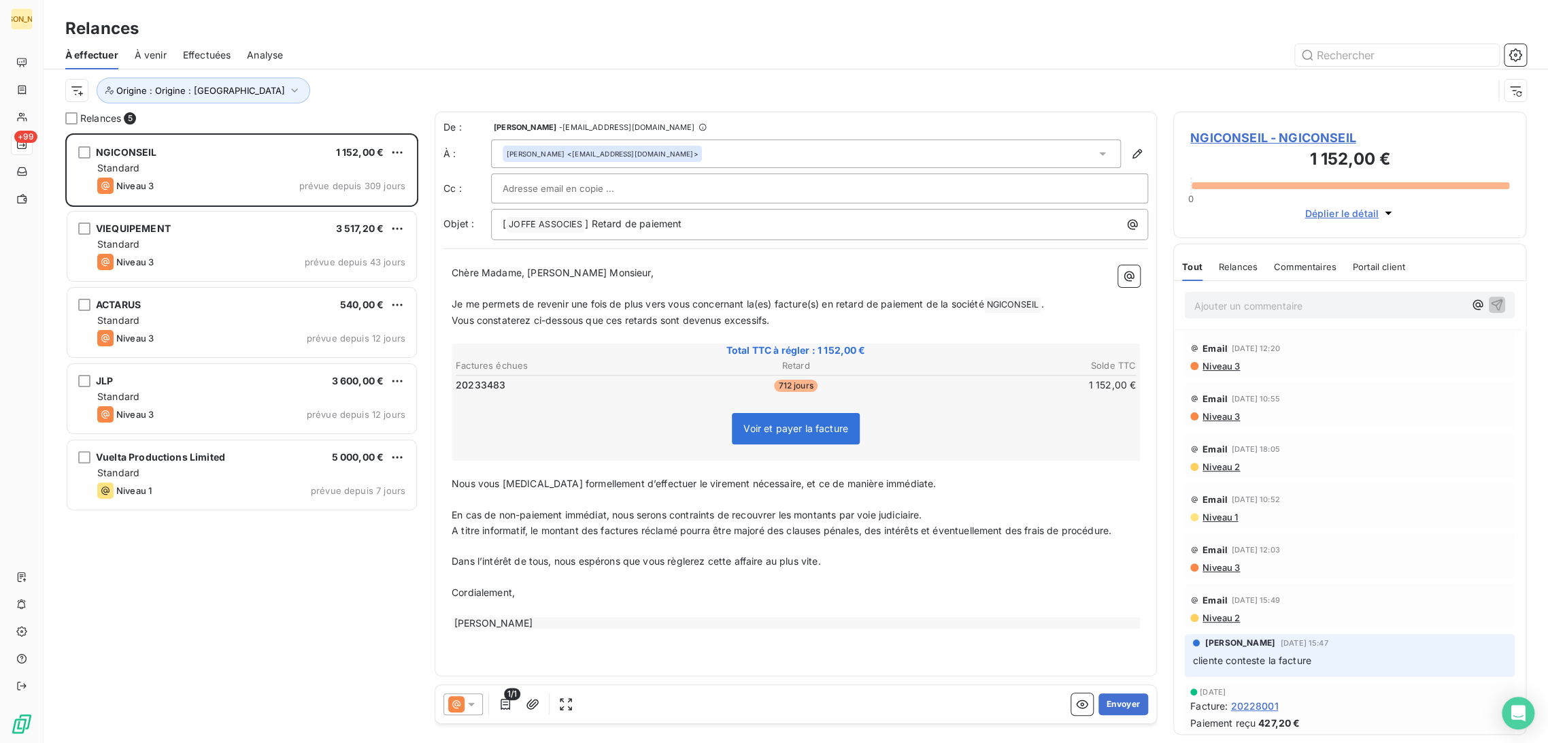
click at [630, 549] on p "﻿" at bounding box center [796, 546] width 688 height 16
click at [1319, 52] on input "text" at bounding box center [1397, 55] width 204 height 22
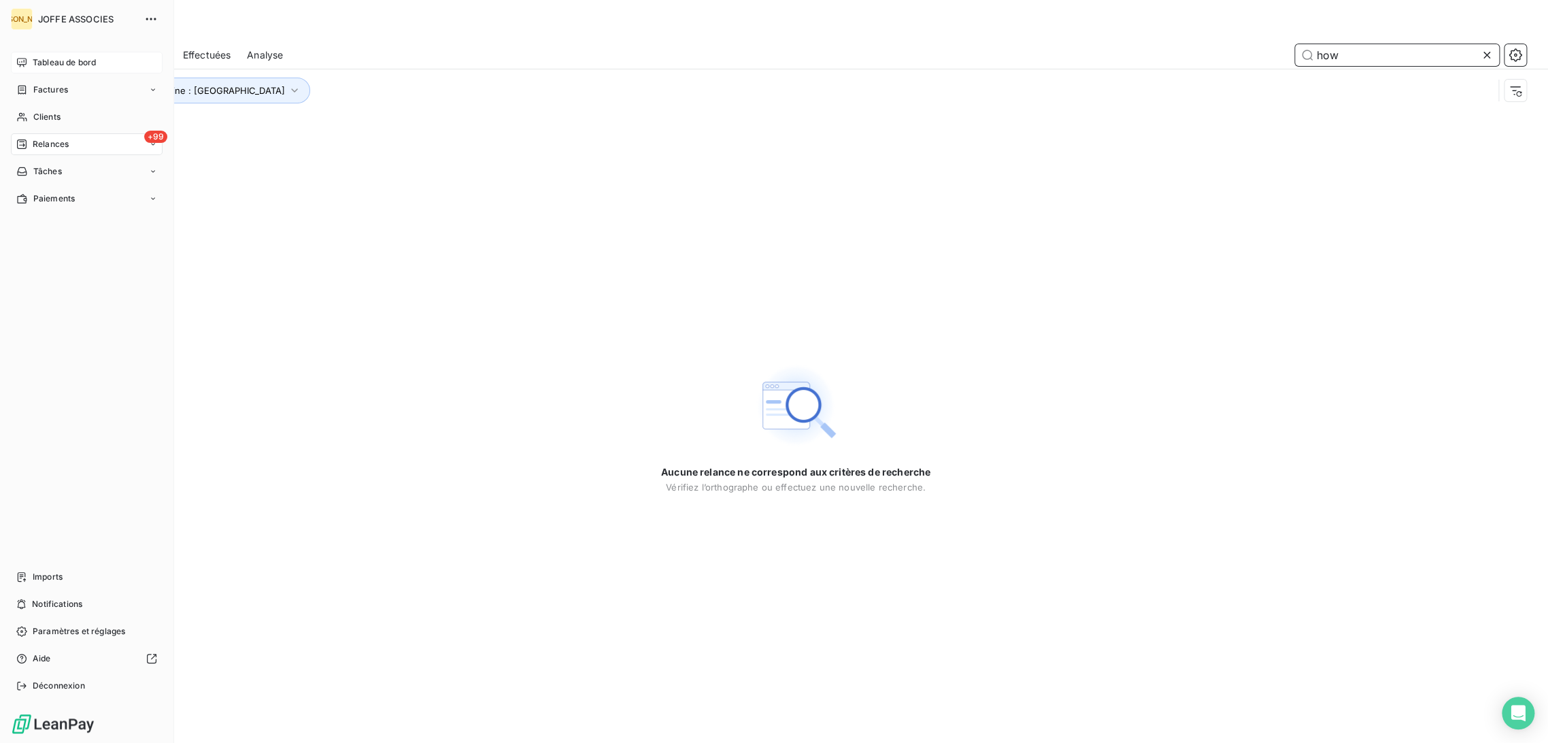
type input "how"
drag, startPoint x: 29, startPoint y: 67, endPoint x: 156, endPoint y: 122, distance: 138.9
click at [30, 66] on div "Tableau de bord" at bounding box center [87, 63] width 152 height 22
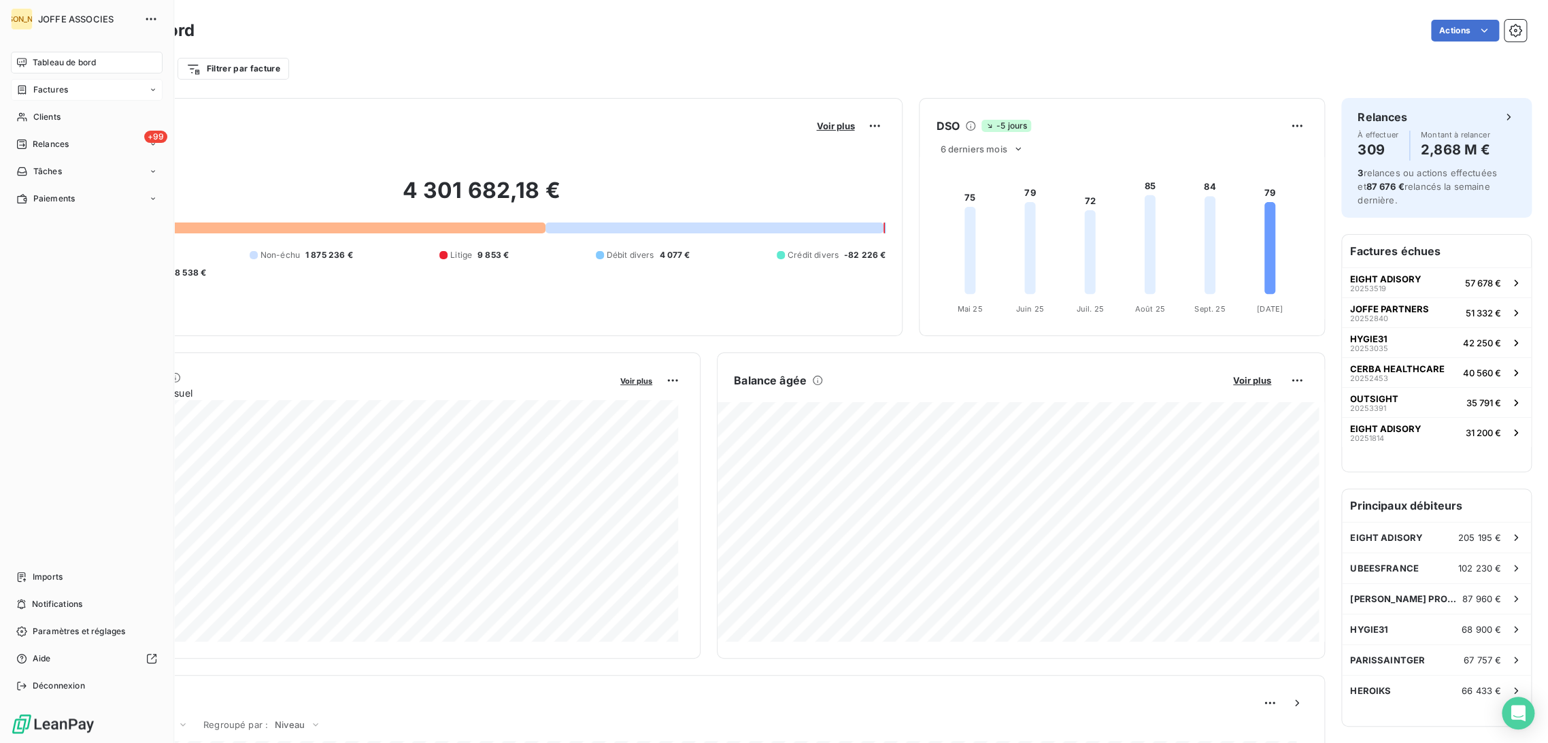
click at [60, 95] on span "Factures" at bounding box center [50, 90] width 35 height 12
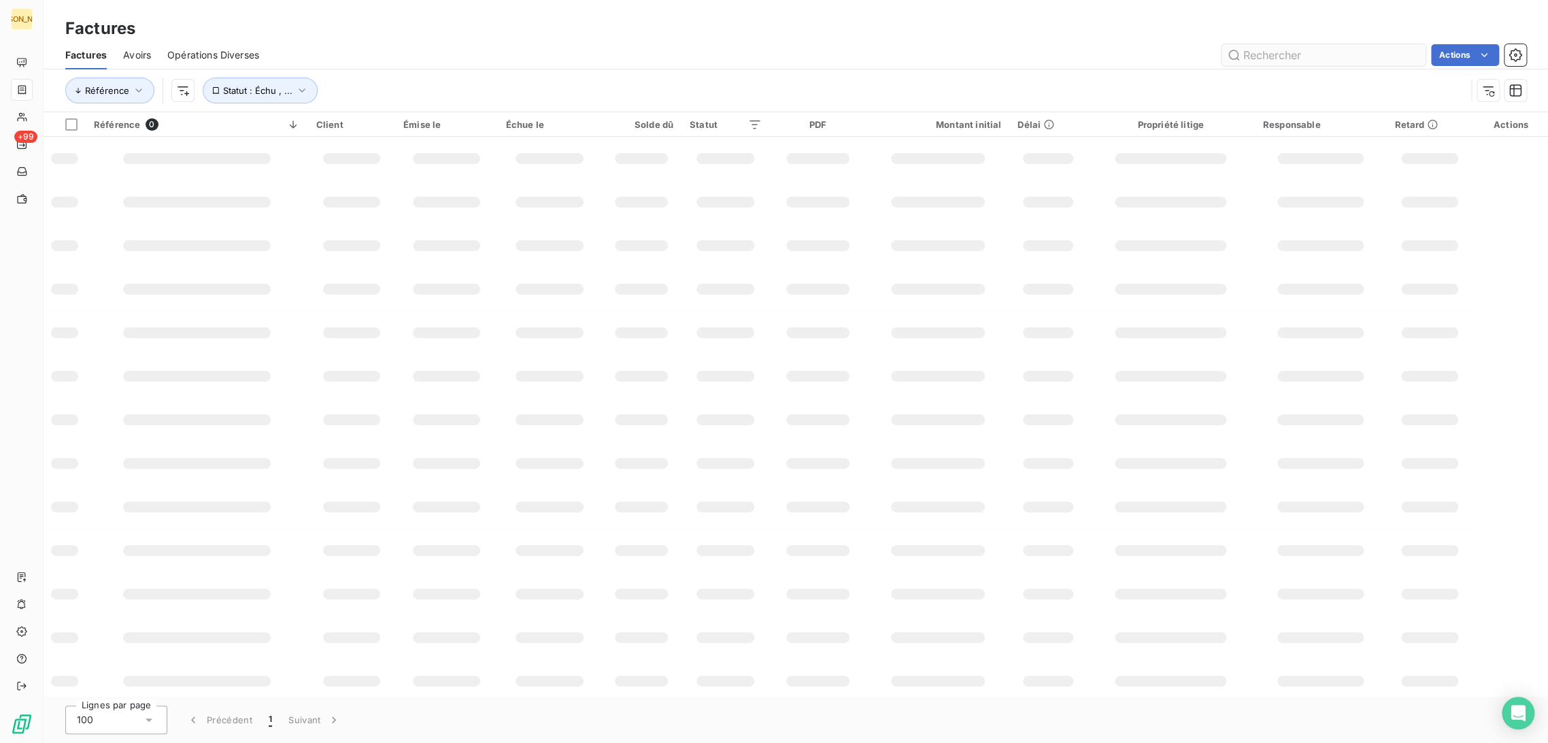
drag, startPoint x: 1272, startPoint y: 56, endPoint x: 1266, endPoint y: 46, distance: 11.9
click at [1270, 54] on input "text" at bounding box center [1323, 55] width 204 height 22
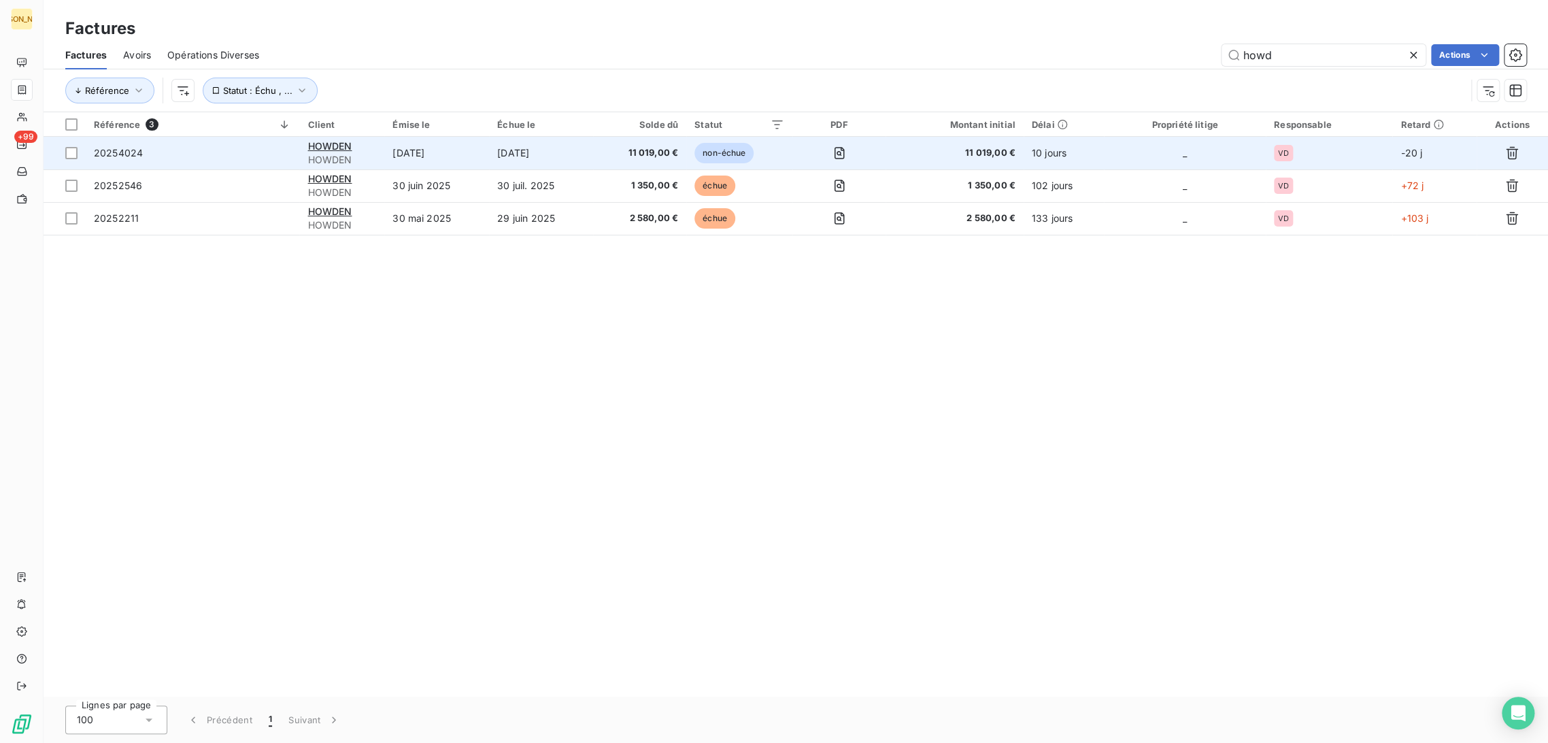
type input "howd"
click at [462, 158] on td "30 sept. 2025" at bounding box center [436, 153] width 105 height 33
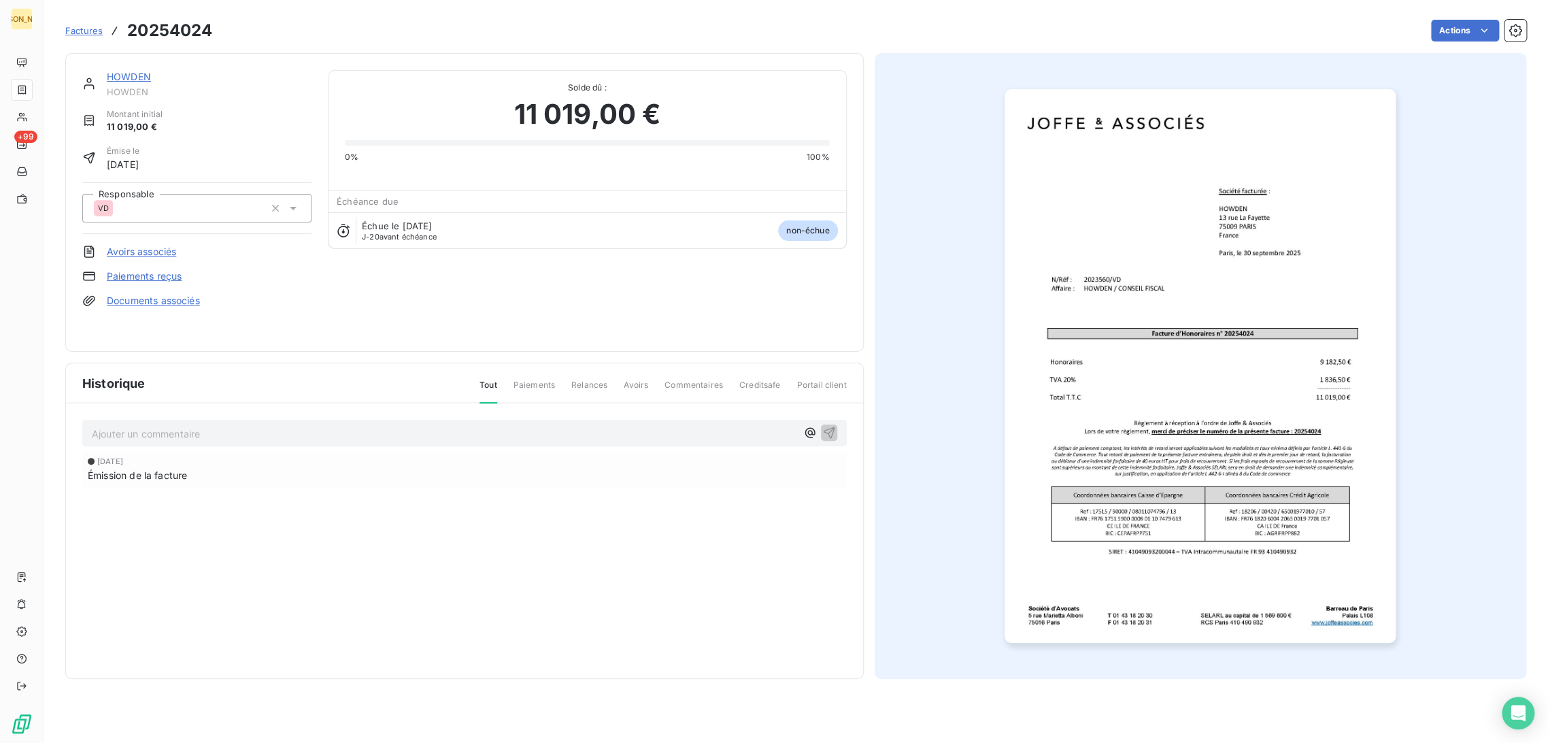
click at [135, 77] on link "HOWDEN" at bounding box center [129, 77] width 44 height 12
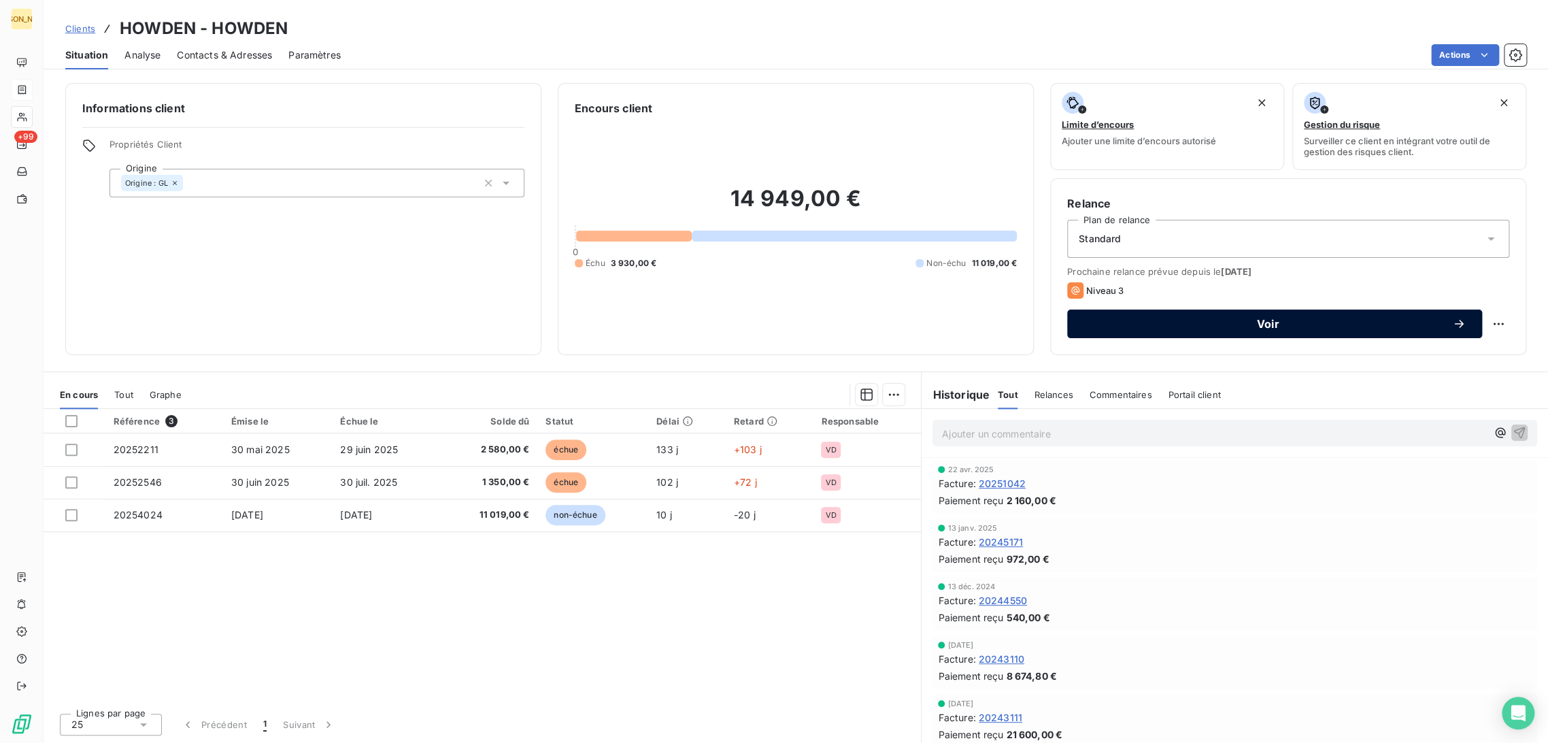
click at [1140, 317] on div "Voir" at bounding box center [1274, 324] width 382 height 14
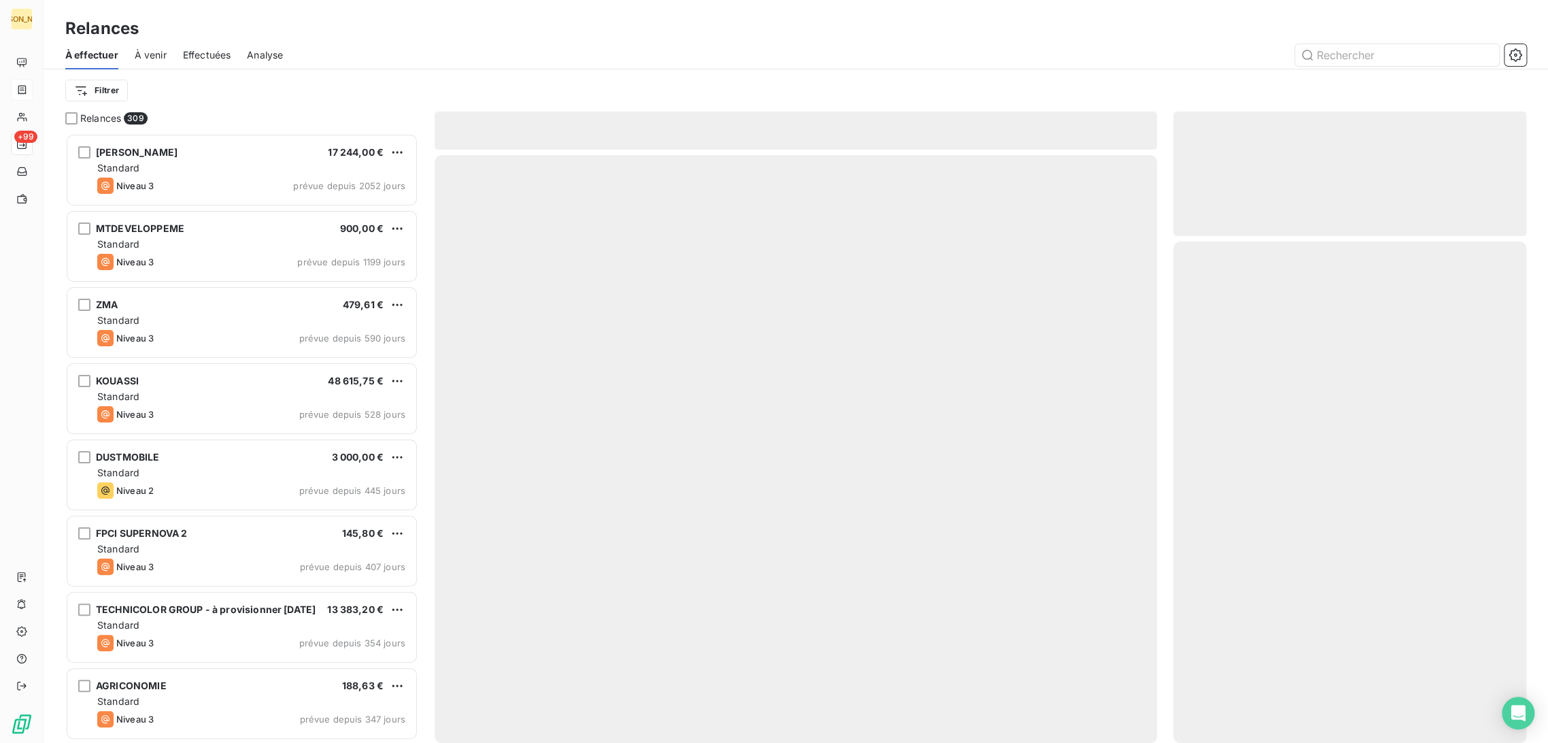
scroll to position [598, 341]
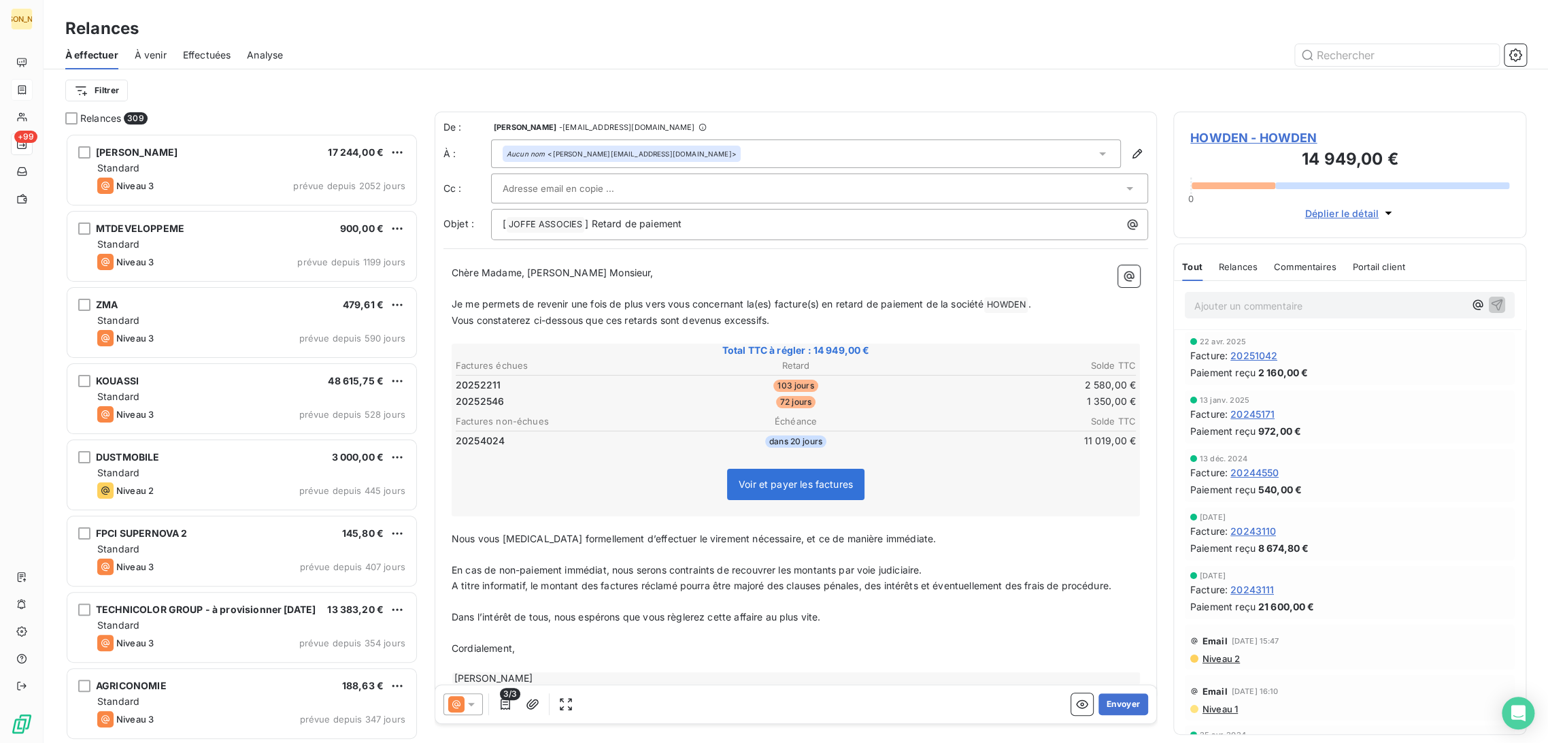
click at [506, 694] on span "3/3" at bounding box center [510, 694] width 20 height 12
click at [505, 709] on icon "button" at bounding box center [505, 704] width 14 height 14
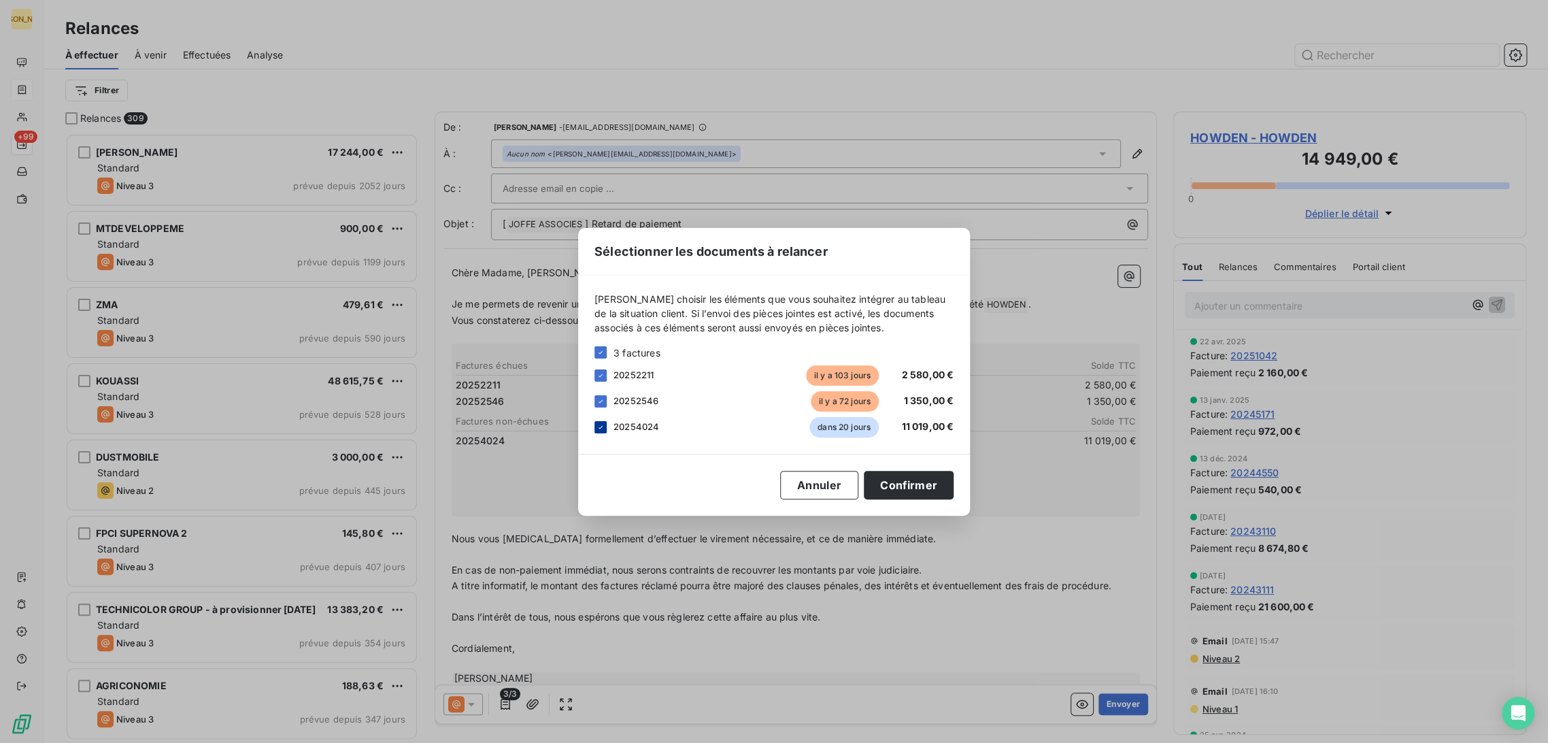
drag, startPoint x: 595, startPoint y: 426, endPoint x: 605, endPoint y: 431, distance: 11.0
click at [596, 426] on div at bounding box center [600, 427] width 12 height 12
click at [919, 491] on button "Confirmer" at bounding box center [909, 485] width 90 height 29
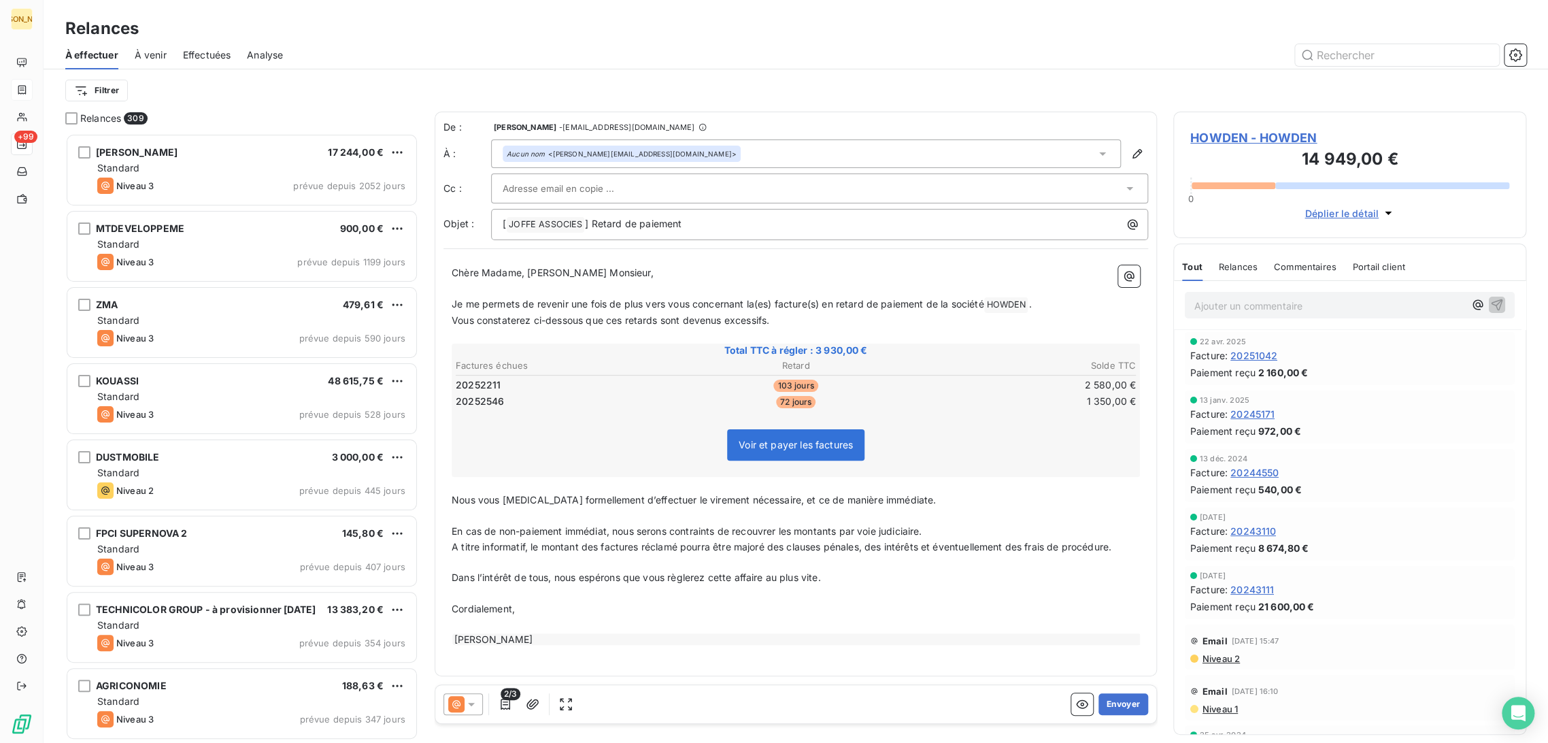
click at [524, 290] on p "﻿" at bounding box center [796, 289] width 688 height 16
drag, startPoint x: 530, startPoint y: 274, endPoint x: 419, endPoint y: 271, distance: 110.9
click at [419, 271] on div "Relances 309 PERROT DIDIER 17 244,00 € Standard Niveau 3 prévue depuis 2052 jou…" at bounding box center [796, 427] width 1504 height 631
click at [571, 288] on p "﻿" at bounding box center [796, 289] width 688 height 16
drag, startPoint x: 534, startPoint y: 275, endPoint x: 615, endPoint y: 280, distance: 81.1
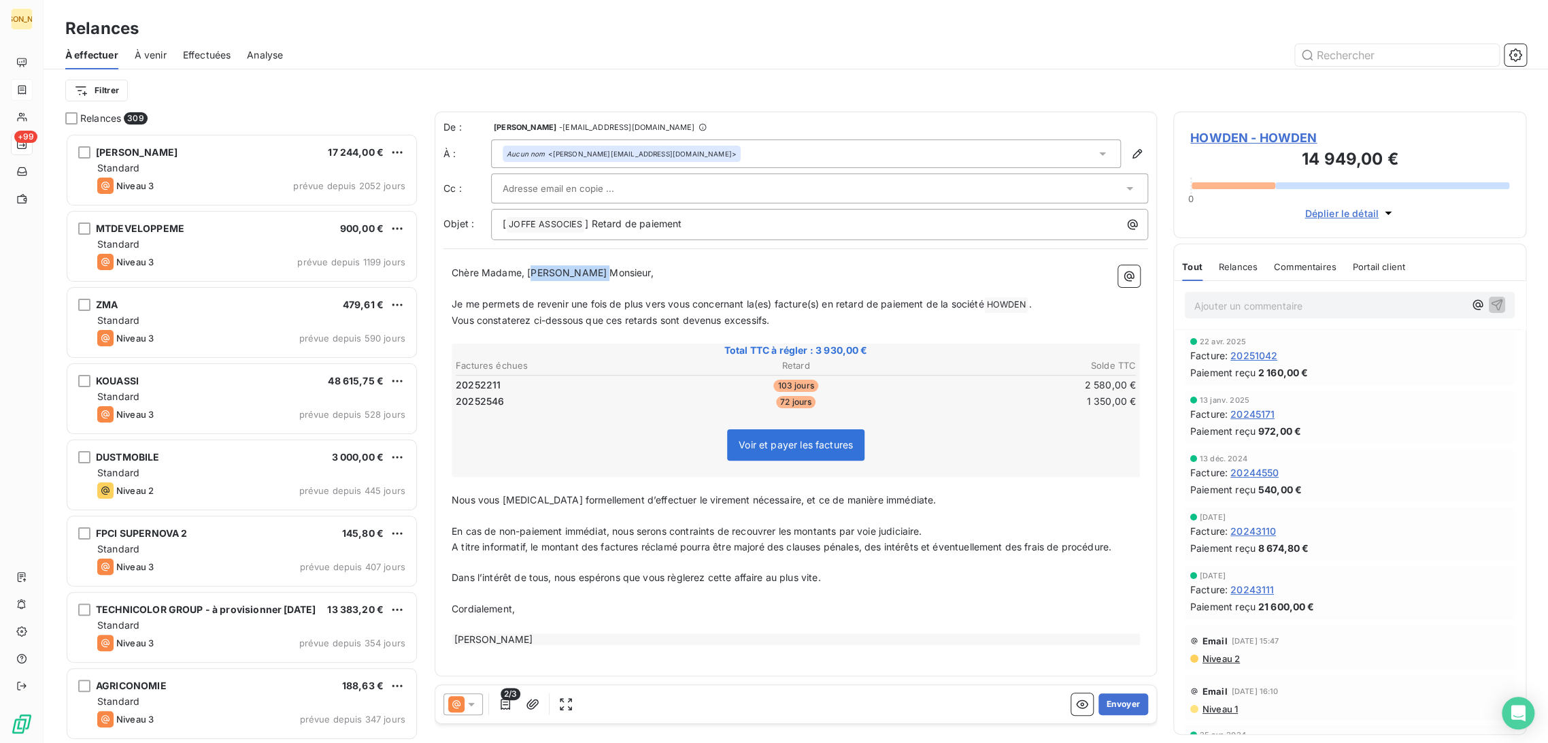
click at [620, 279] on p "Chère Madame, [PERSON_NAME] Monsieur," at bounding box center [796, 273] width 688 height 16
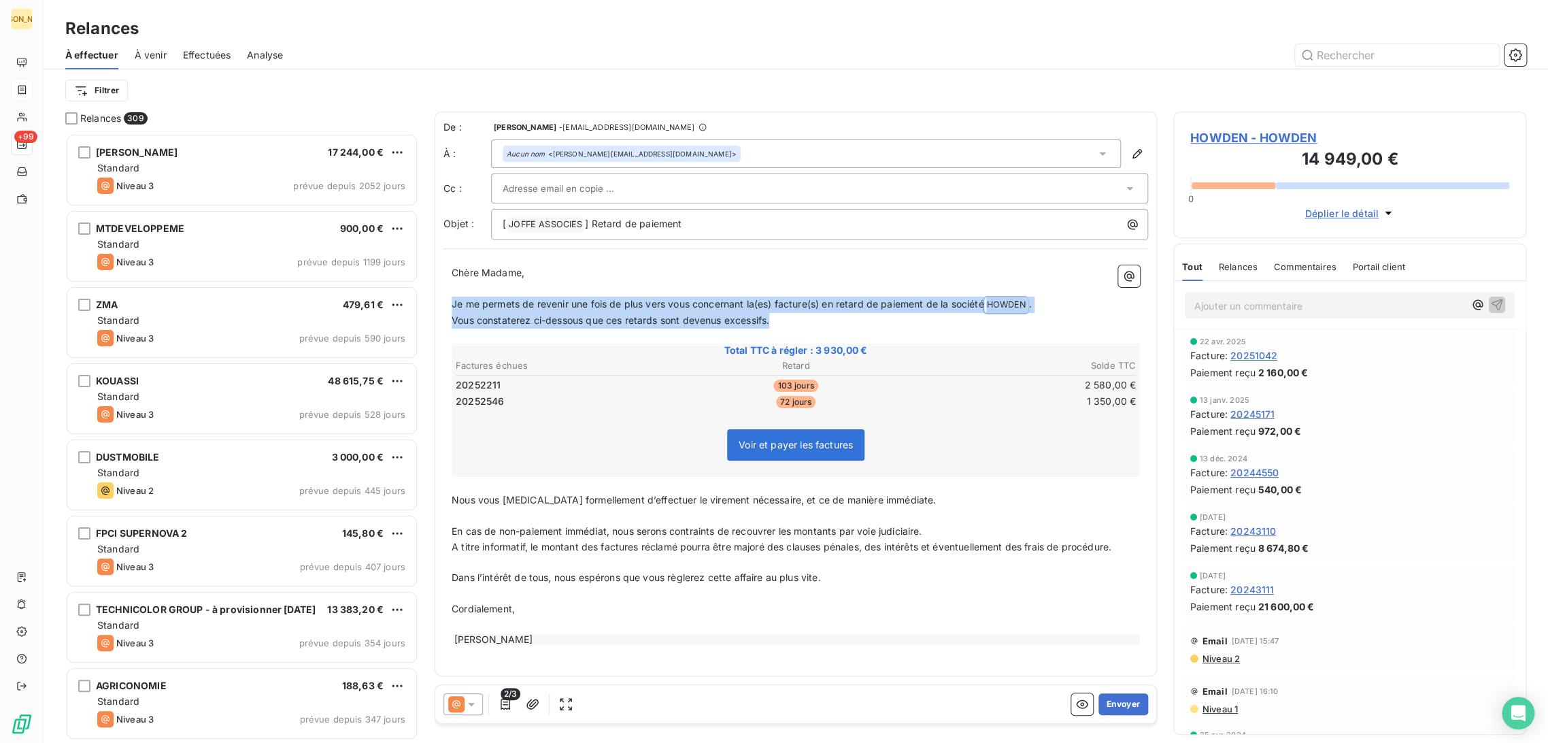
drag, startPoint x: 778, startPoint y: 312, endPoint x: 441, endPoint y: 301, distance: 337.5
click at [441, 301] on div "De : ODILE LELLOUCHE - rappels@leanpay.io À : Aucun nom <julie.lannois@howdengr…" at bounding box center [796, 394] width 722 height 564
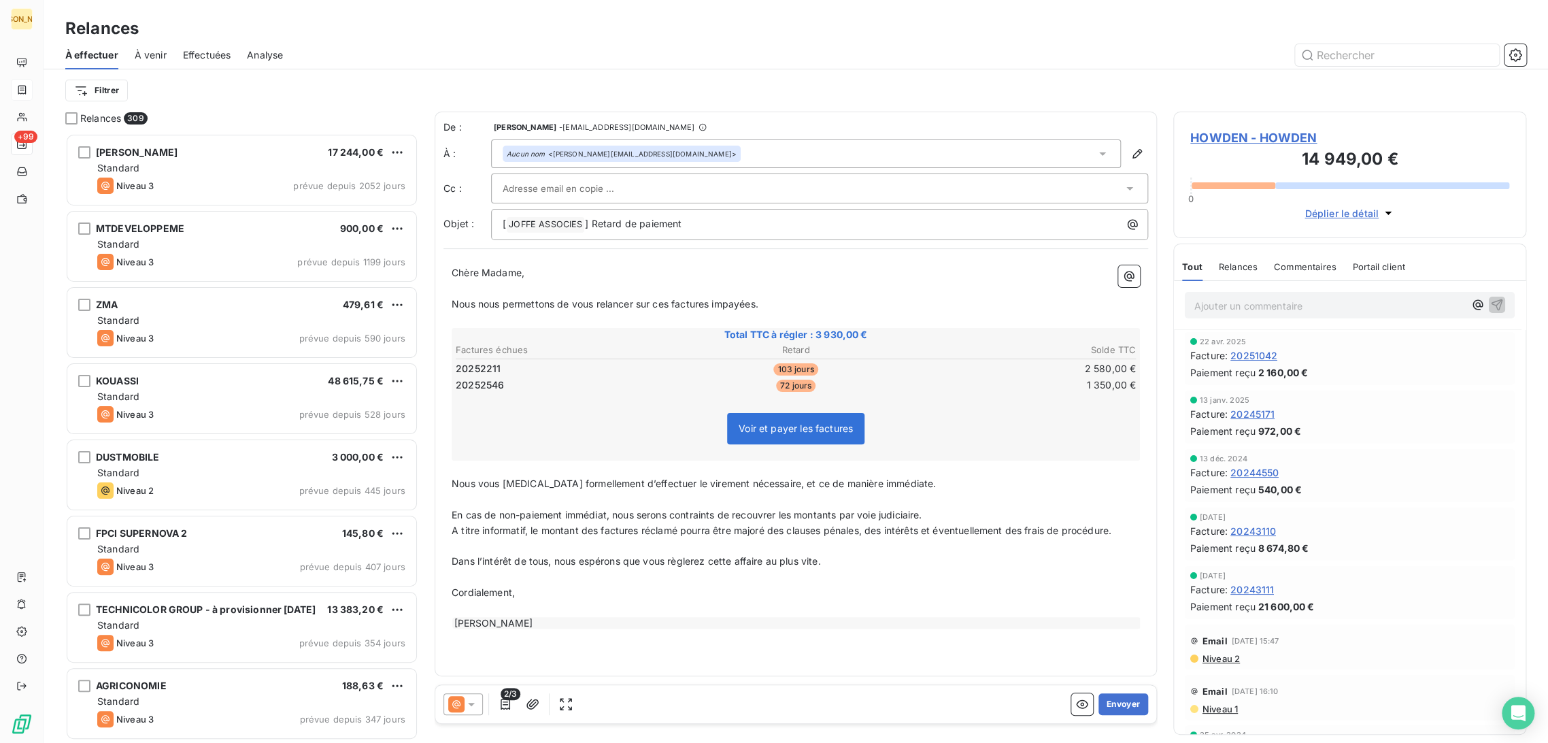
drag, startPoint x: 556, startPoint y: 547, endPoint x: 498, endPoint y: 540, distance: 59.0
click at [556, 547] on p "﻿" at bounding box center [796, 547] width 688 height 16
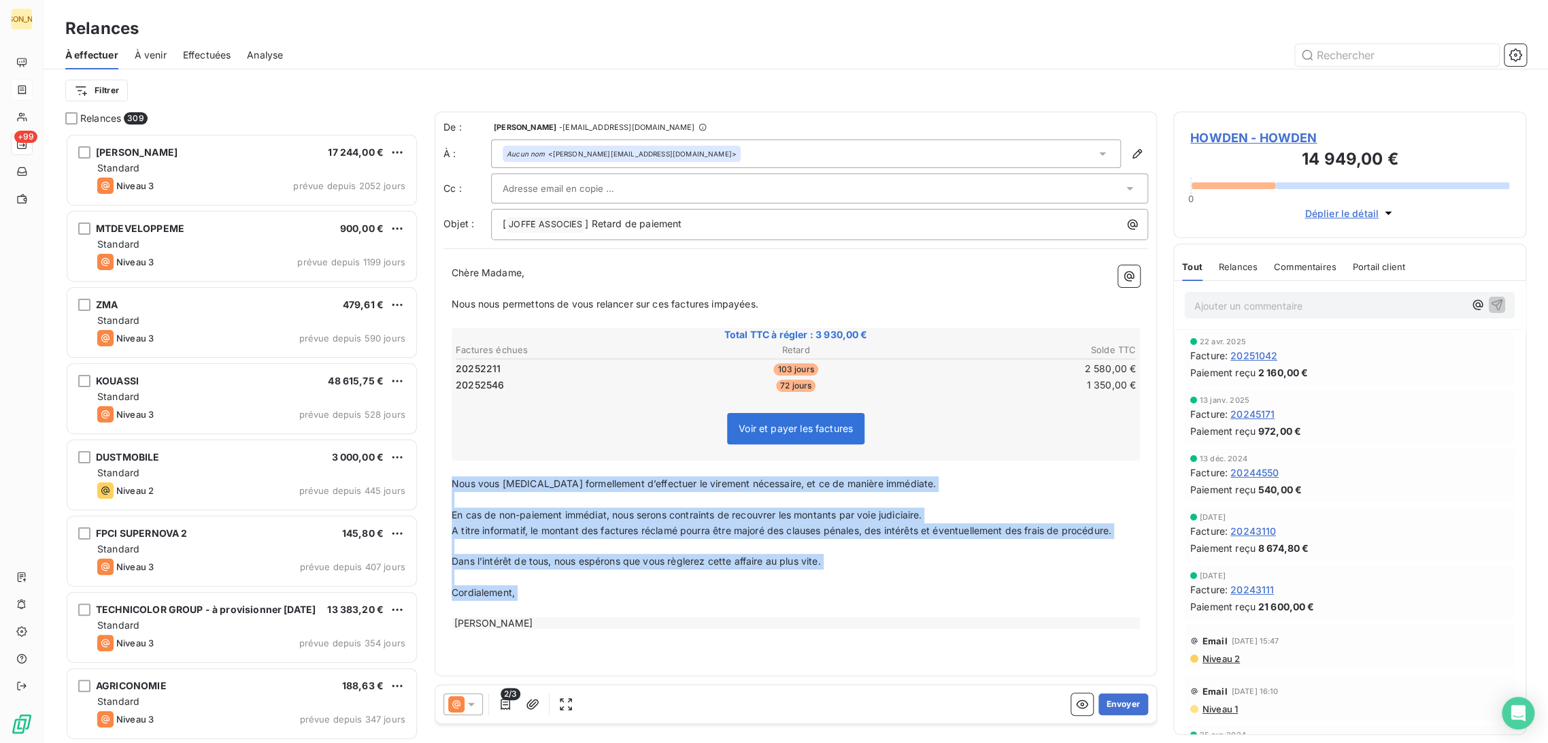
drag, startPoint x: 470, startPoint y: 494, endPoint x: 585, endPoint y: 649, distance: 193.0
click at [585, 647] on div "De : ODILE LELLOUCHE - rappels@leanpay.io À : Aucun nom <julie.lannois@howdengr…" at bounding box center [796, 394] width 722 height 564
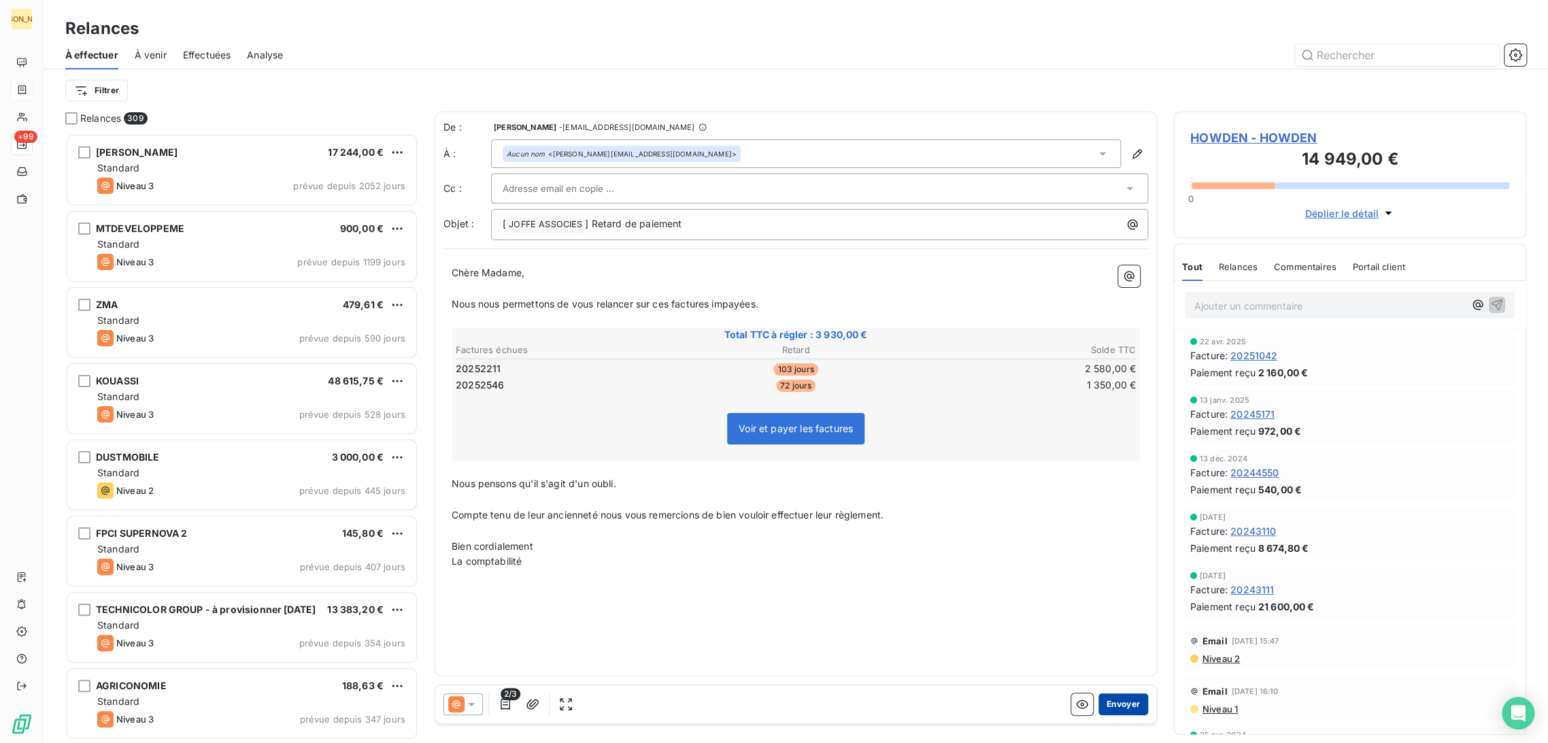
click at [1130, 707] on button "Envoyer" at bounding box center [1123, 704] width 50 height 22
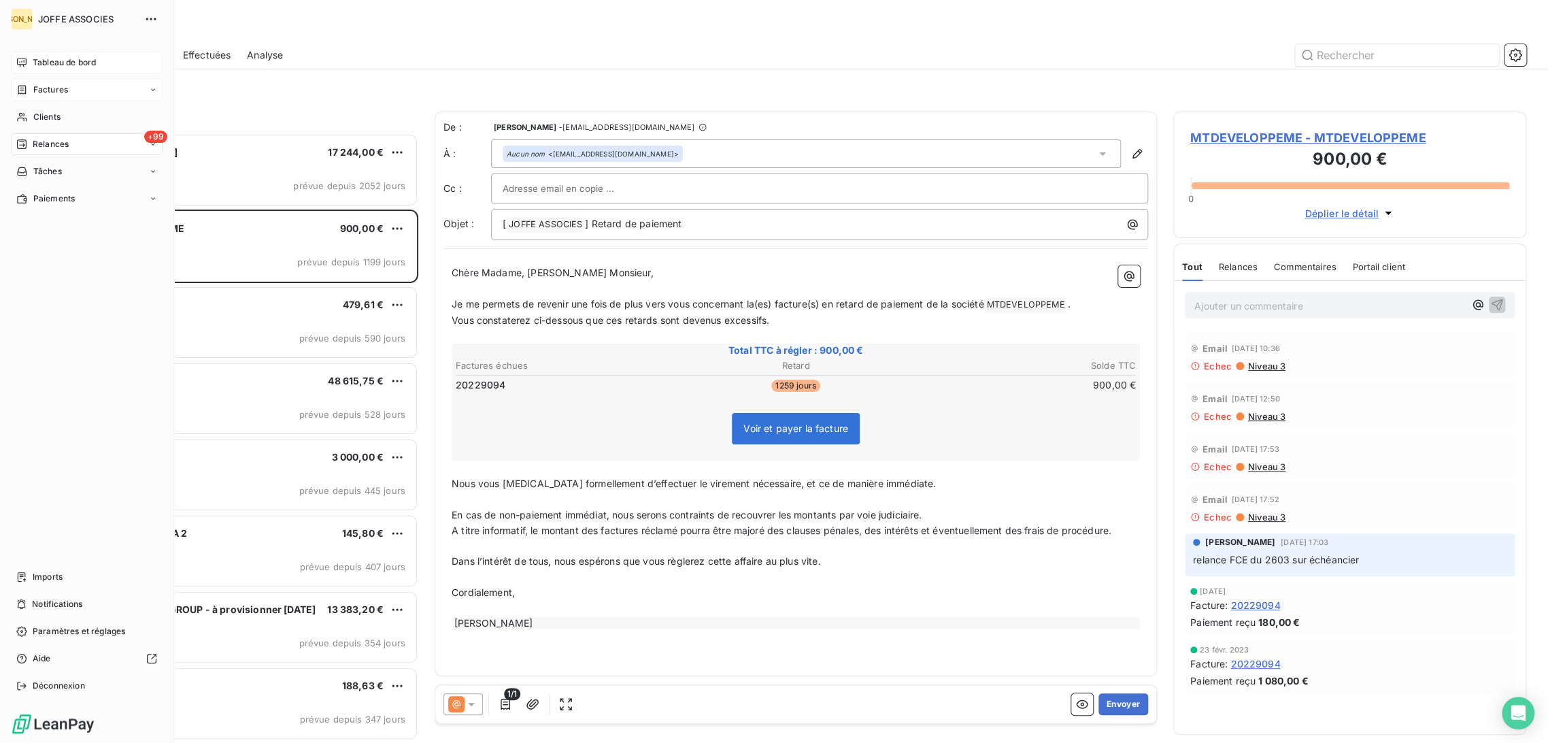
click at [38, 64] on span "Tableau de bord" at bounding box center [64, 62] width 63 height 12
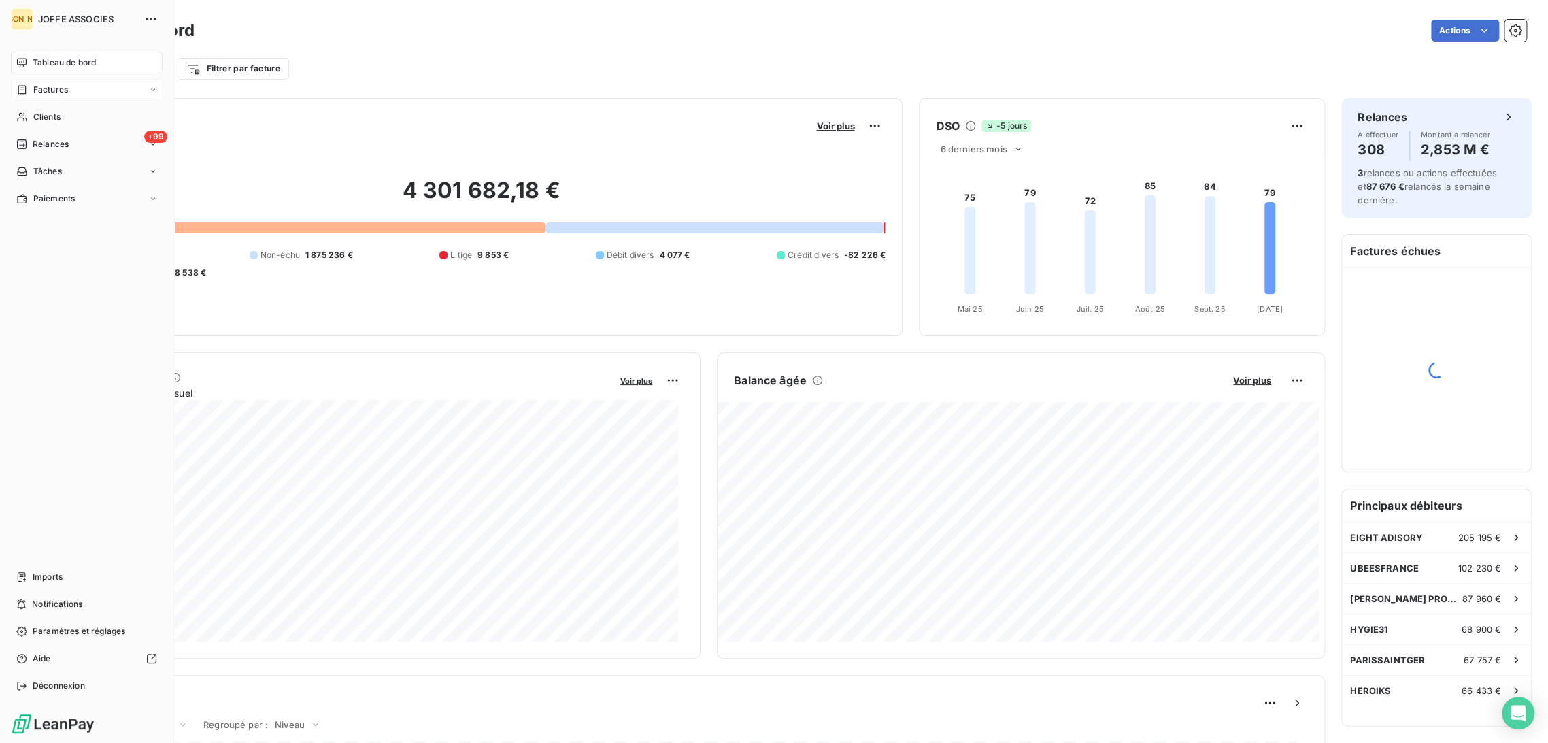
click at [25, 91] on icon at bounding box center [22, 89] width 8 height 9
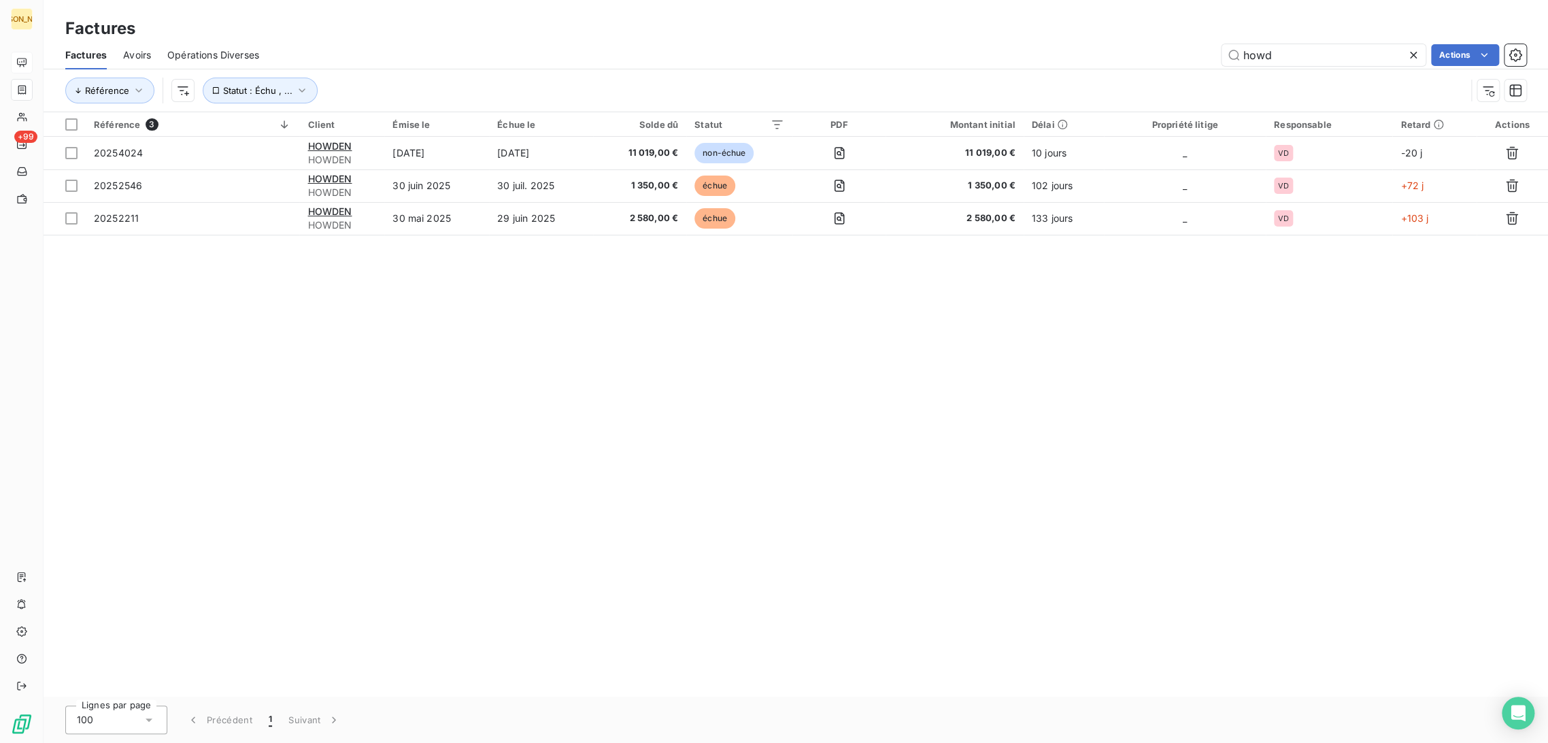
drag, startPoint x: 1283, startPoint y: 57, endPoint x: 1196, endPoint y: 59, distance: 86.4
click at [1196, 59] on div "howd Actions" at bounding box center [900, 55] width 1251 height 22
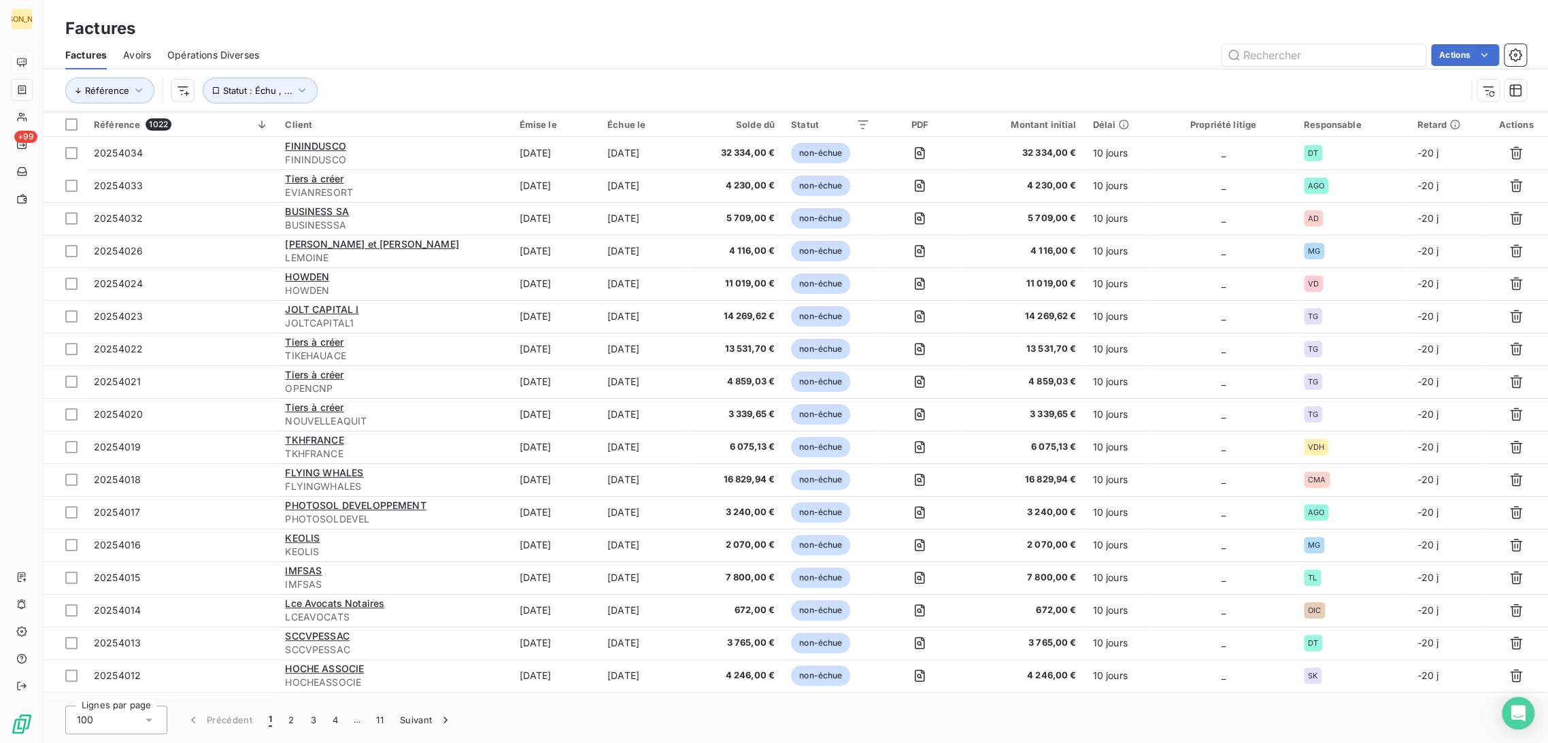
click at [385, 31] on div "Factures" at bounding box center [796, 28] width 1504 height 24
click at [1295, 54] on input "text" at bounding box center [1323, 55] width 204 height 22
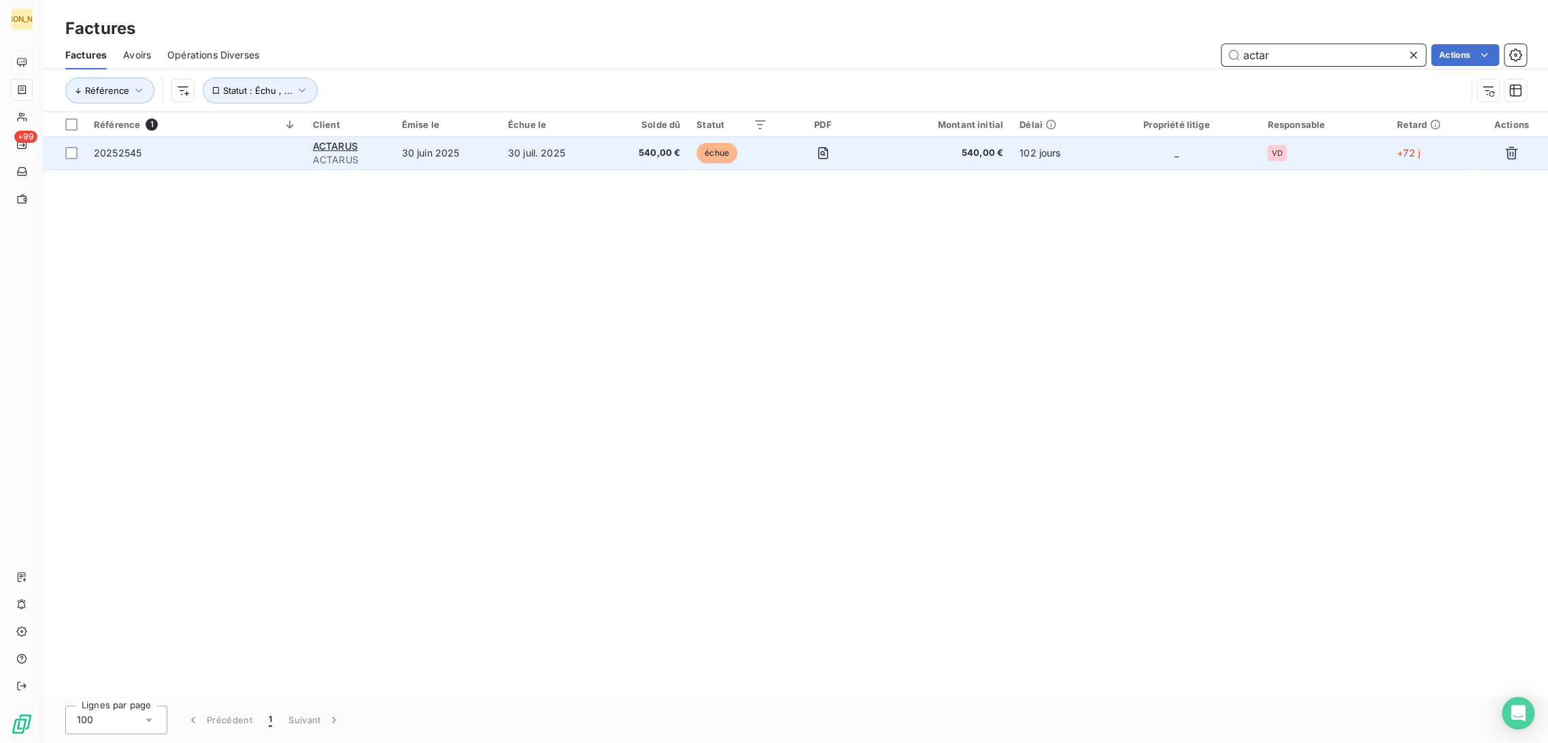
type input "actar"
click at [421, 161] on td "30 juin 2025" at bounding box center [446, 153] width 106 height 33
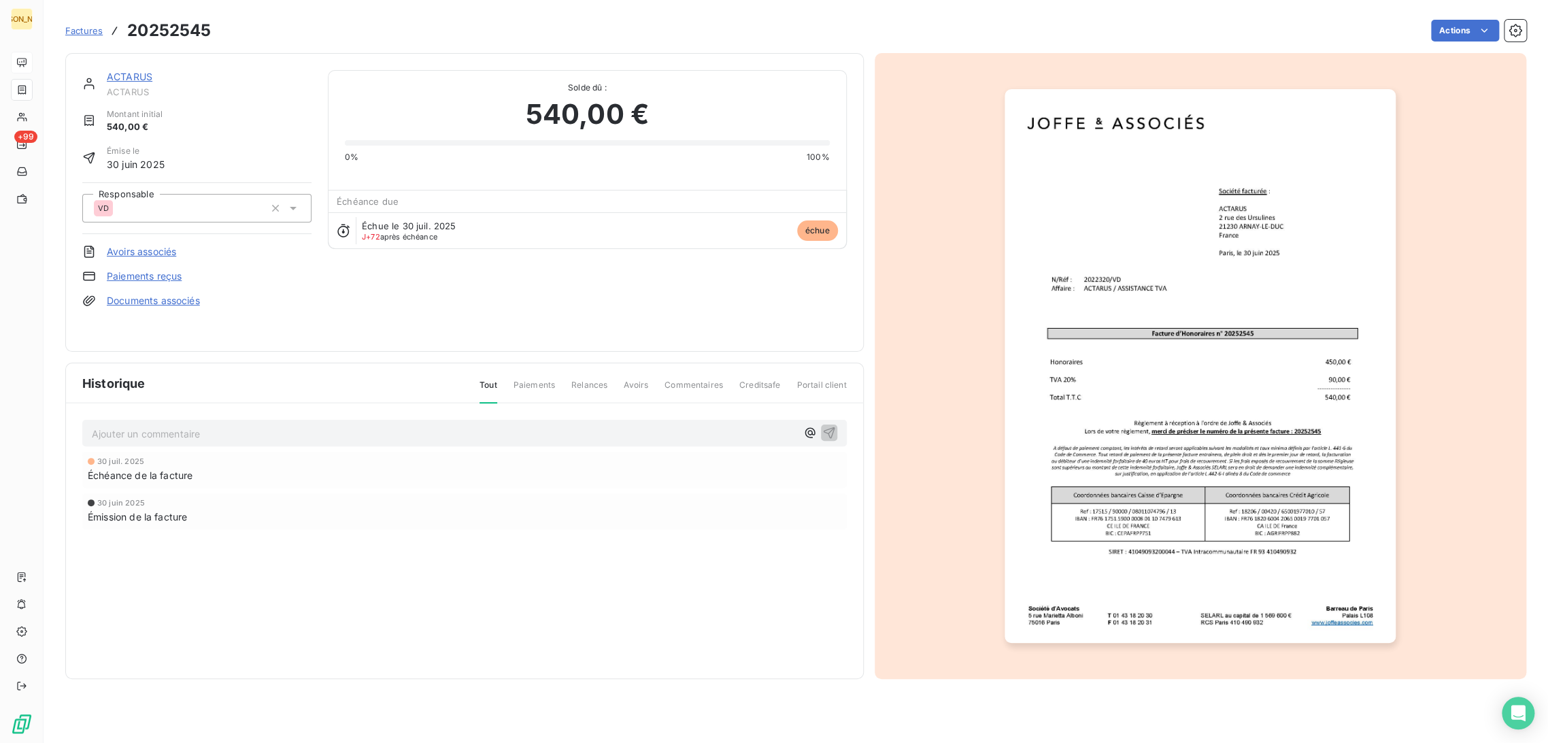
click at [140, 74] on link "ACTARUS" at bounding box center [130, 77] width 46 height 12
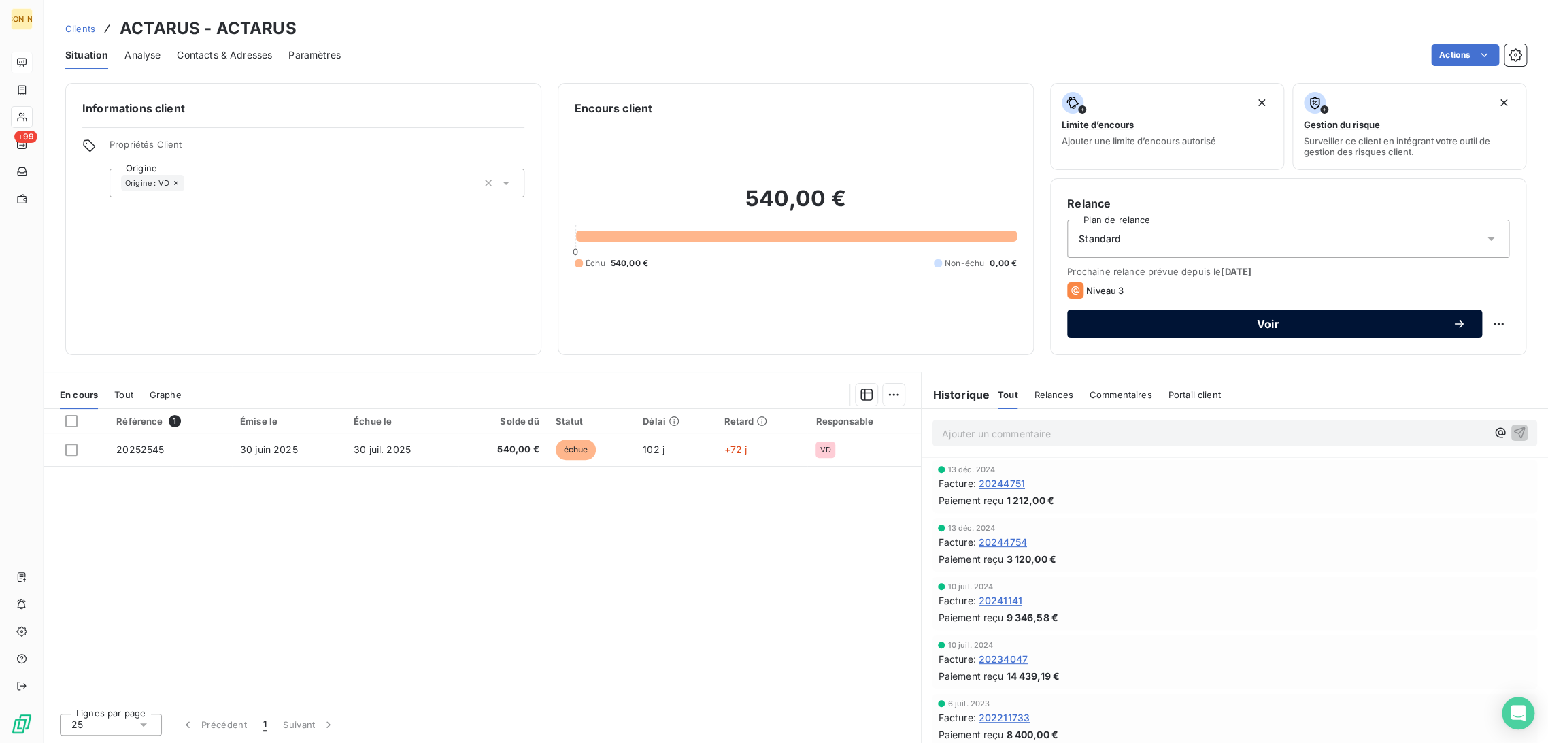
click at [1174, 321] on span "Voir" at bounding box center [1267, 323] width 369 height 11
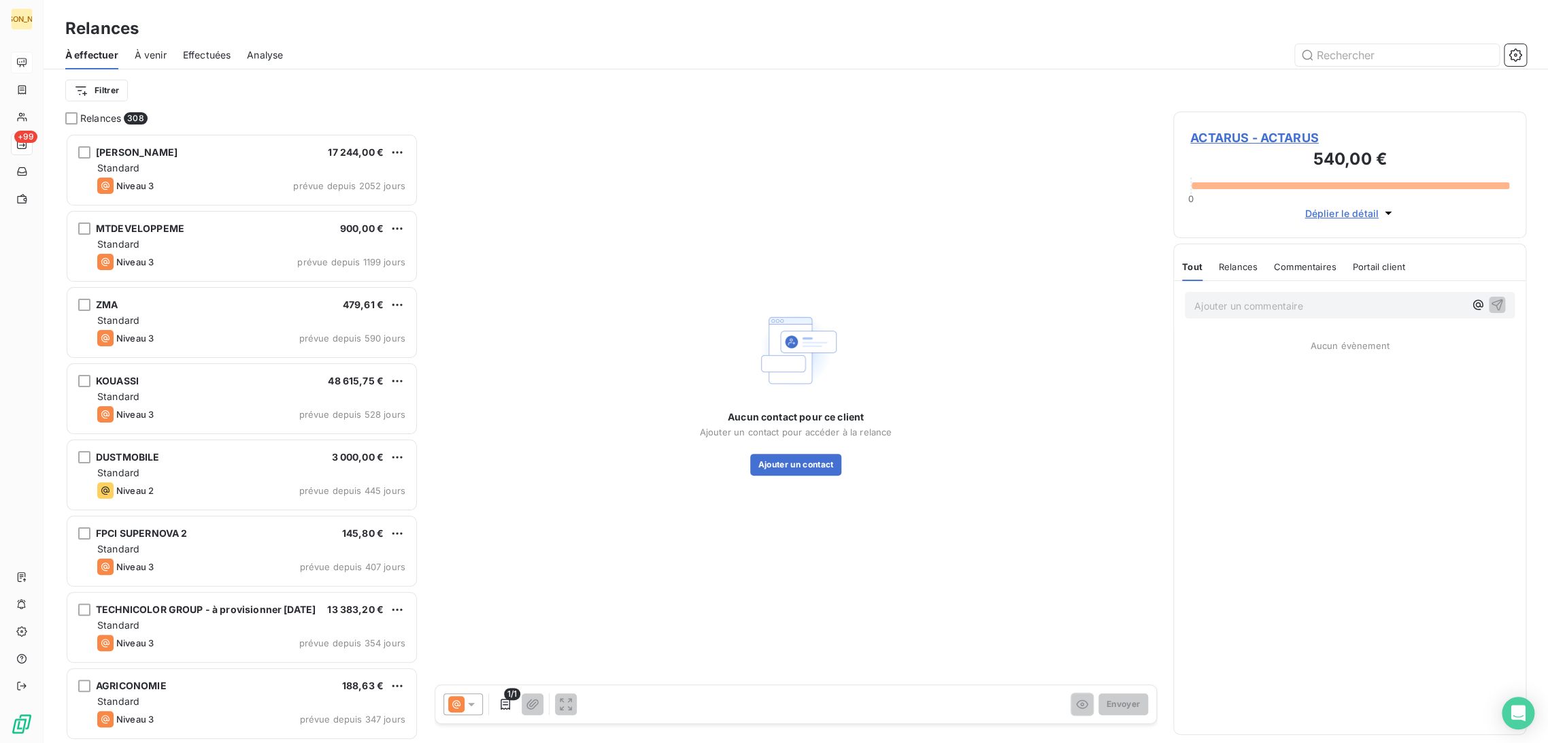
scroll to position [598, 341]
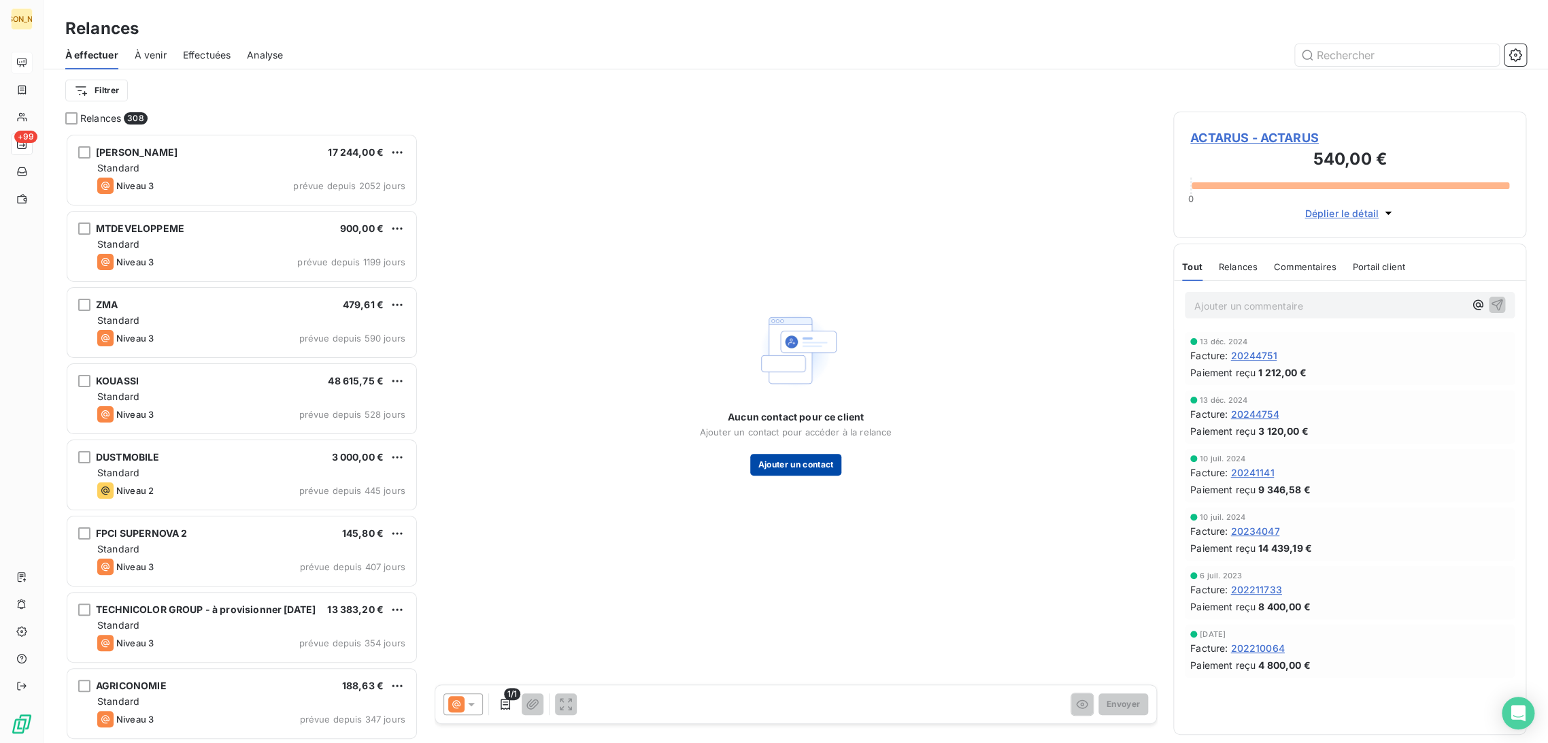
drag, startPoint x: 800, startPoint y: 462, endPoint x: 808, endPoint y: 462, distance: 7.5
click at [808, 462] on button "Ajouter un contact" at bounding box center [796, 465] width 92 height 22
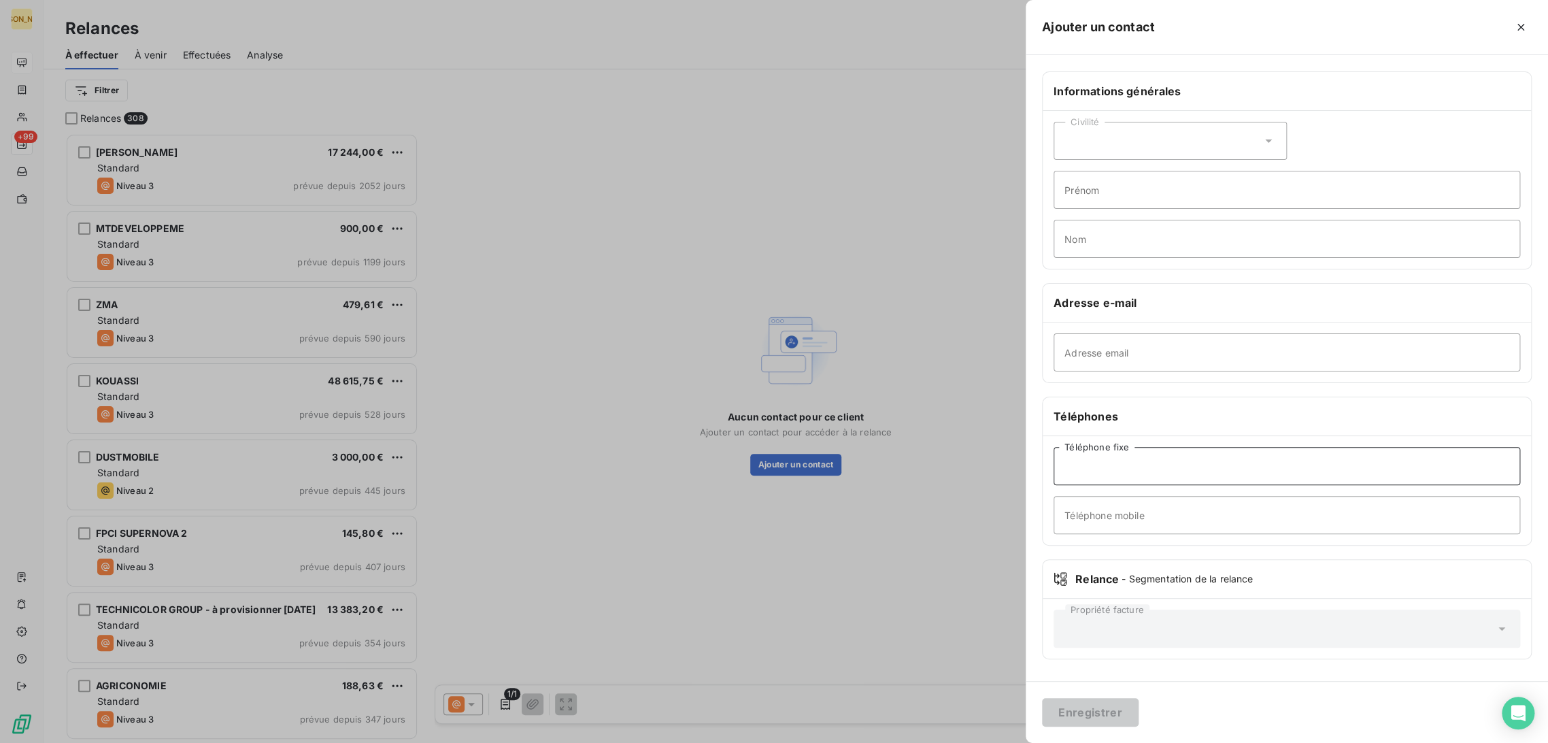
drag, startPoint x: 1113, startPoint y: 469, endPoint x: 1103, endPoint y: 457, distance: 15.4
click at [1113, 469] on input "Téléphone fixe" at bounding box center [1286, 466] width 467 height 38
click at [1070, 352] on input "Adresse email" at bounding box center [1286, 352] width 467 height 38
paste input "[EMAIL_ADDRESS][DOMAIN_NAME]"
type input "[EMAIL_ADDRESS][DOMAIN_NAME]"
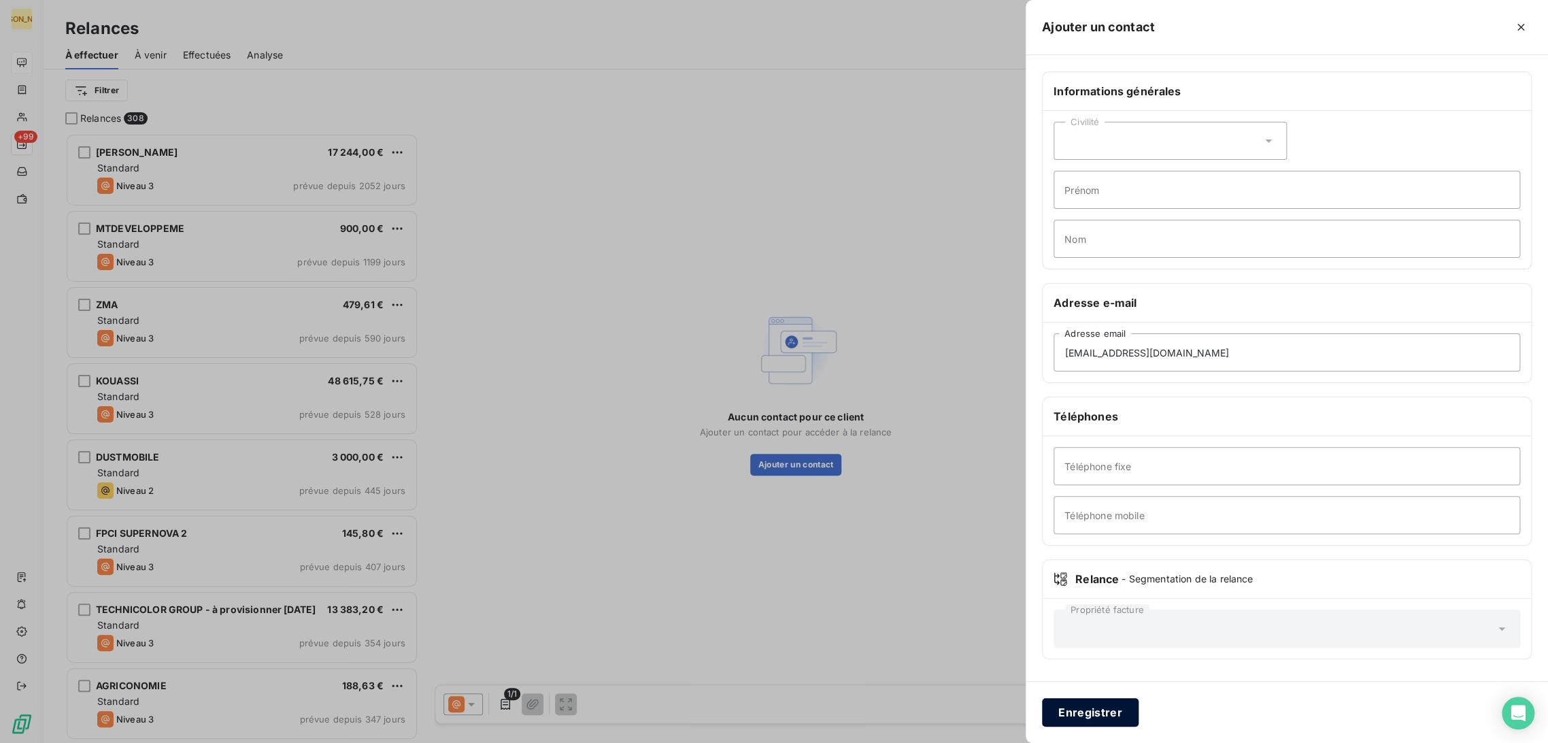
click at [1112, 722] on button "Enregistrer" at bounding box center [1090, 712] width 97 height 29
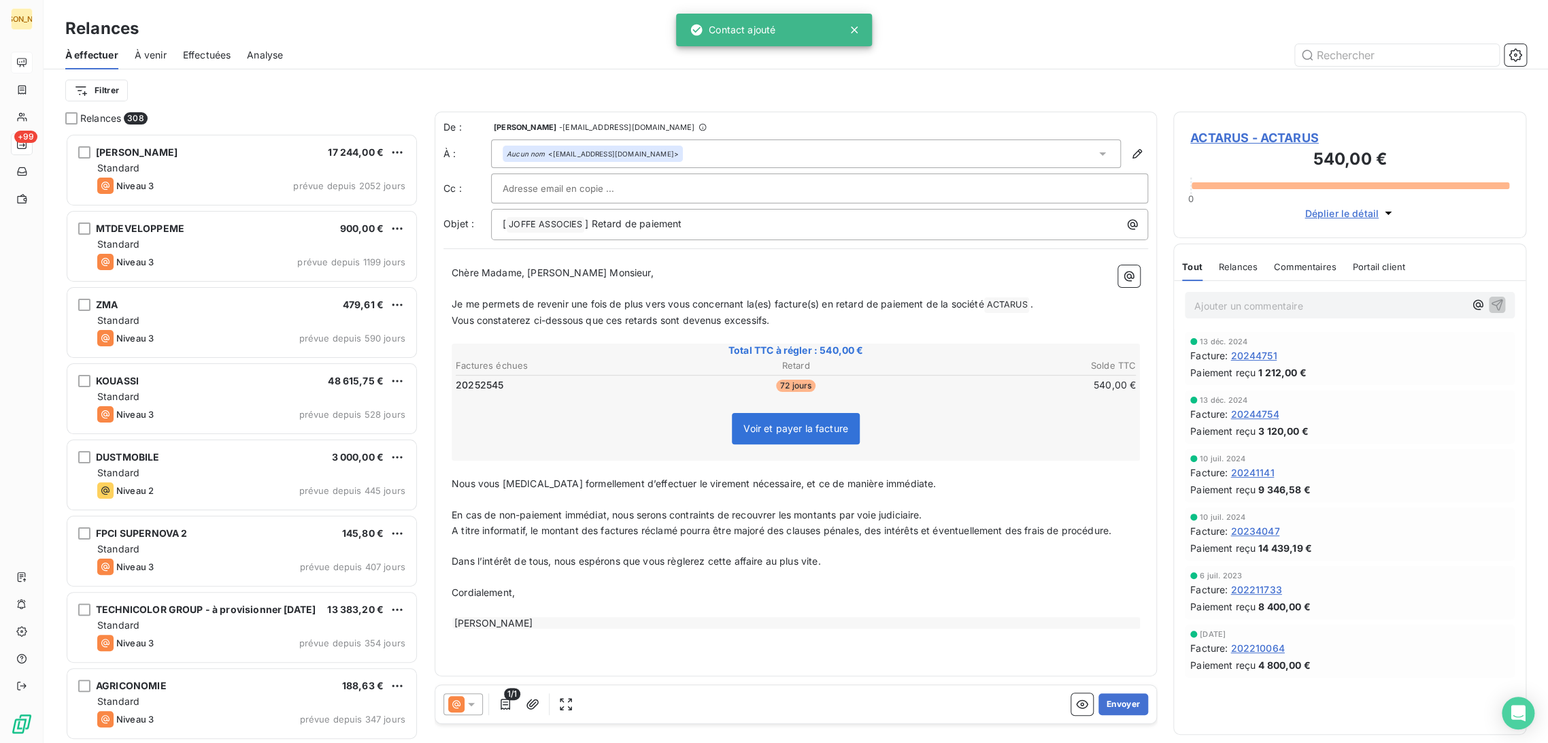
click at [554, 316] on span "Vous constaterez ci-dessous que ces retards sont devenus excessifs." at bounding box center [611, 320] width 318 height 12
click at [551, 188] on input "text" at bounding box center [576, 188] width 146 height 20
paste input "prebichon@cabinetalcyon.fr"
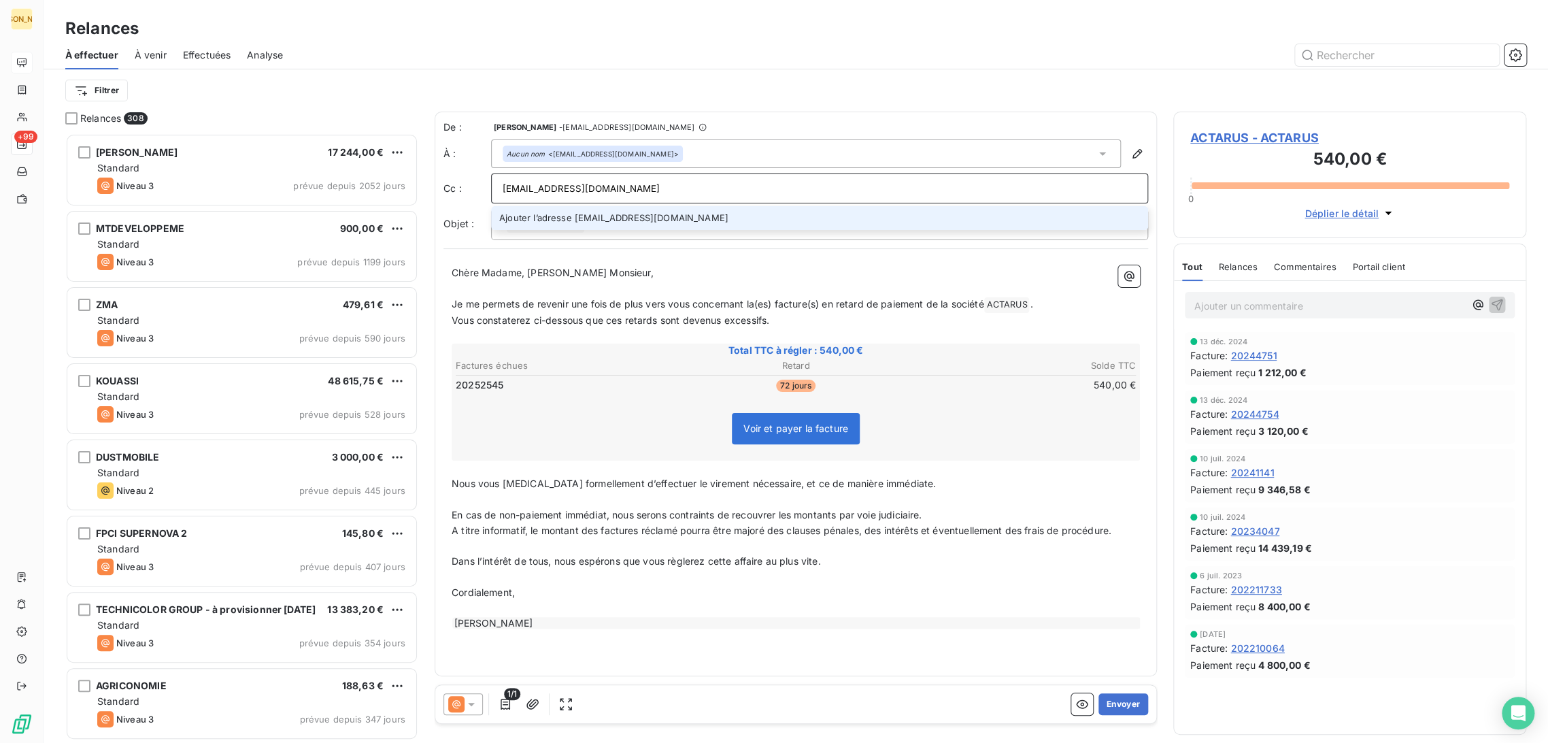
type input "prebichon@cabinetalcyon.fr"
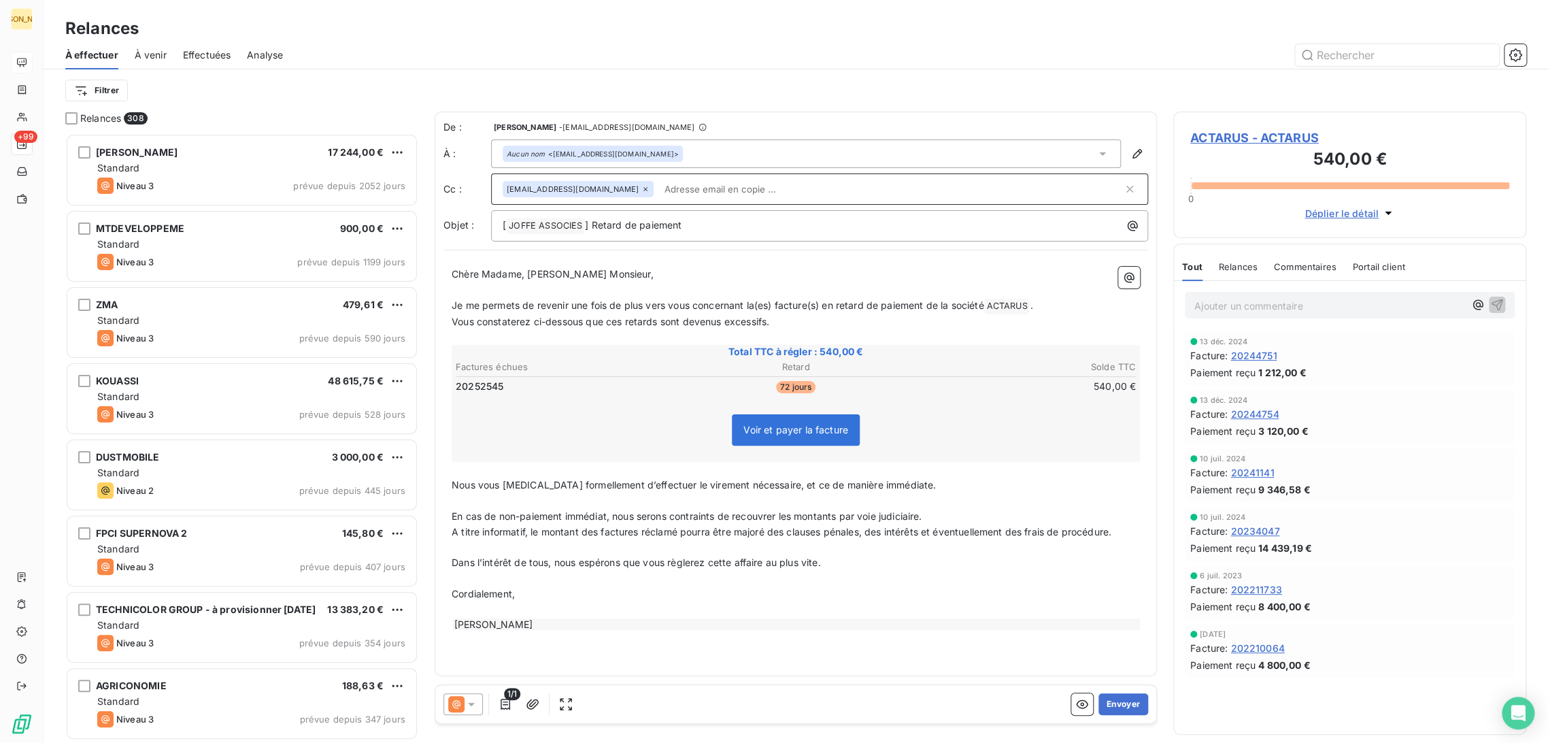
click at [582, 309] on span "Je me permets de revenir une fois de plus vers vous concernant la(es) facture(s…" at bounding box center [718, 305] width 532 height 12
click at [511, 296] on p "﻿" at bounding box center [796, 290] width 688 height 16
drag, startPoint x: 523, startPoint y: 276, endPoint x: 421, endPoint y: 275, distance: 102.0
click at [421, 275] on div "Relances 308 [PERSON_NAME] 17 244,00 € Standard Niveau 3 prévue depuis 2052 jou…" at bounding box center [796, 427] width 1504 height 631
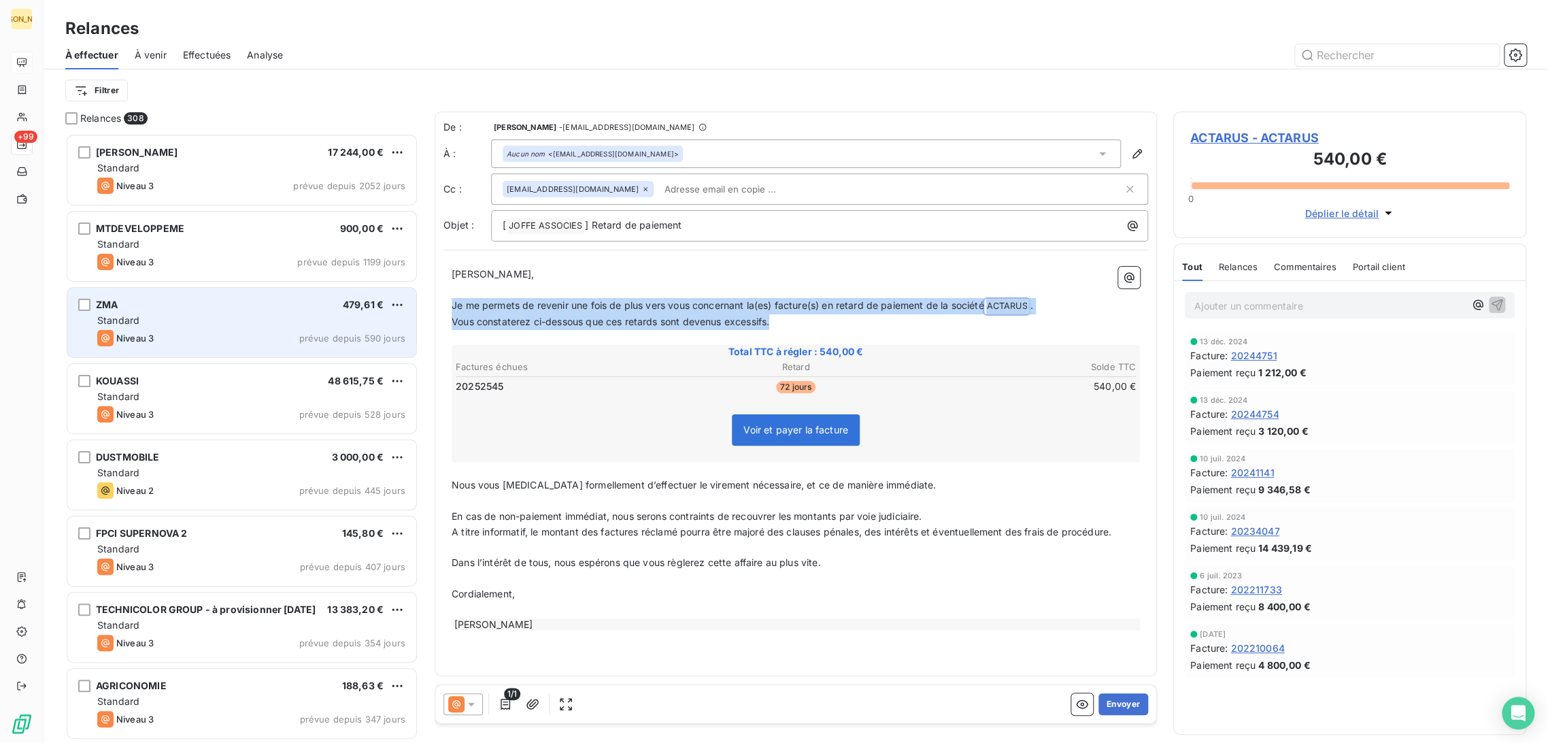
drag, startPoint x: 796, startPoint y: 326, endPoint x: 409, endPoint y: 300, distance: 388.5
click at [409, 300] on div "Relances 308 [PERSON_NAME] 17 244,00 € Standard Niveau 3 prévue depuis 2052 jou…" at bounding box center [796, 427] width 1504 height 631
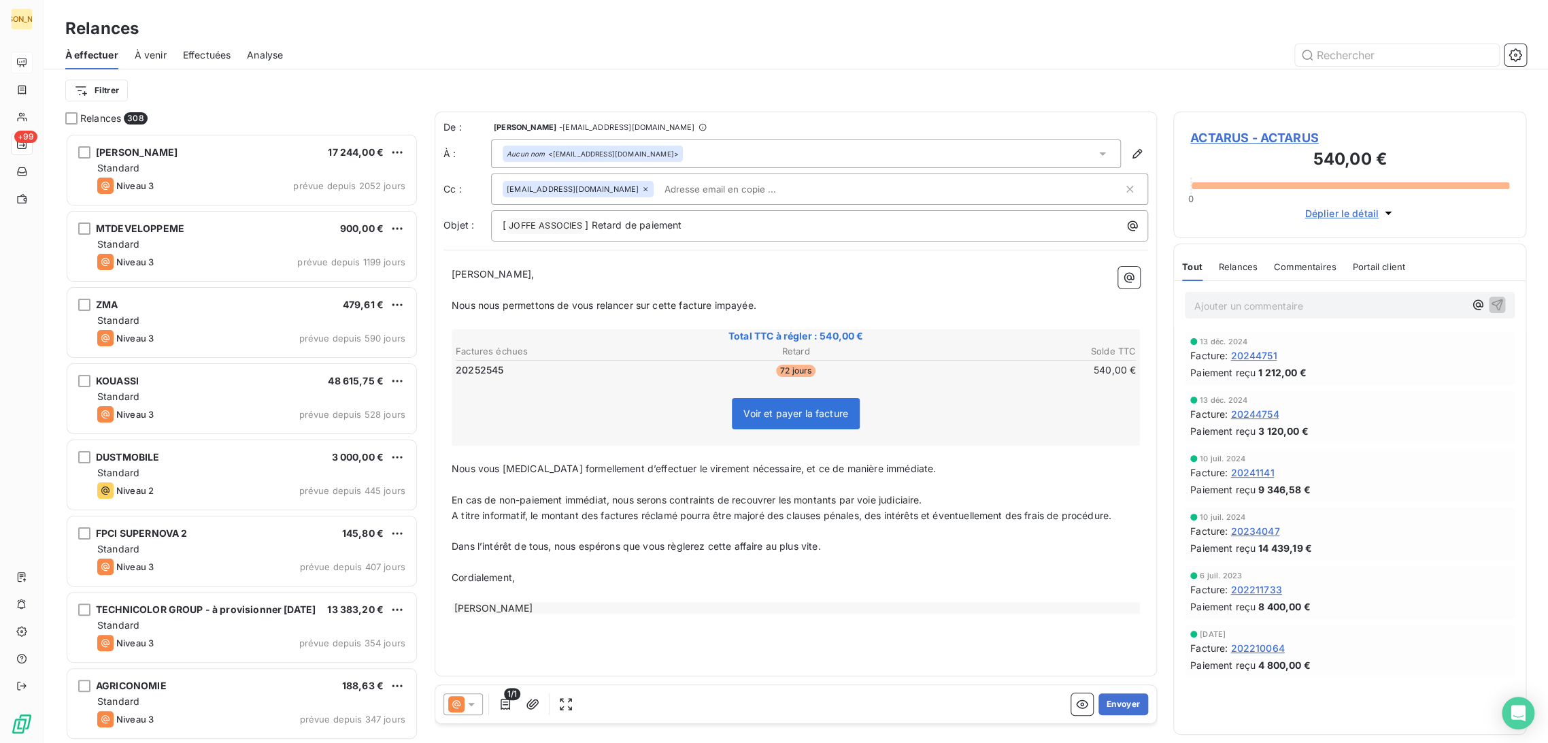
drag, startPoint x: 530, startPoint y: 482, endPoint x: 522, endPoint y: 480, distance: 7.8
click at [529, 481] on p "﻿" at bounding box center [796, 485] width 688 height 16
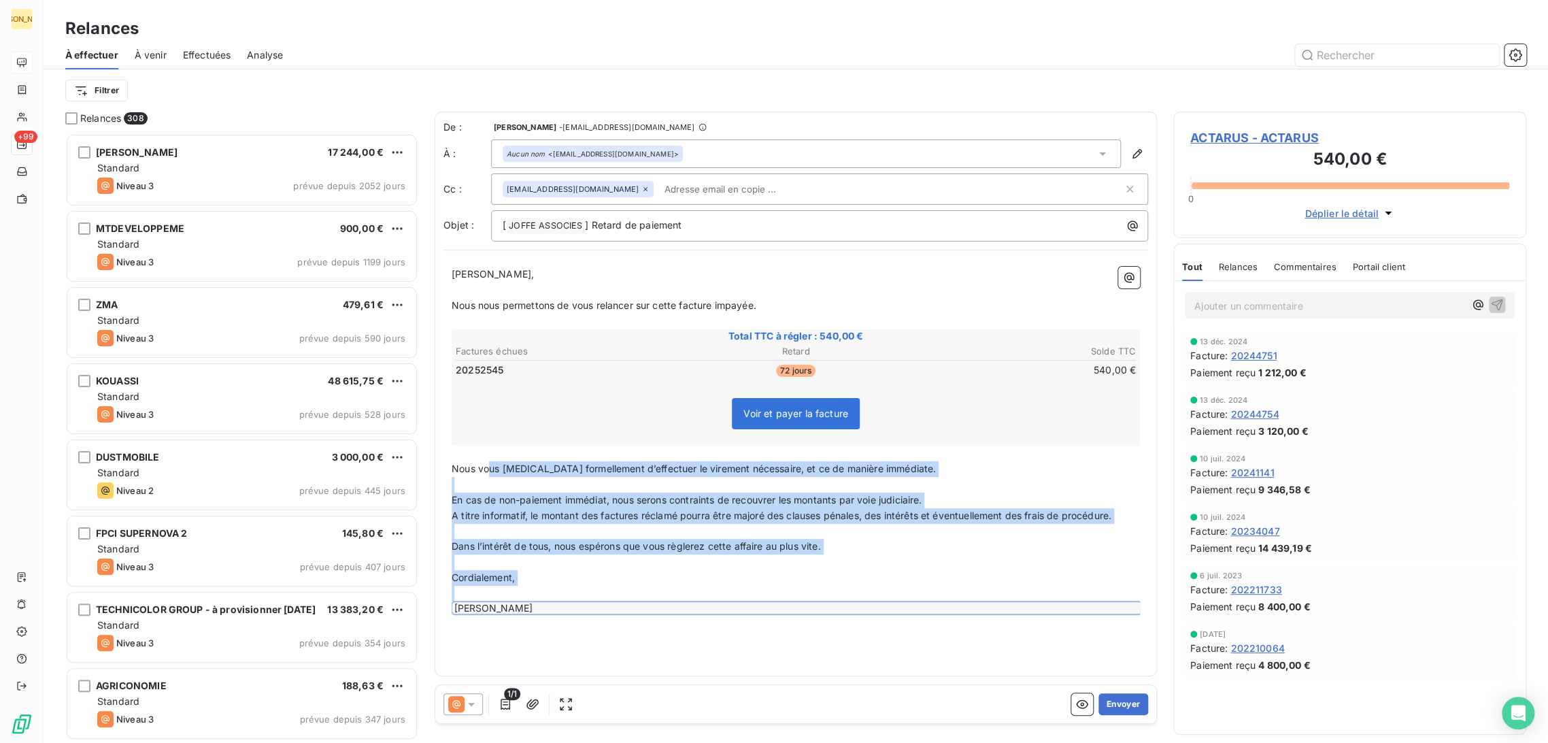
drag, startPoint x: 490, startPoint y: 469, endPoint x: 593, endPoint y: 609, distance: 174.6
click at [593, 609] on div "Cher Monsieur, ﻿ Nous nous permettons de vous relancer sur cette facture impayé…" at bounding box center [796, 441] width 688 height 348
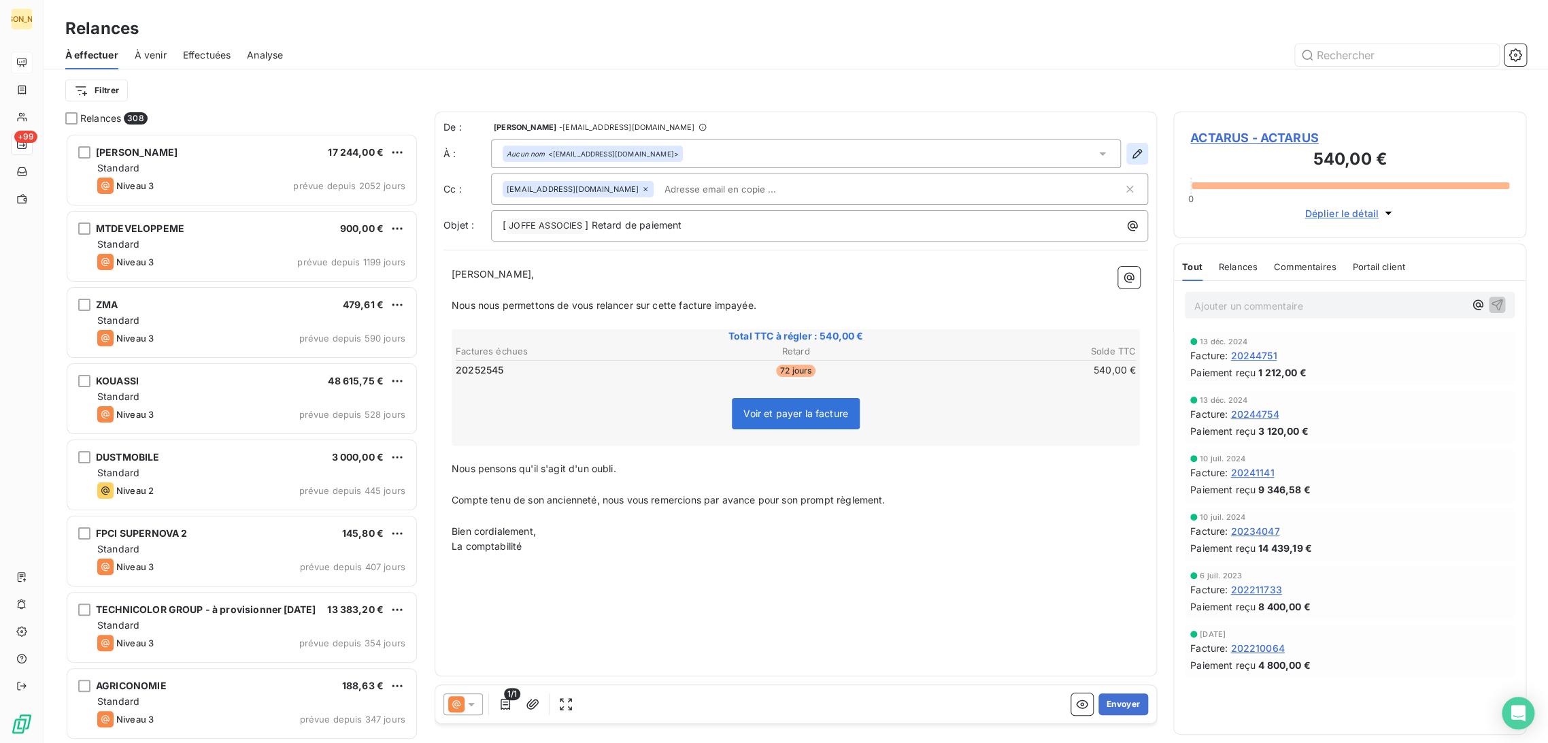
click at [1132, 152] on icon "button" at bounding box center [1137, 154] width 14 height 14
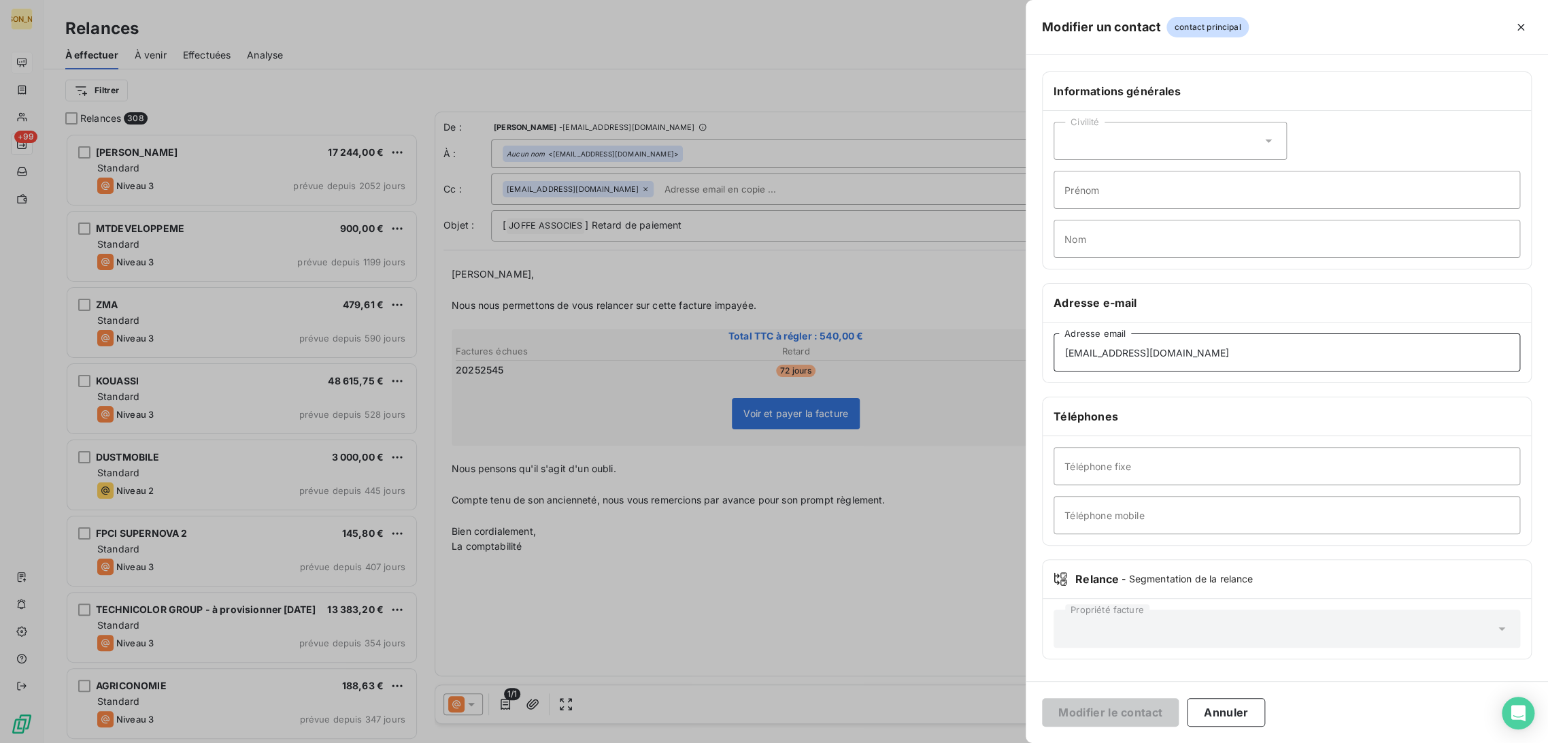
drag, startPoint x: 1056, startPoint y: 350, endPoint x: 1018, endPoint y: 349, distance: 38.1
click at [1011, 742] on div "Modifier un contact contact principal Informations générales Civilité Prénom No…" at bounding box center [774, 743] width 1548 height 0
drag, startPoint x: 954, startPoint y: 308, endPoint x: 970, endPoint y: 311, distance: 16.0
click at [953, 305] on div at bounding box center [774, 371] width 1548 height 743
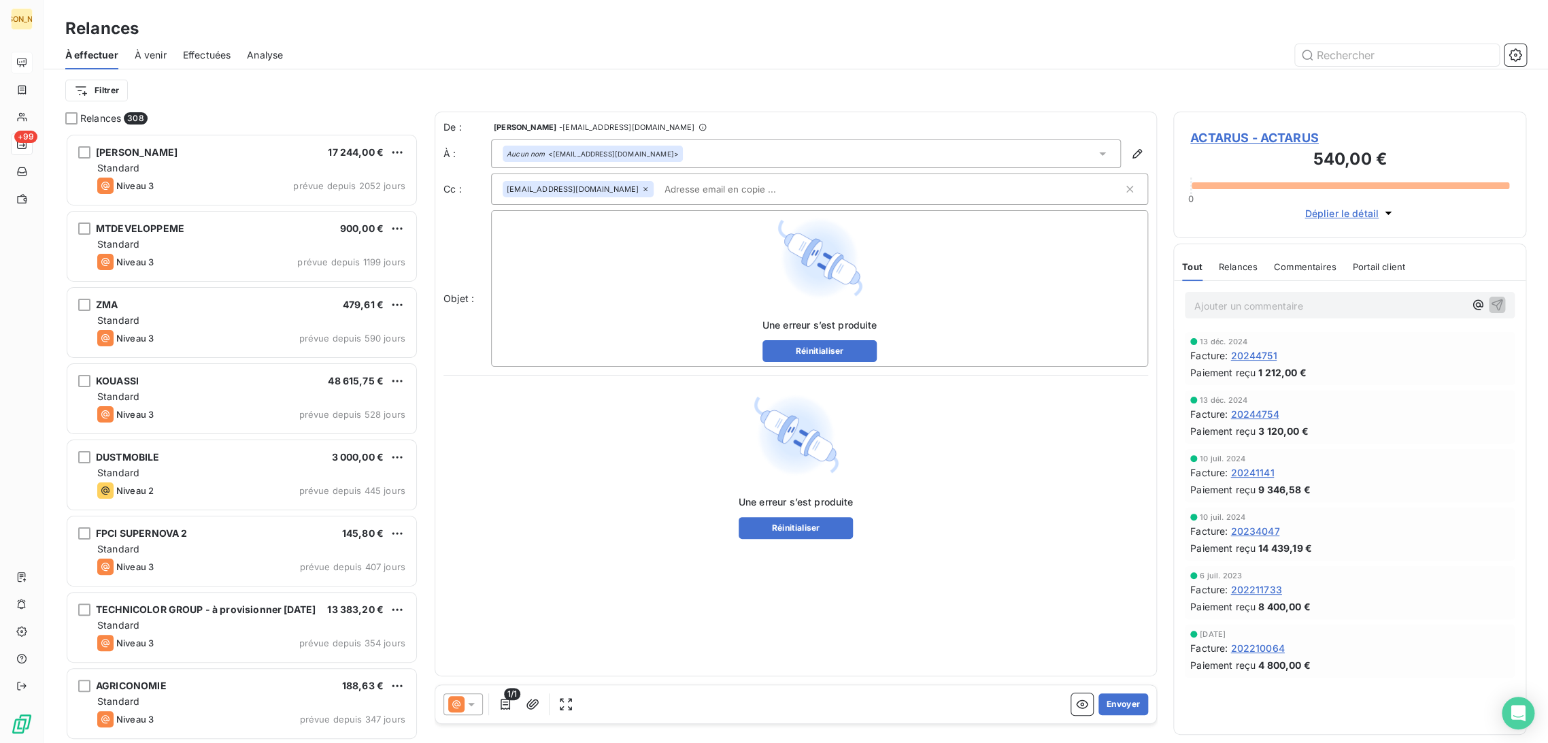
click at [679, 462] on div "Une erreur s’est produite Réinitialiser" at bounding box center [796, 465] width 688 height 147
click at [616, 298] on div "Une erreur s’est produite Réinitialiser" at bounding box center [819, 288] width 647 height 147
click at [997, 214] on div "Une erreur s’est produite Réinitialiser" at bounding box center [819, 288] width 657 height 156
click at [839, 348] on button "Réinitialiser" at bounding box center [819, 351] width 115 height 22
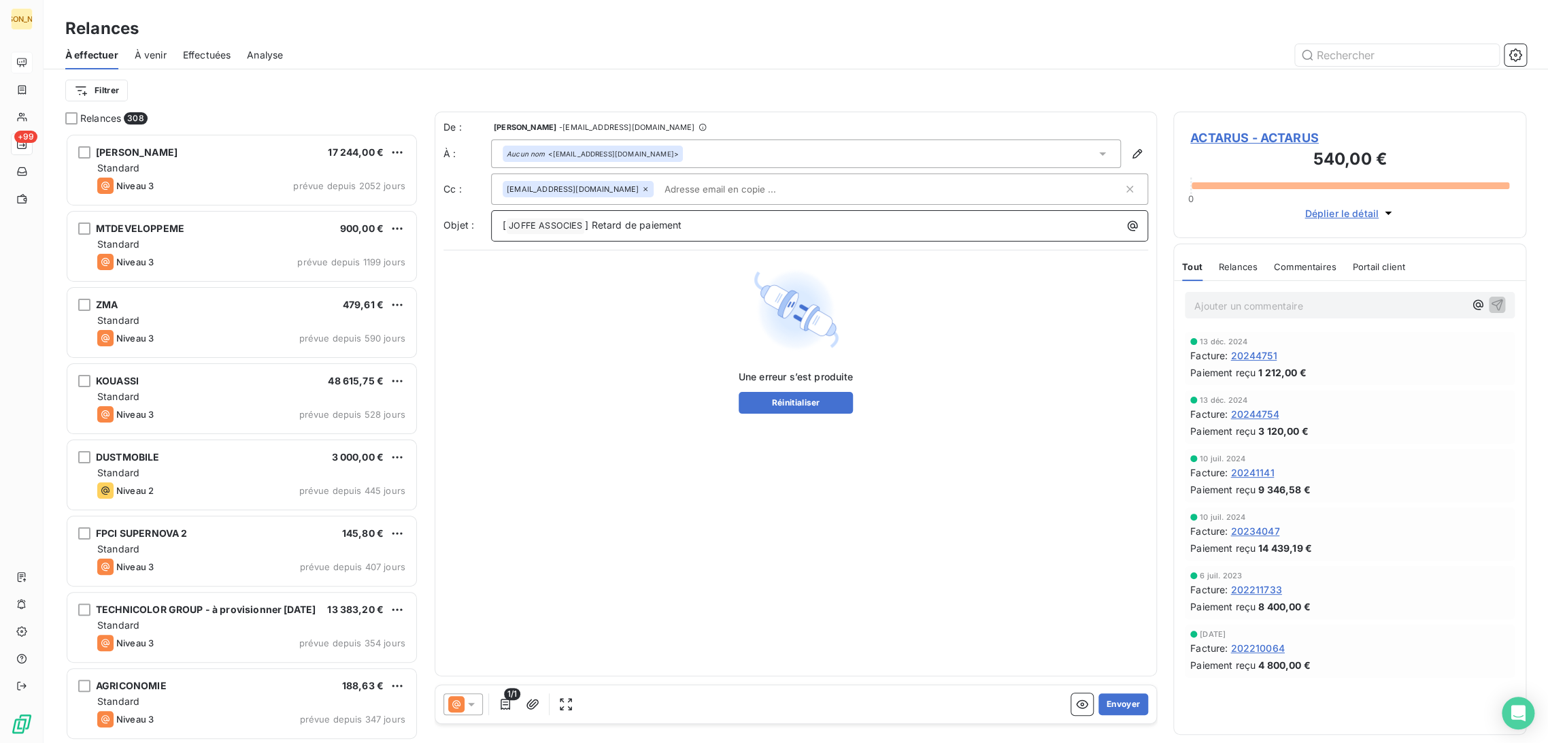
click at [669, 282] on div "Une erreur s’est produite Réinitialiser" at bounding box center [796, 340] width 688 height 147
click at [775, 337] on img at bounding box center [795, 310] width 87 height 87
click at [576, 412] on div "Une erreur s’est produite Réinitialiser" at bounding box center [796, 340] width 688 height 147
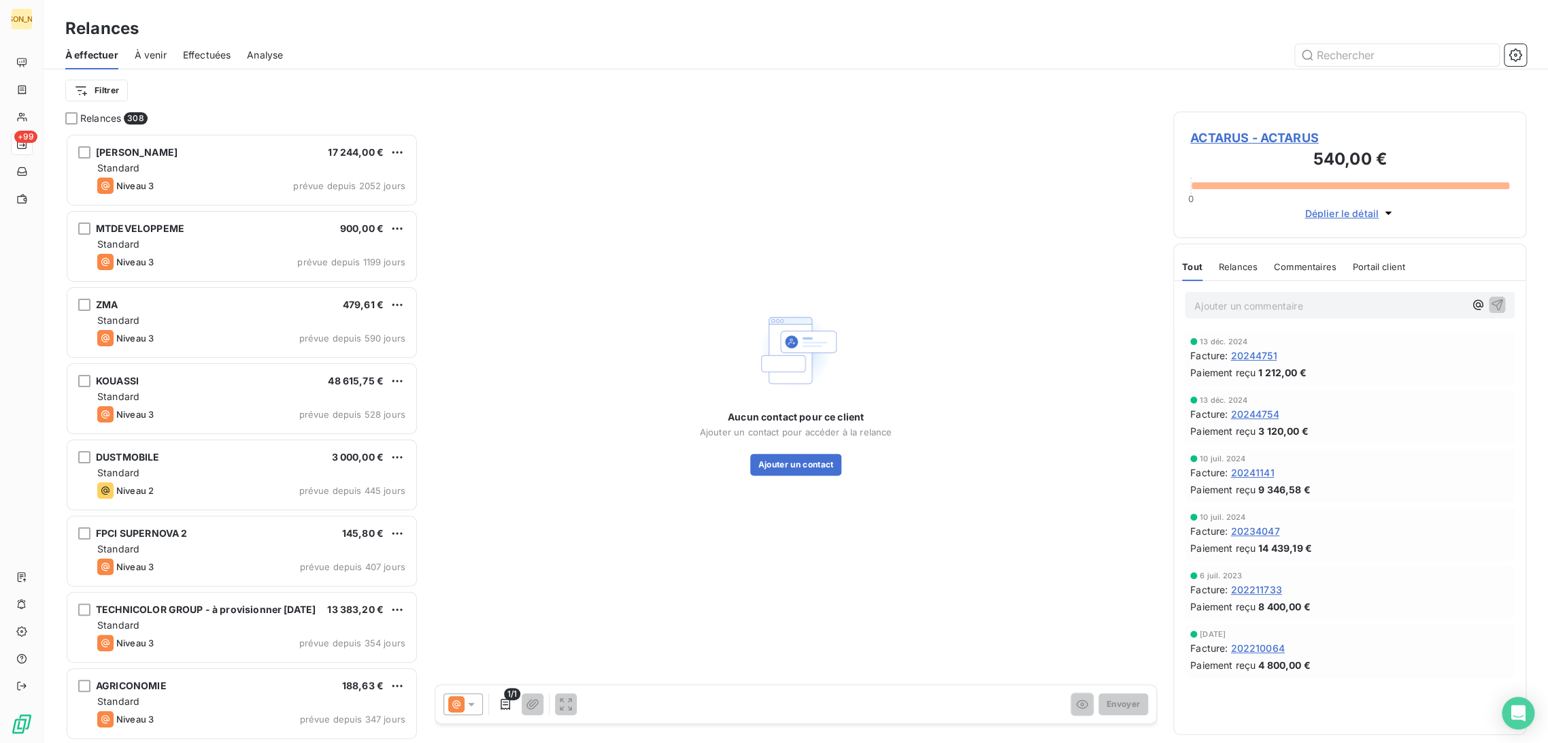
scroll to position [598, 341]
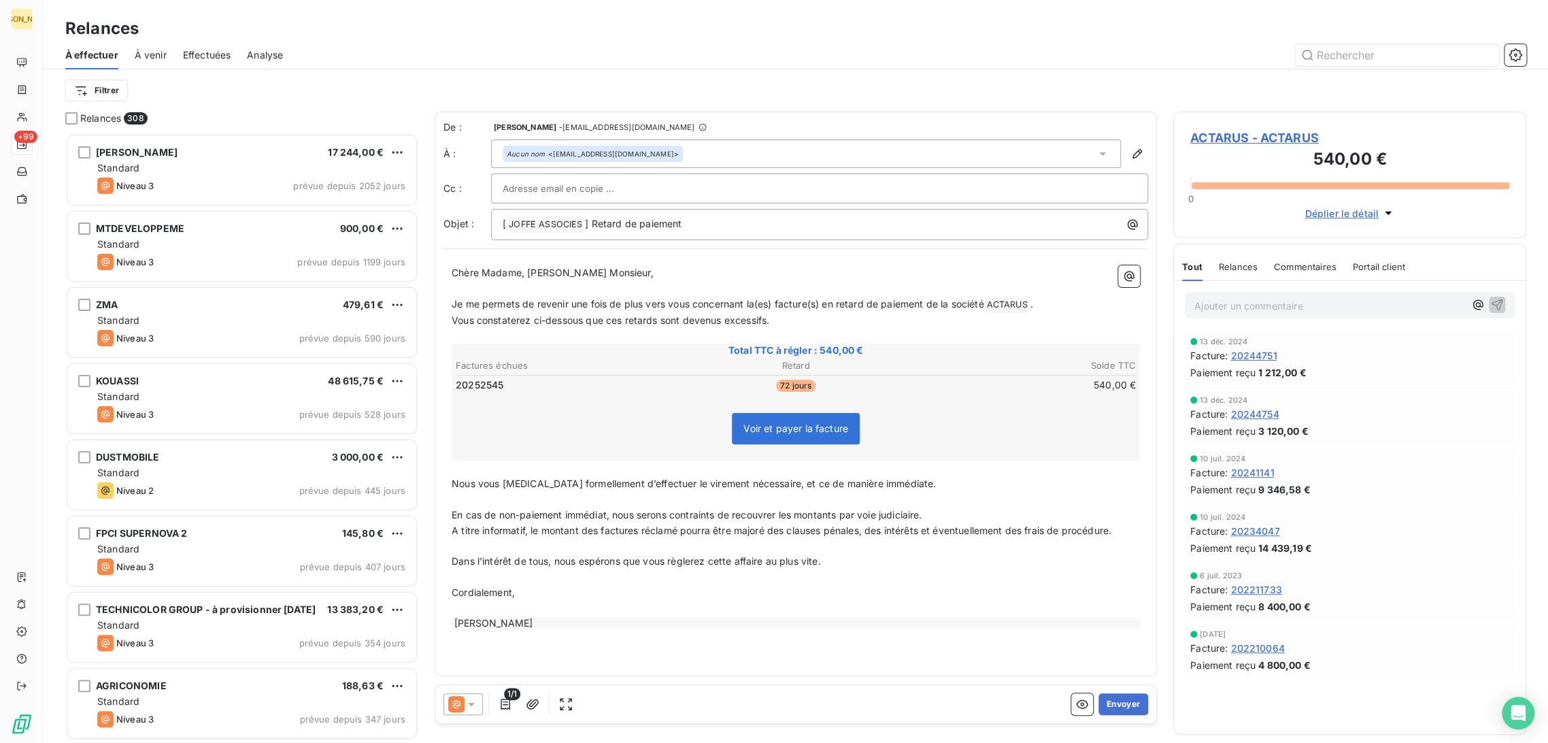
click at [566, 290] on p "﻿" at bounding box center [796, 289] width 688 height 16
click at [583, 303] on span "Je me permets de revenir une fois de plus vers vous concernant la(es) facture(s…" at bounding box center [718, 304] width 532 height 12
drag, startPoint x: 605, startPoint y: 190, endPoint x: 588, endPoint y: 191, distance: 17.7
click at [605, 190] on input "text" at bounding box center [576, 188] width 146 height 20
click at [498, 297] on p "Je me permets de revenir une fois de plus vers vous concernant la(es) facture(s…" at bounding box center [796, 305] width 688 height 16
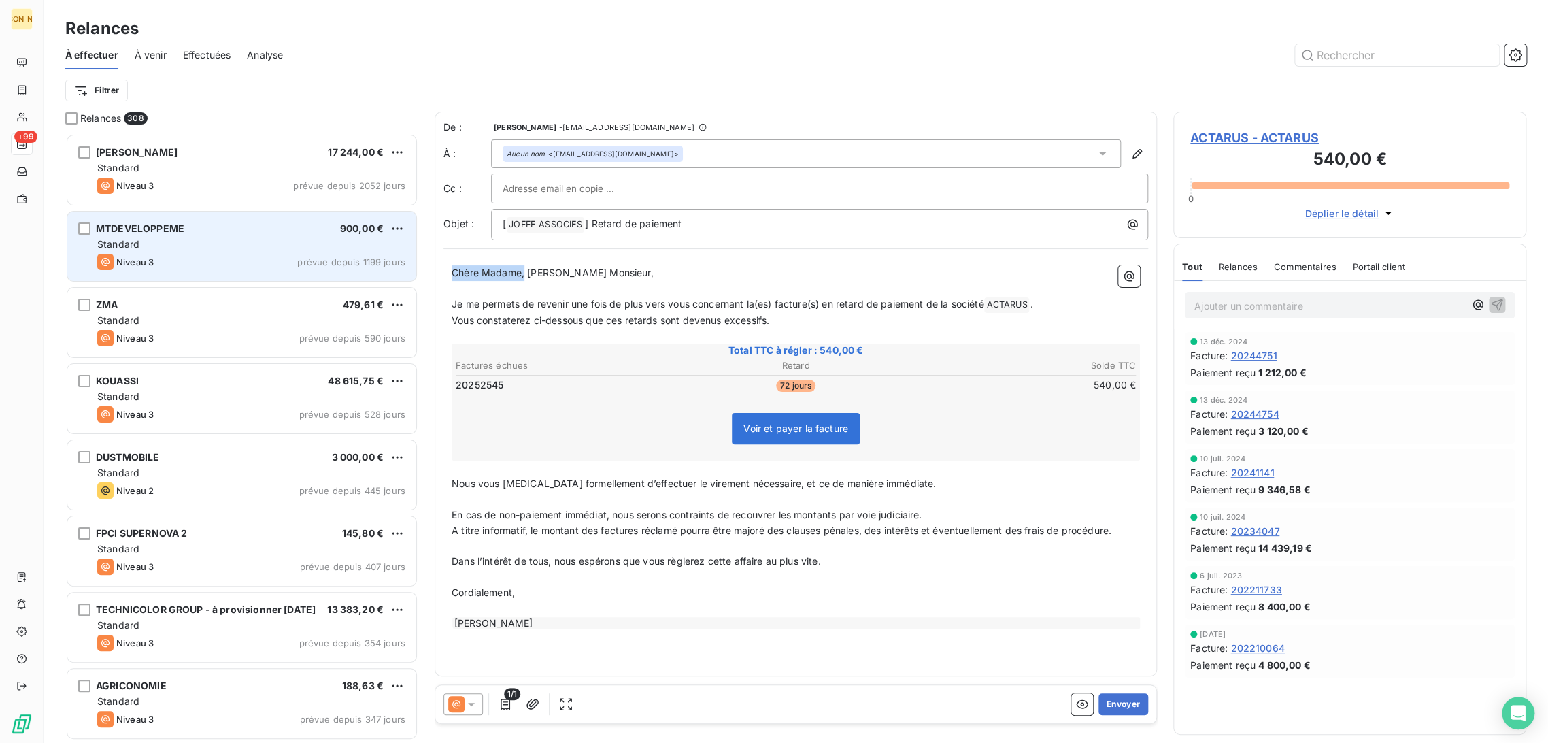
drag, startPoint x: 525, startPoint y: 272, endPoint x: 376, endPoint y: 270, distance: 148.9
click at [376, 270] on div "Relances 308 [PERSON_NAME] 17 244,00 € Standard Niveau 3 prévue depuis 2052 jou…" at bounding box center [796, 427] width 1504 height 631
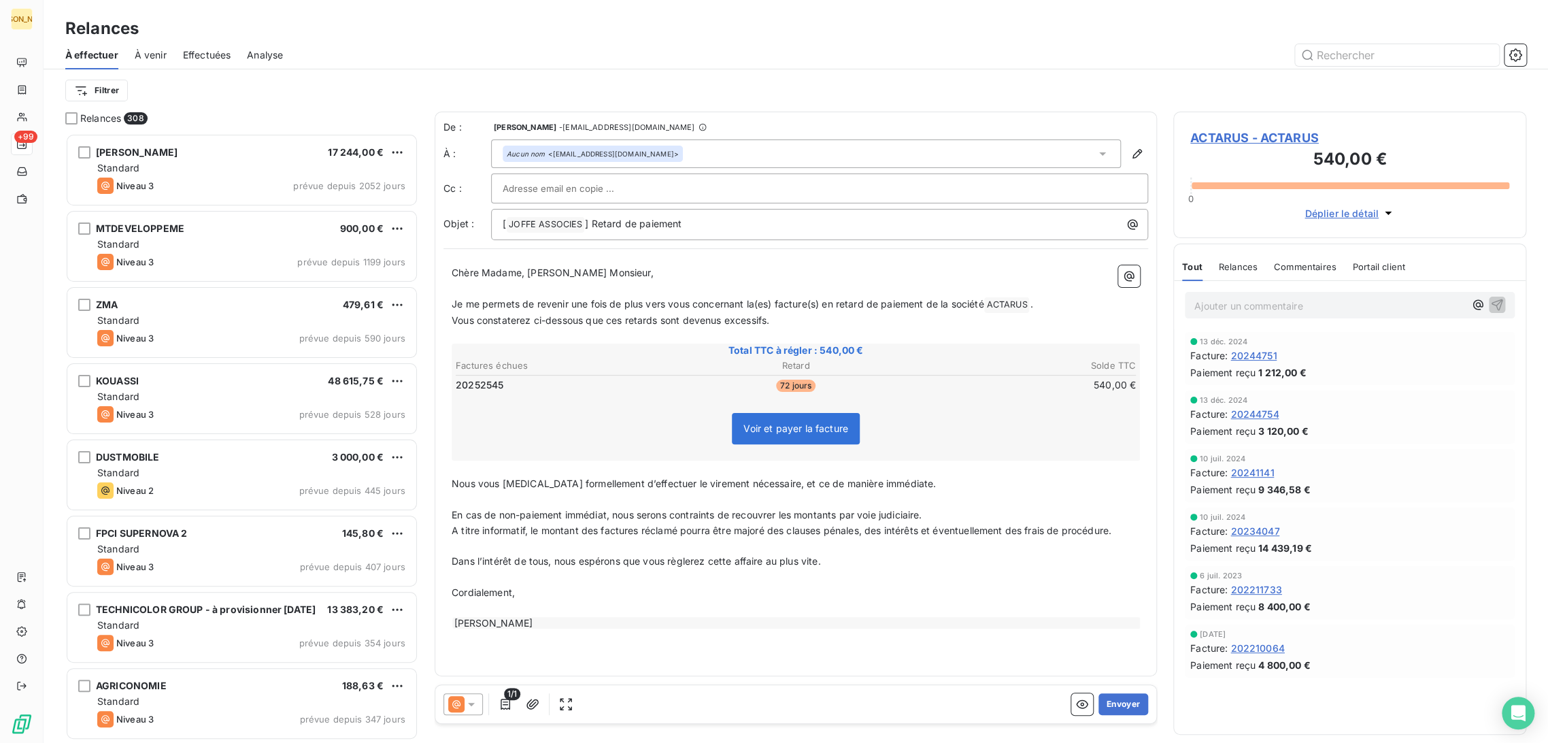
click at [588, 313] on p "Vous constaterez ci-dessous que ces retards sont devenus excessifs." at bounding box center [796, 321] width 688 height 16
click at [632, 541] on p "﻿" at bounding box center [796, 546] width 688 height 16
click at [1140, 157] on icon "button" at bounding box center [1137, 154] width 14 height 14
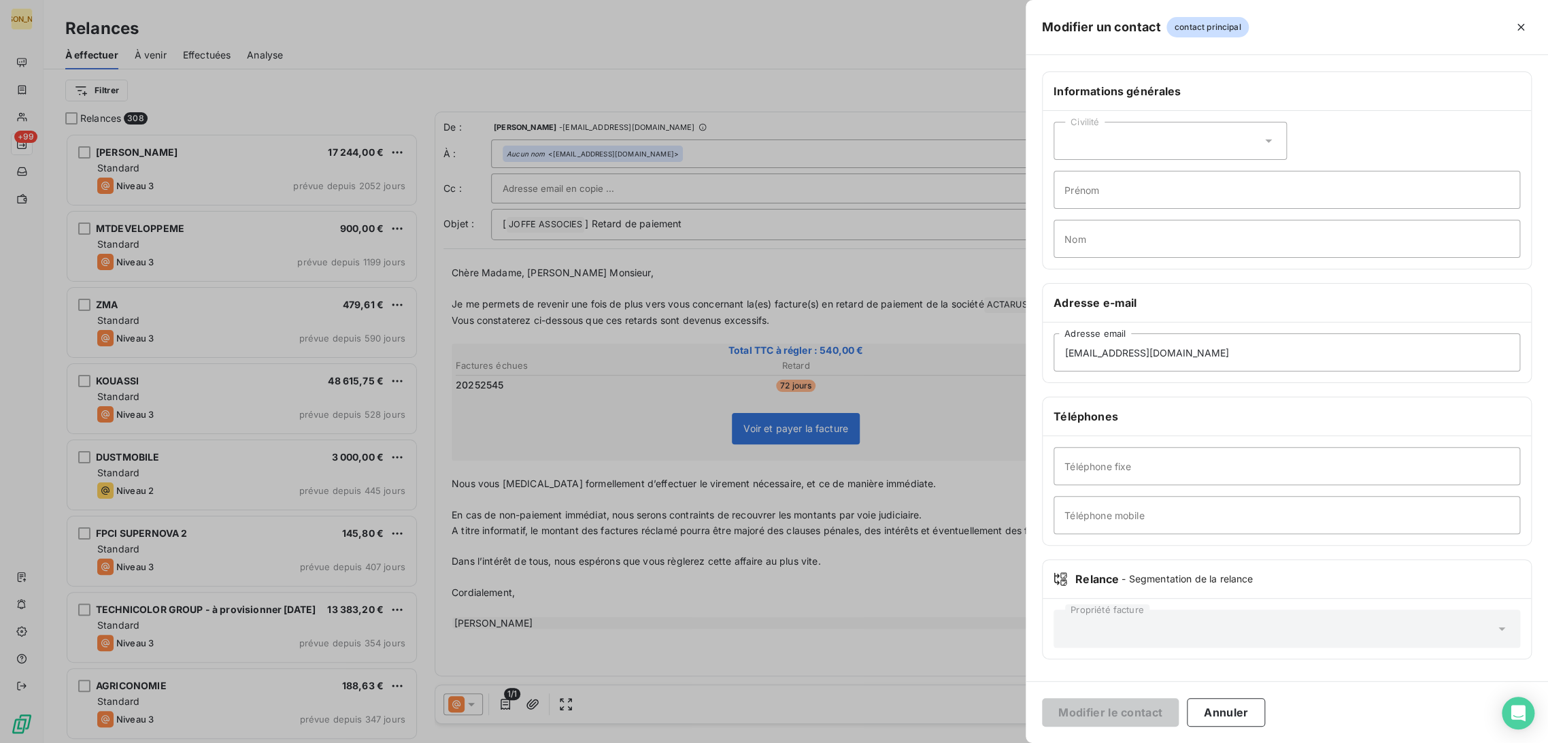
click at [588, 243] on div at bounding box center [774, 371] width 1548 height 743
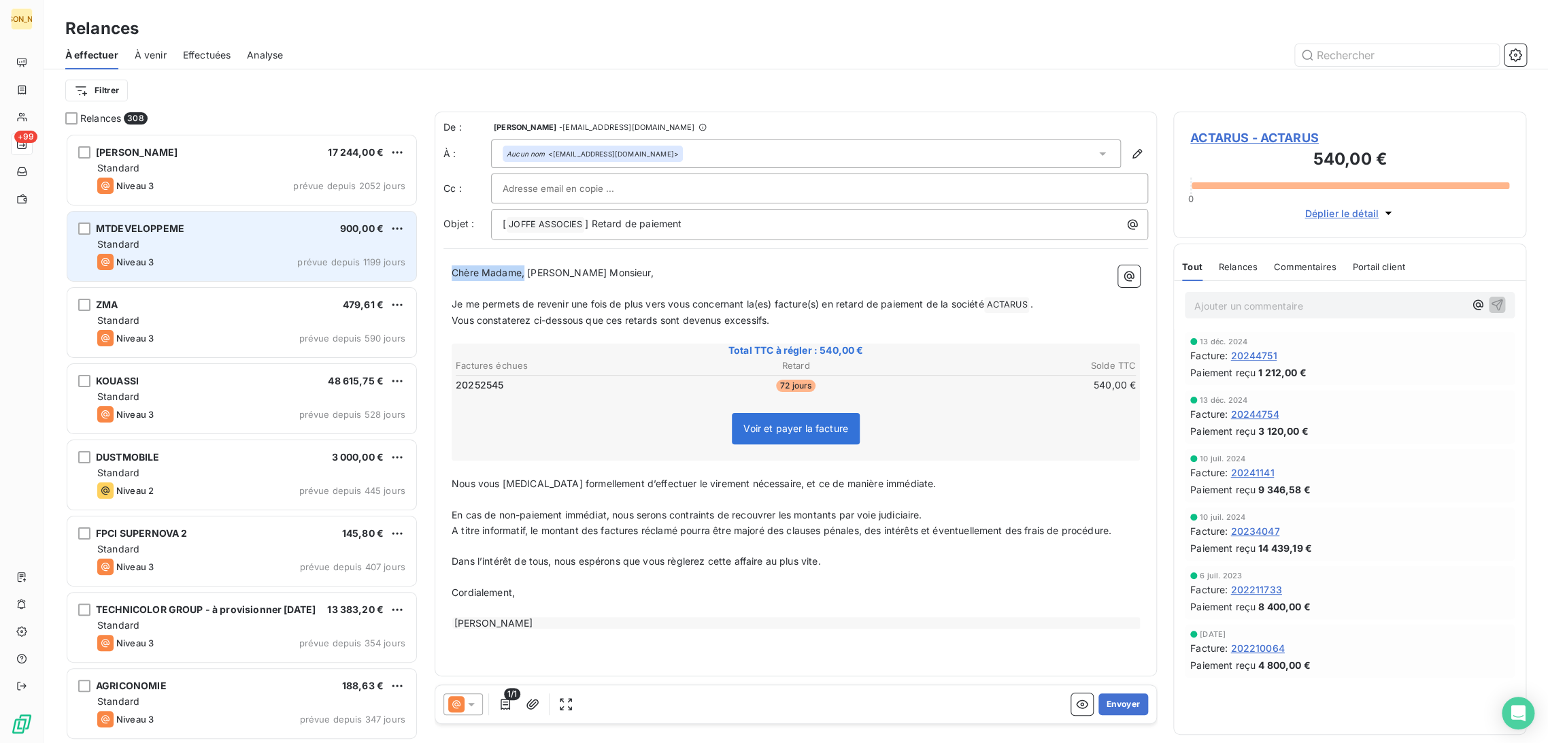
drag, startPoint x: 525, startPoint y: 274, endPoint x: 326, endPoint y: 275, distance: 199.3
click at [326, 275] on div "Relances 308 [PERSON_NAME] 17 244,00 € Standard Niveau 3 prévue depuis 2052 jou…" at bounding box center [796, 427] width 1504 height 631
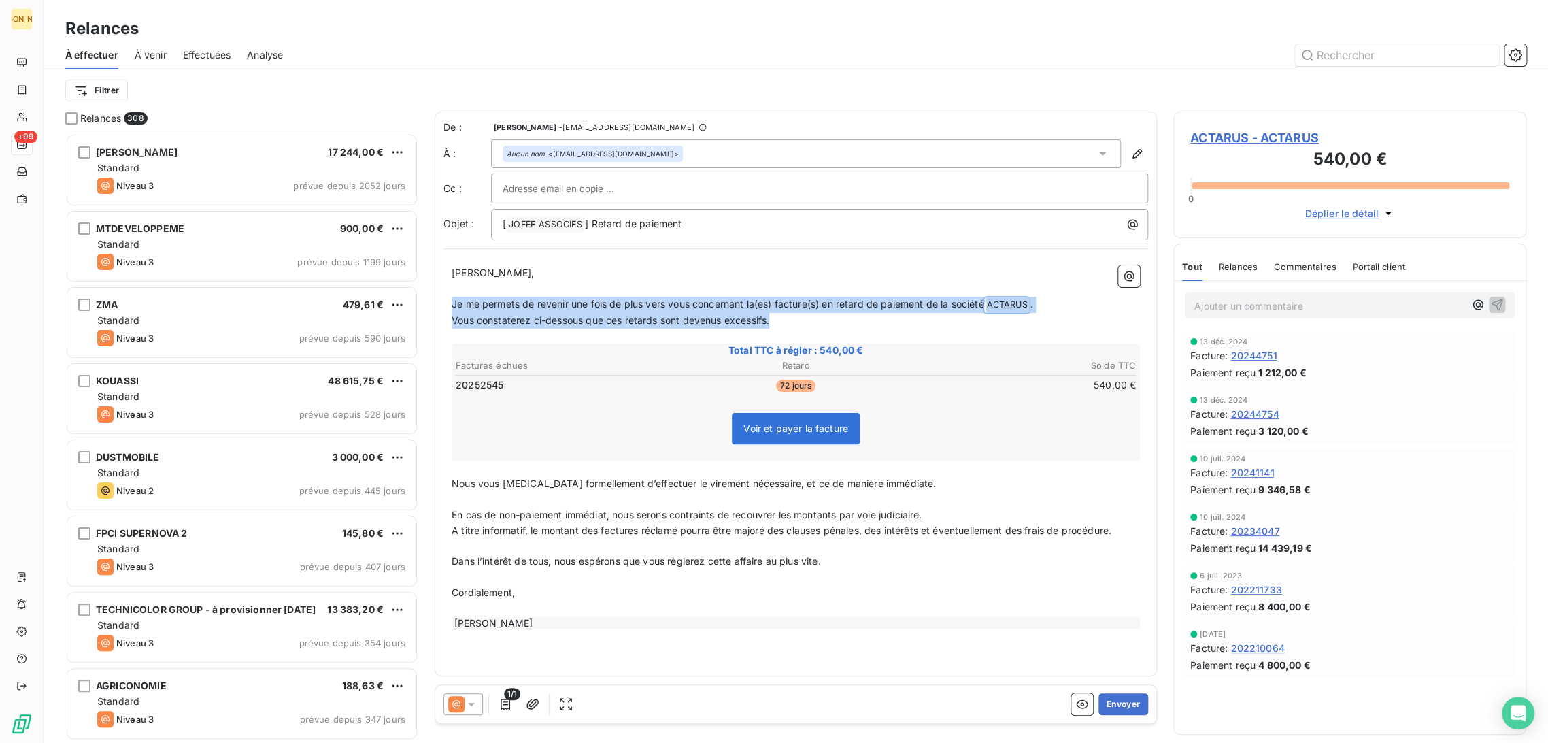
drag, startPoint x: 804, startPoint y: 318, endPoint x: 451, endPoint y: 305, distance: 353.2
click at [452, 305] on div "[PERSON_NAME] Monsieur, ﻿ Je me permets de revenir une fois de plus vers vous c…" at bounding box center [796, 447] width 688 height 365
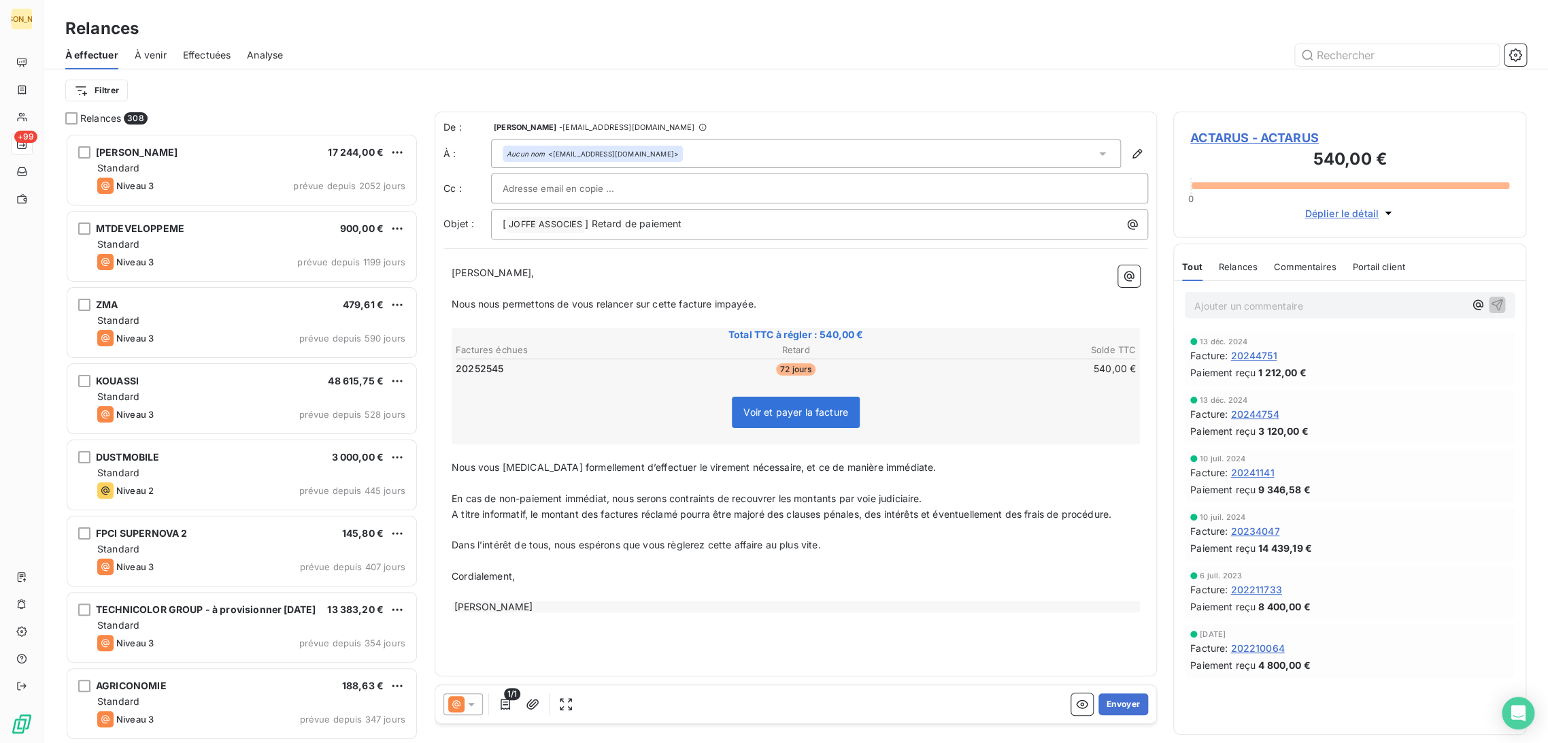
click at [487, 492] on span "En cas de non-paiement immédiat, nous serons contraints de recouvrer les montan…" at bounding box center [687, 498] width 470 height 12
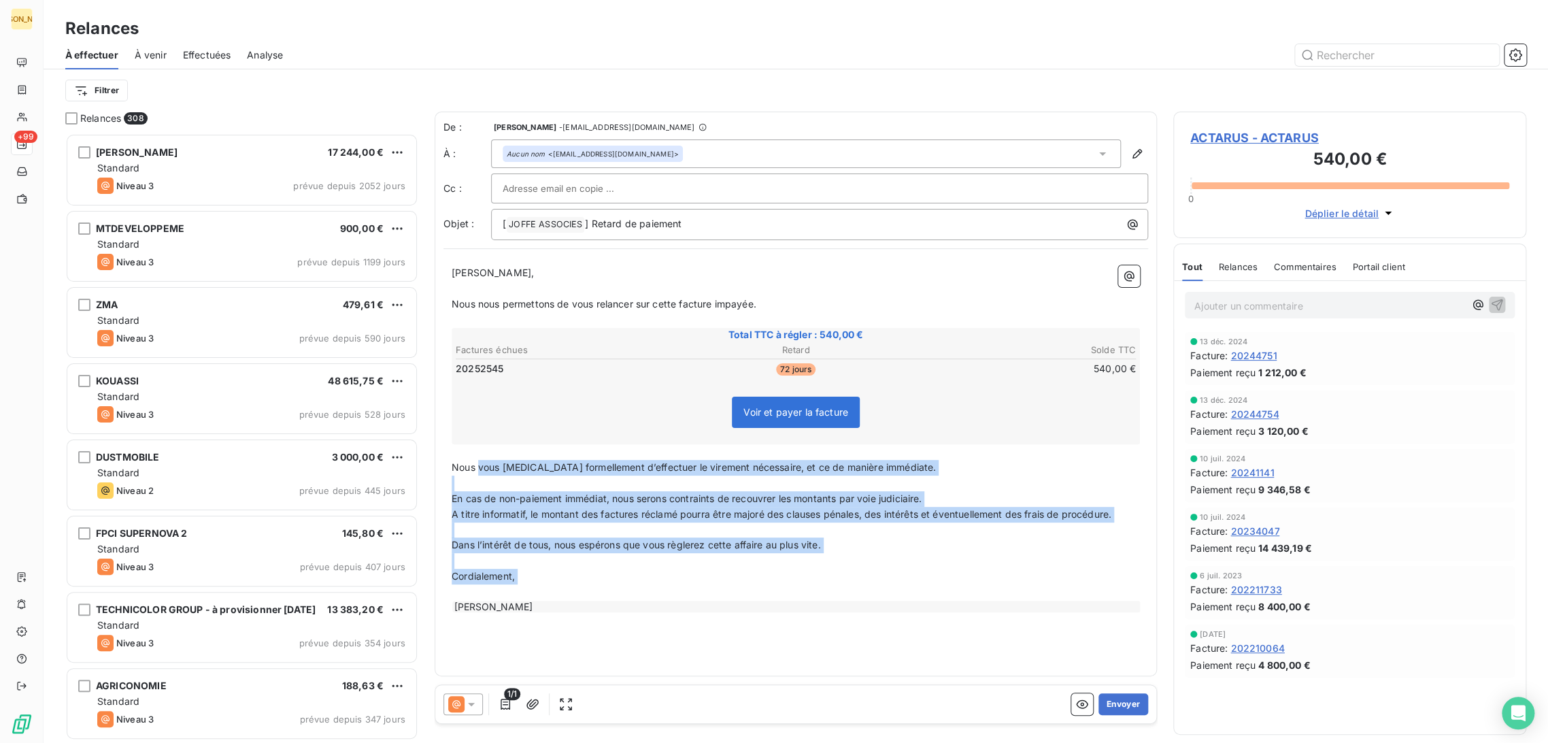
drag, startPoint x: 486, startPoint y: 477, endPoint x: 598, endPoint y: 625, distance: 186.3
click at [598, 625] on div "De : [PERSON_NAME] - [EMAIL_ADDRESS][DOMAIN_NAME] À : Aucun nom <[EMAIL_ADDRESS…" at bounding box center [796, 394] width 722 height 564
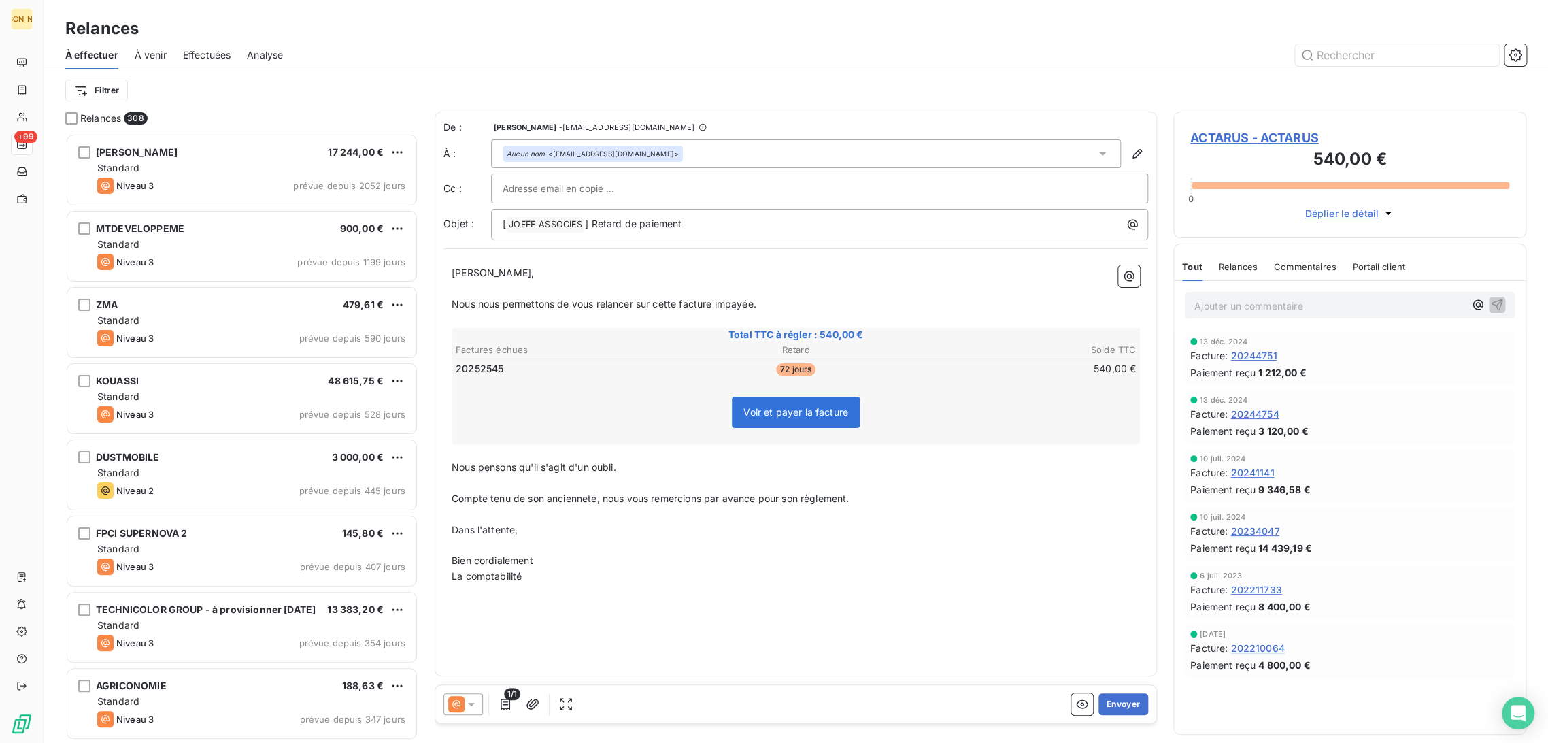
click at [674, 609] on div "De : [PERSON_NAME] - [EMAIL_ADDRESS][DOMAIN_NAME] À : Aucun nom <[EMAIL_ADDRESS…" at bounding box center [796, 394] width 722 height 564
click at [1105, 709] on button "Envoyer" at bounding box center [1123, 704] width 50 height 22
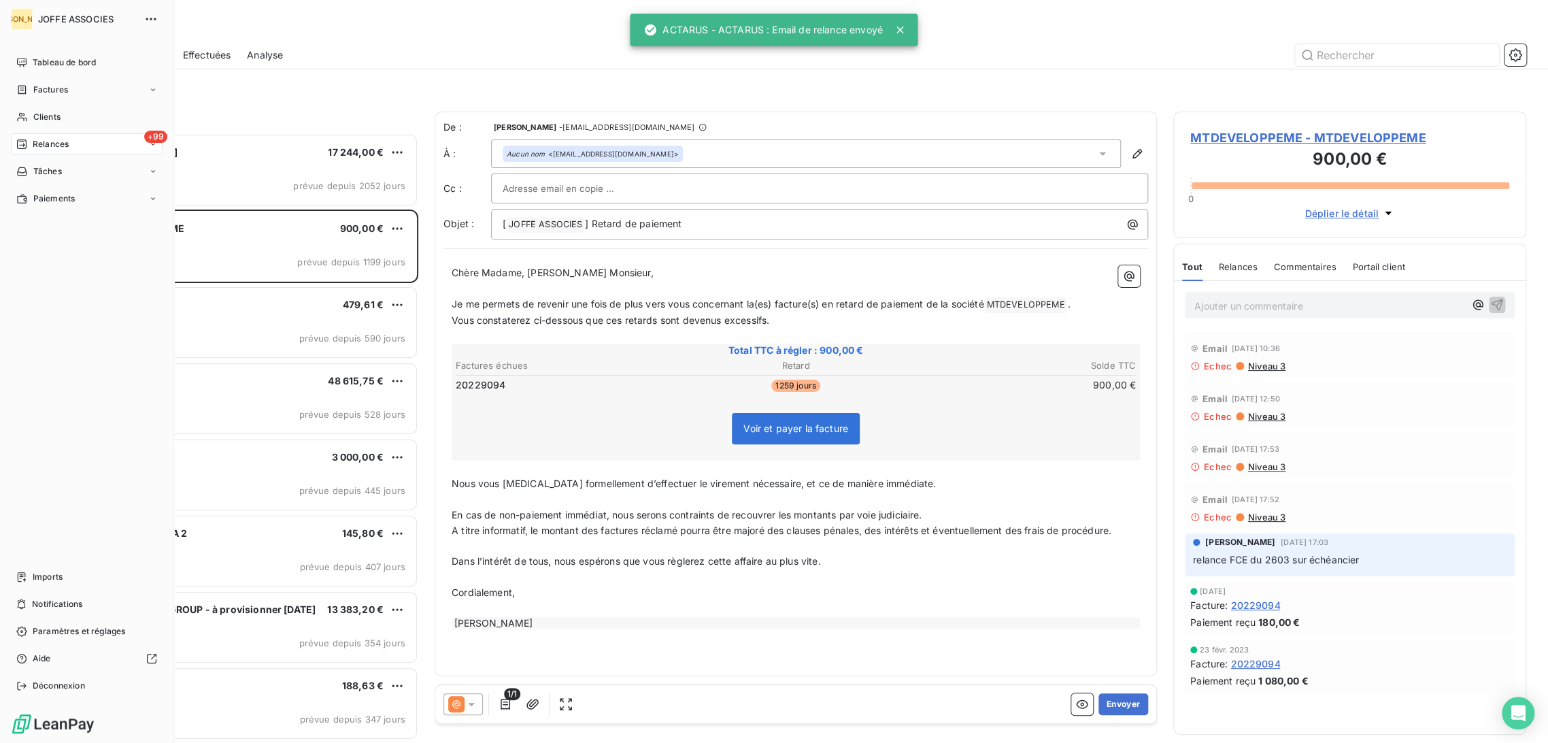
click at [38, 64] on span "Tableau de bord" at bounding box center [64, 62] width 63 height 12
